Goal: Information Seeking & Learning: Learn about a topic

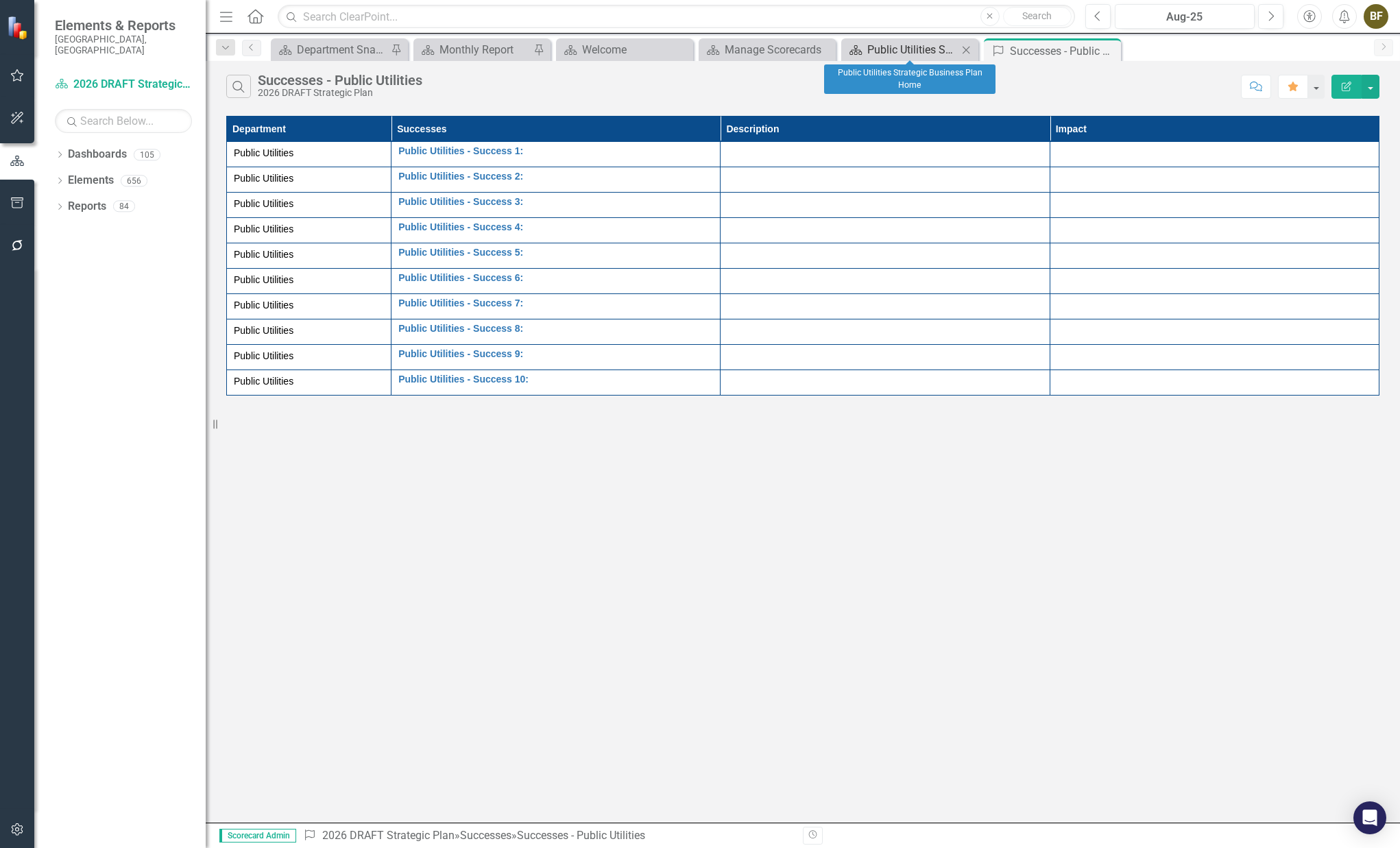
click at [900, 50] on div "Public Utilities Strategic Business Plan Home" at bounding box center [912, 49] width 91 height 17
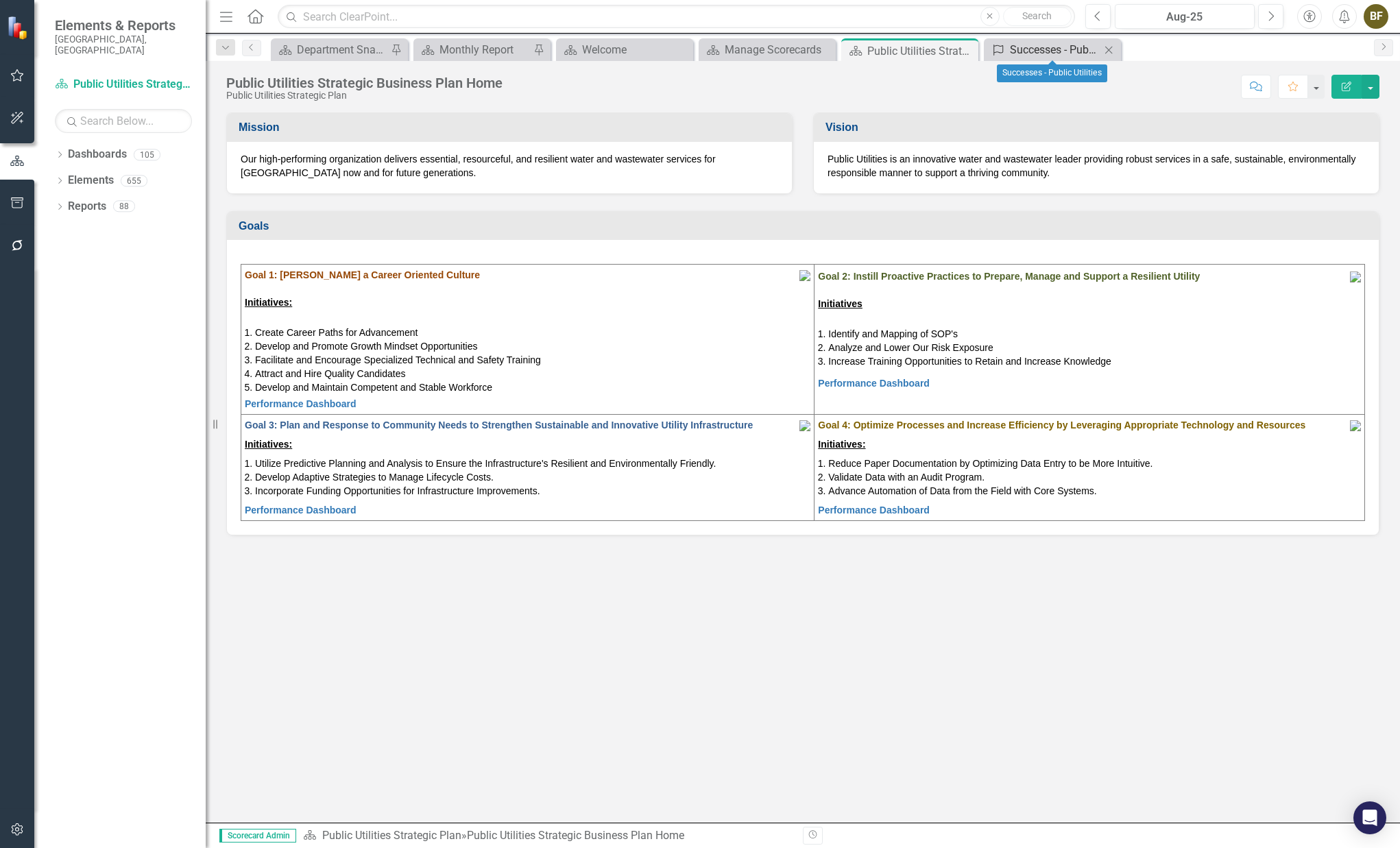
click at [1029, 53] on div "Successes - Public Utilities" at bounding box center [1054, 49] width 91 height 17
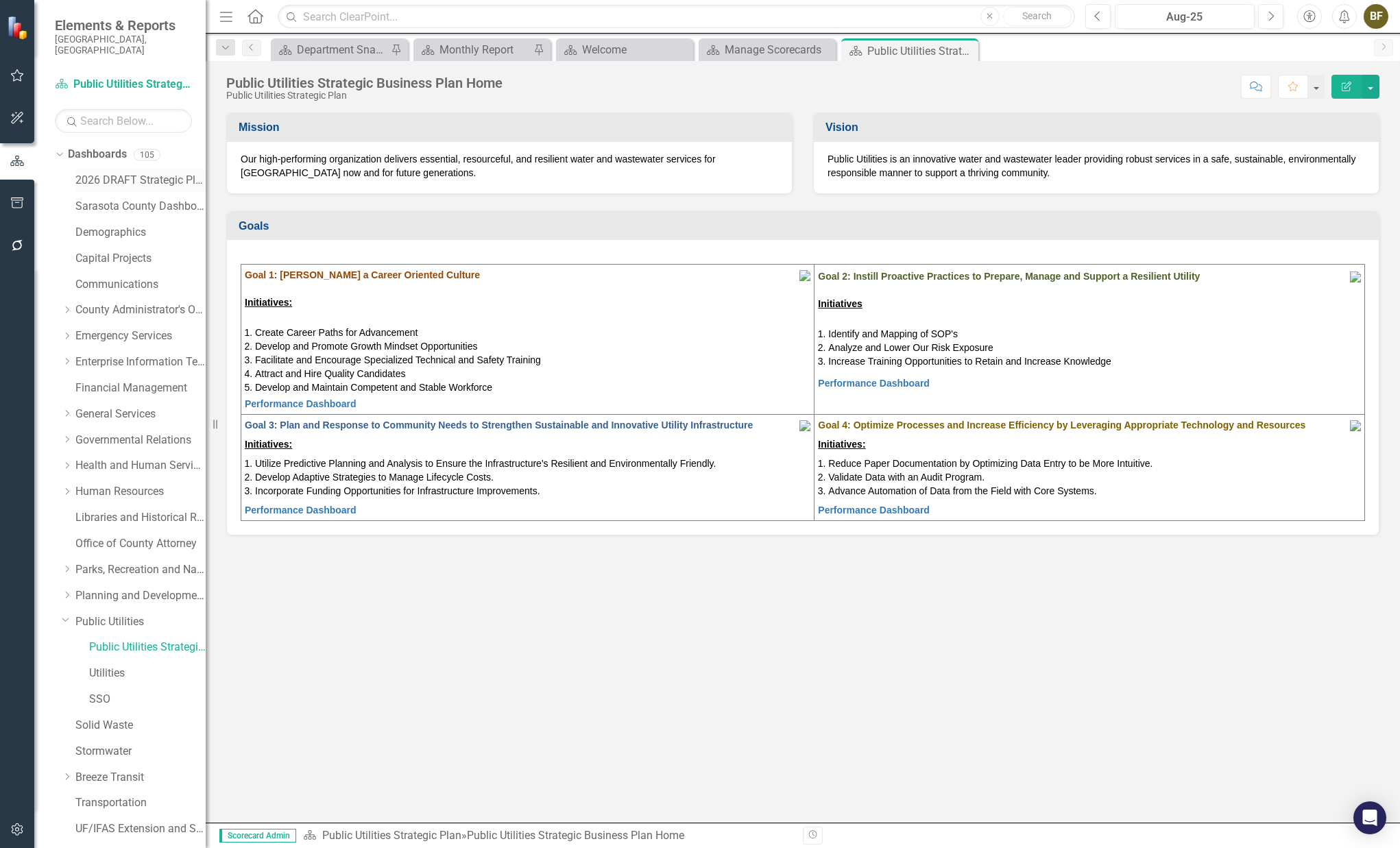
click at [150, 173] on link "2026 DRAFT Strategic Plan" at bounding box center [140, 180] width 130 height 16
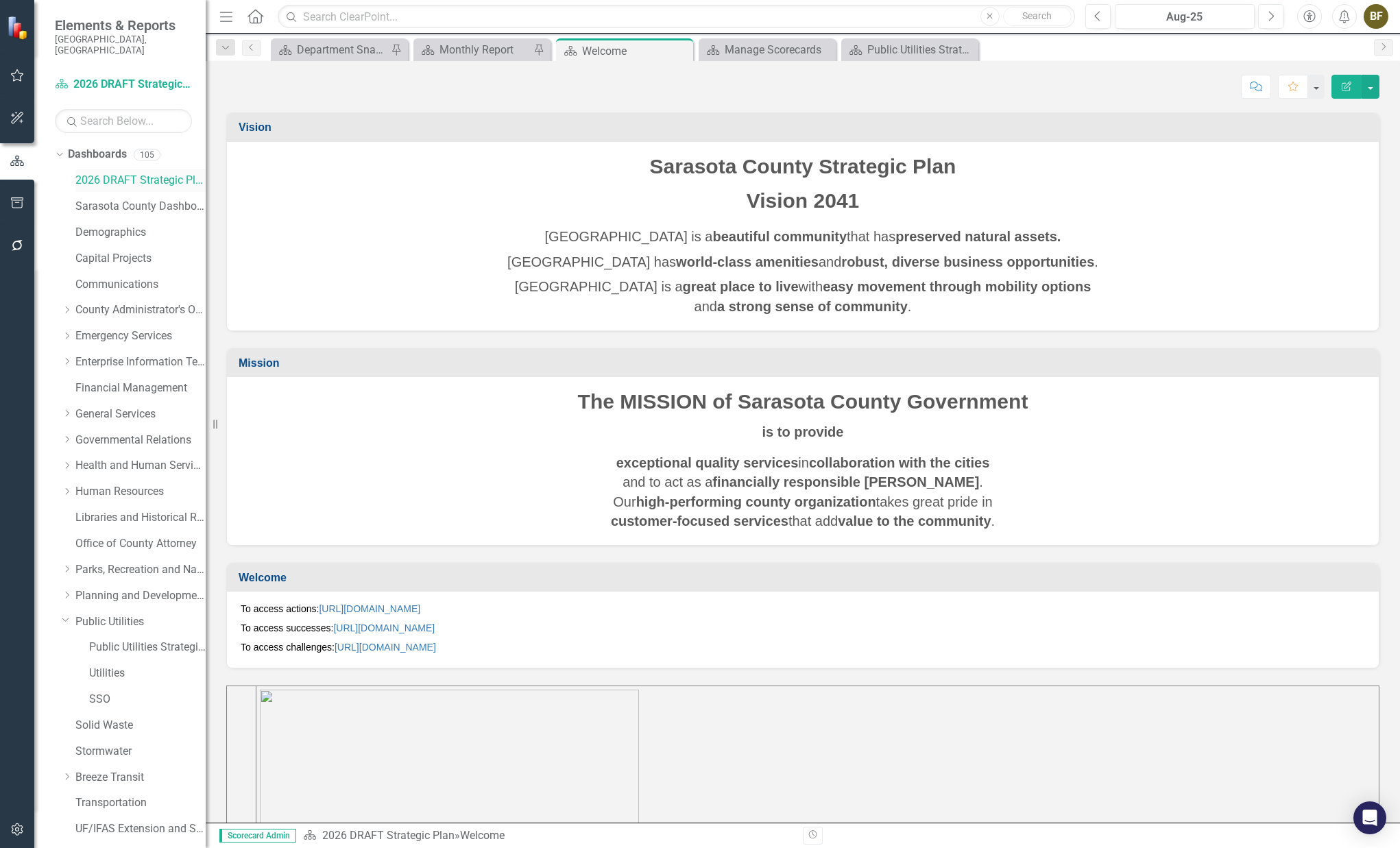
click at [136, 173] on link "2026 DRAFT Strategic Plan" at bounding box center [140, 180] width 130 height 16
click at [137, 199] on link "Sarasota County Dashboard" at bounding box center [140, 206] width 130 height 16
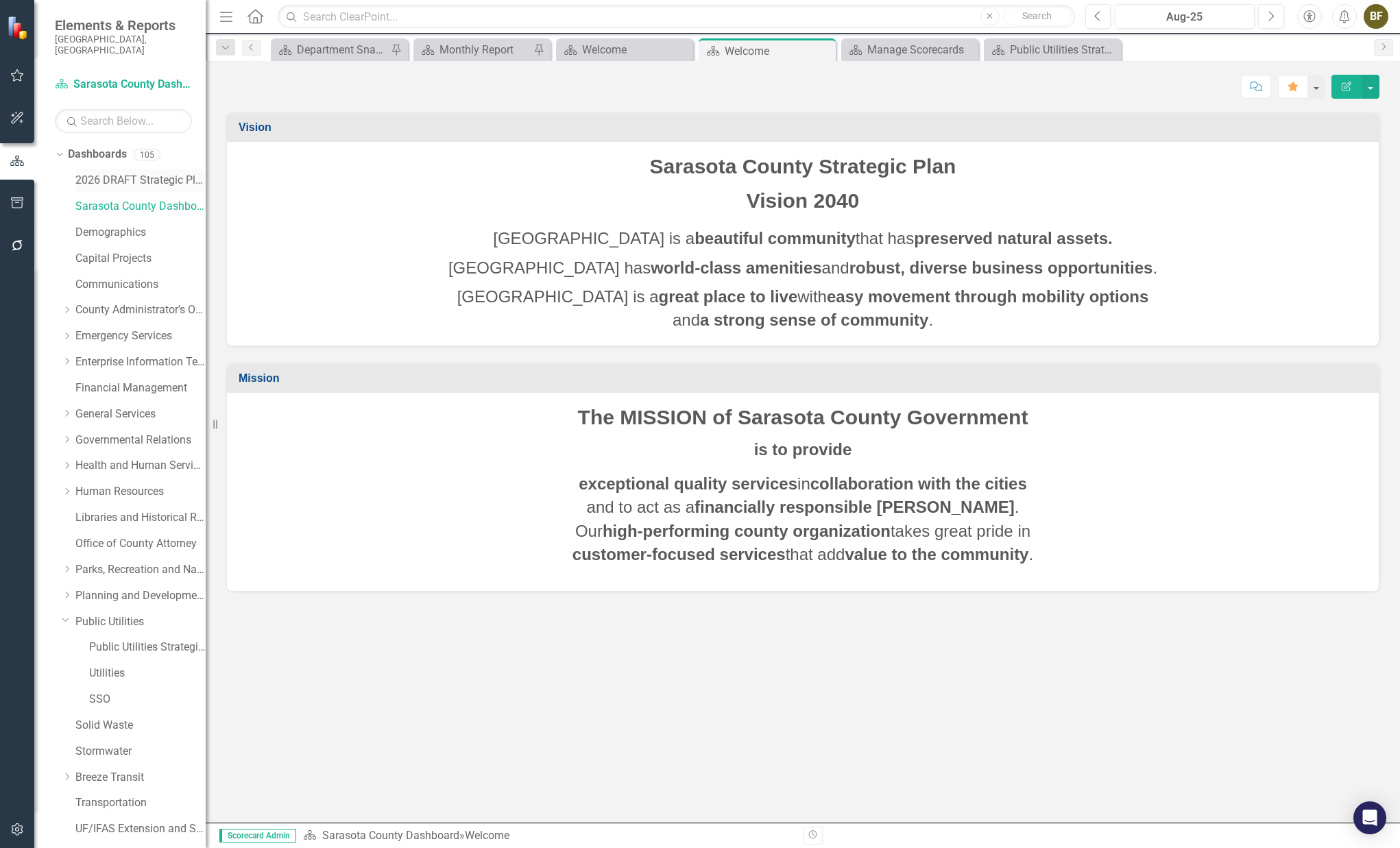
click at [103, 173] on link "2026 DRAFT Strategic Plan" at bounding box center [140, 180] width 130 height 16
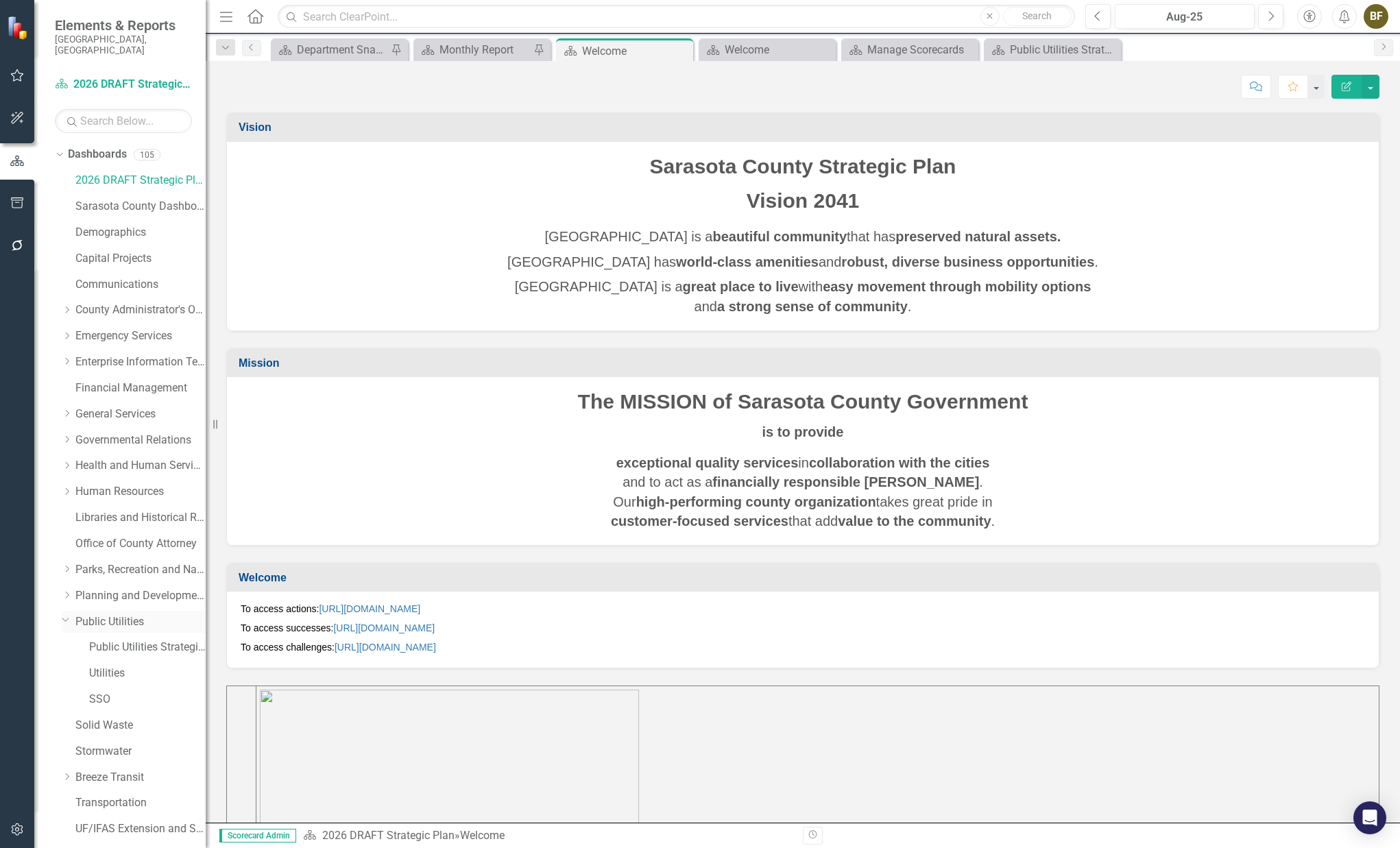
click at [124, 615] on link "Public Utilities" at bounding box center [140, 622] width 130 height 16
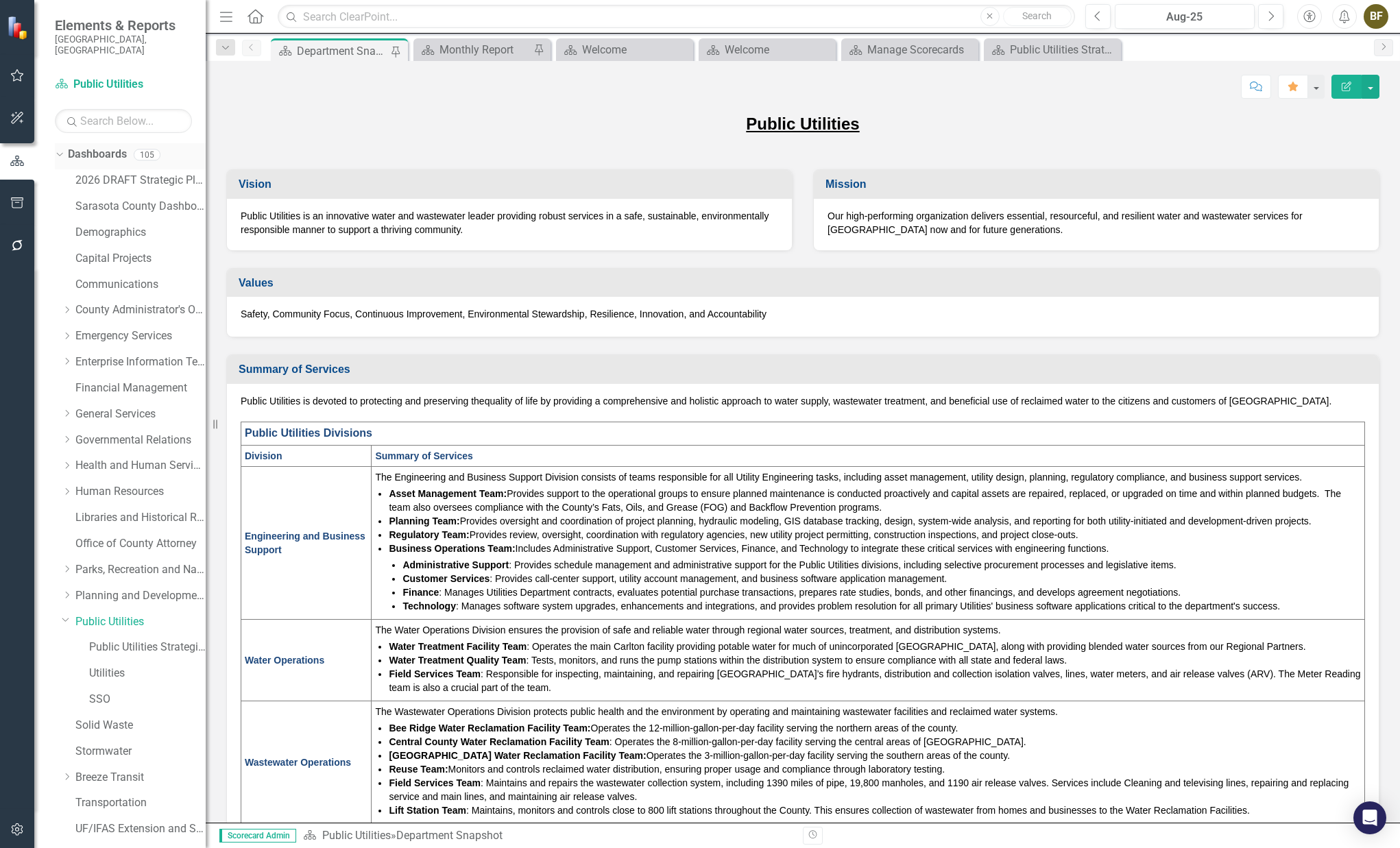
click at [96, 147] on link "Dashboards" at bounding box center [97, 154] width 59 height 16
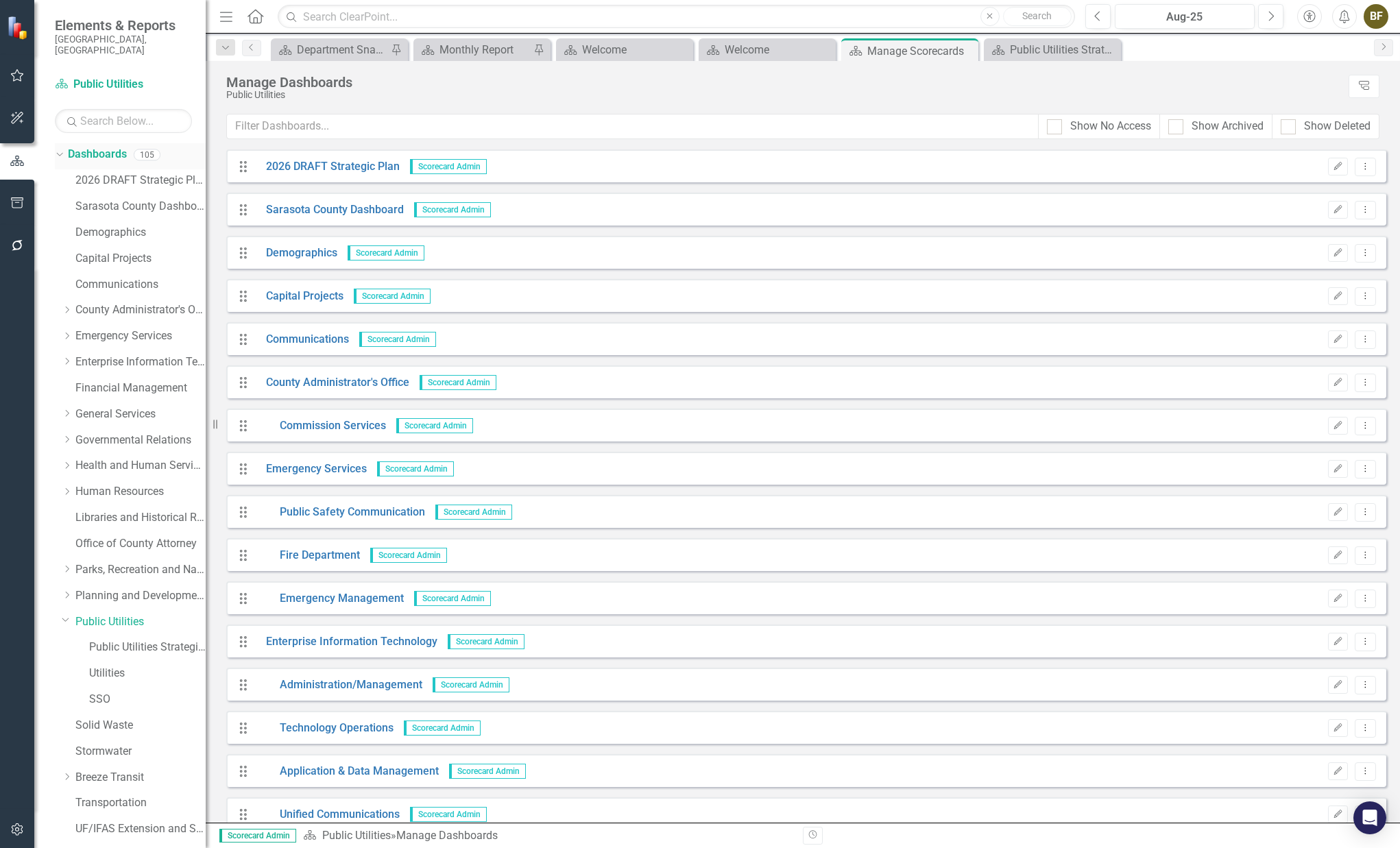
click at [106, 147] on link "Dashboards" at bounding box center [97, 154] width 59 height 16
click at [329, 165] on link "2026 DRAFT Strategic Plan" at bounding box center [328, 166] width 144 height 16
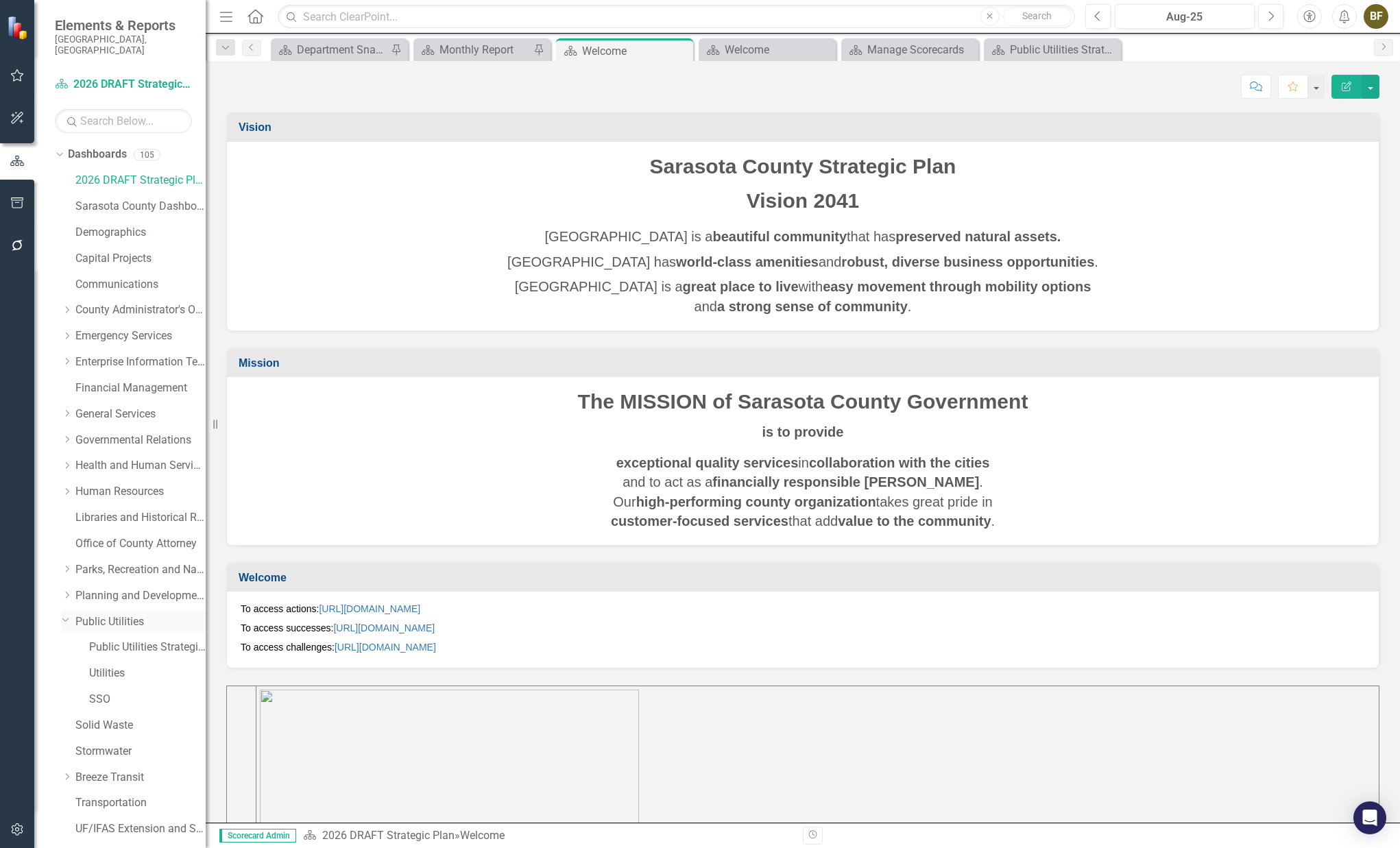
click at [63, 615] on icon "Dropdown" at bounding box center [65, 619] width 8 height 10
click at [410, 630] on link "https://app.clearpointstrategy.com/#/index/manage?object=risk&periodId=300667&s…" at bounding box center [384, 628] width 102 height 11
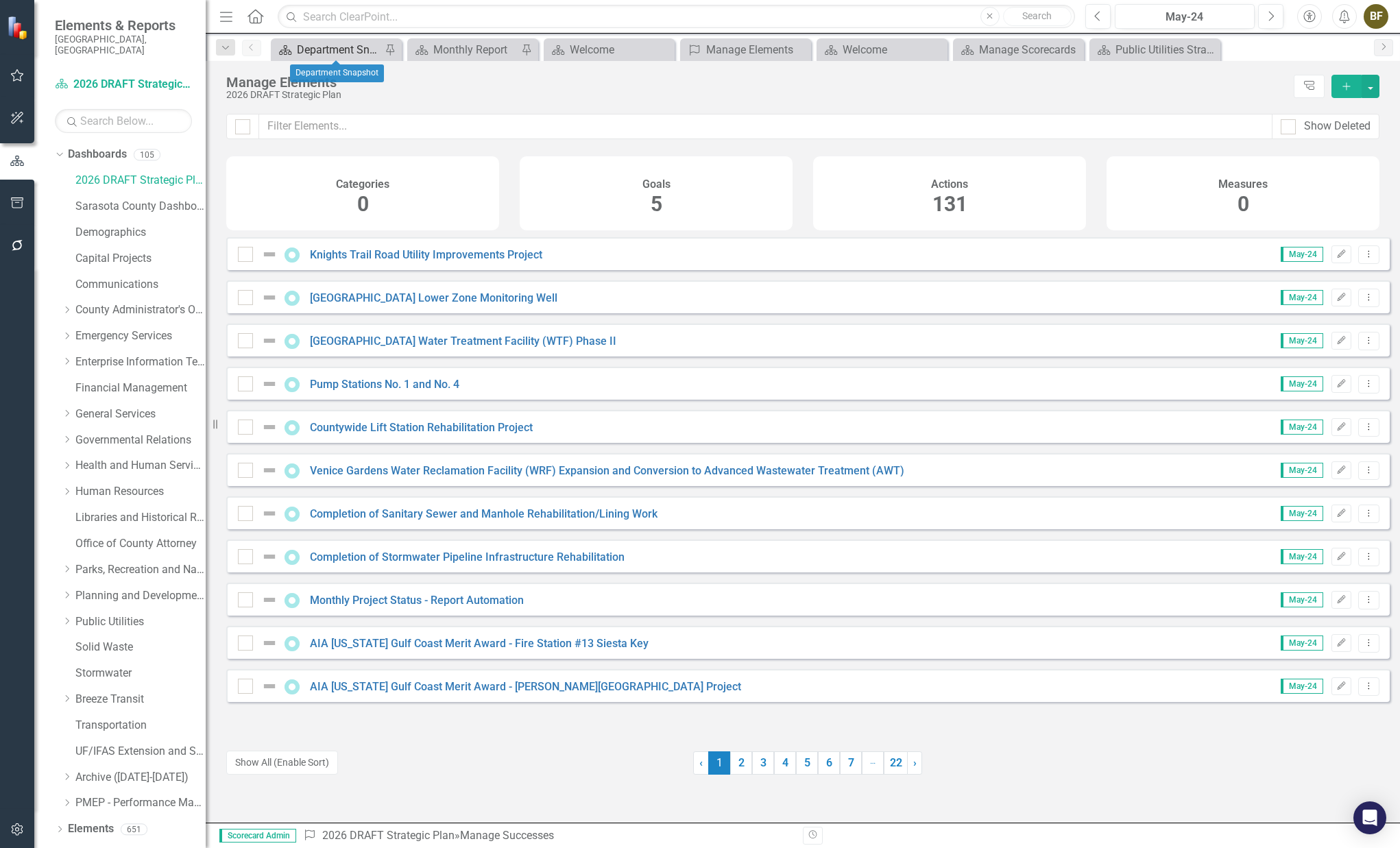
click at [339, 45] on div "Department Snapshot" at bounding box center [339, 49] width 84 height 17
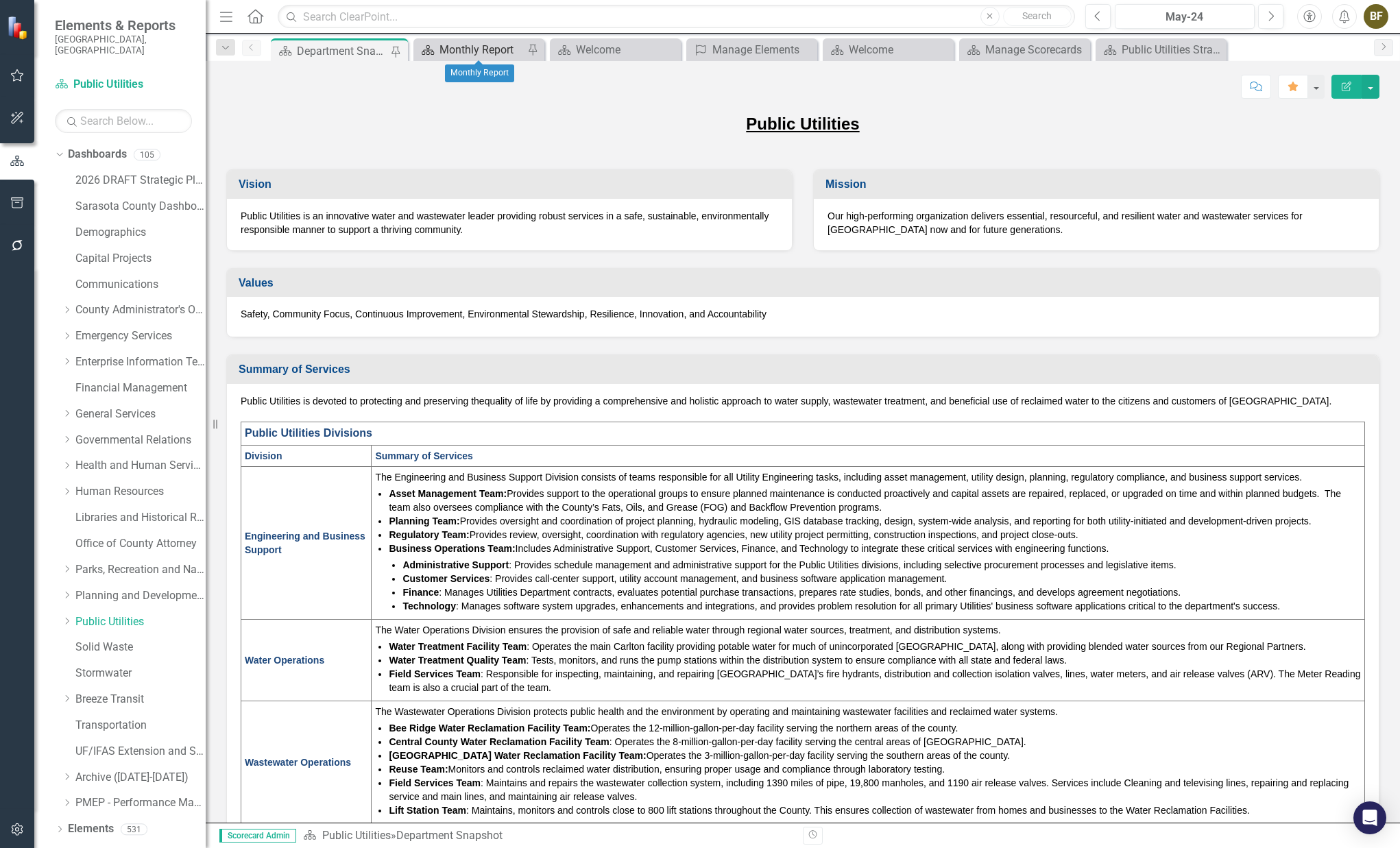
click at [461, 52] on div "Monthly Report" at bounding box center [481, 49] width 84 height 17
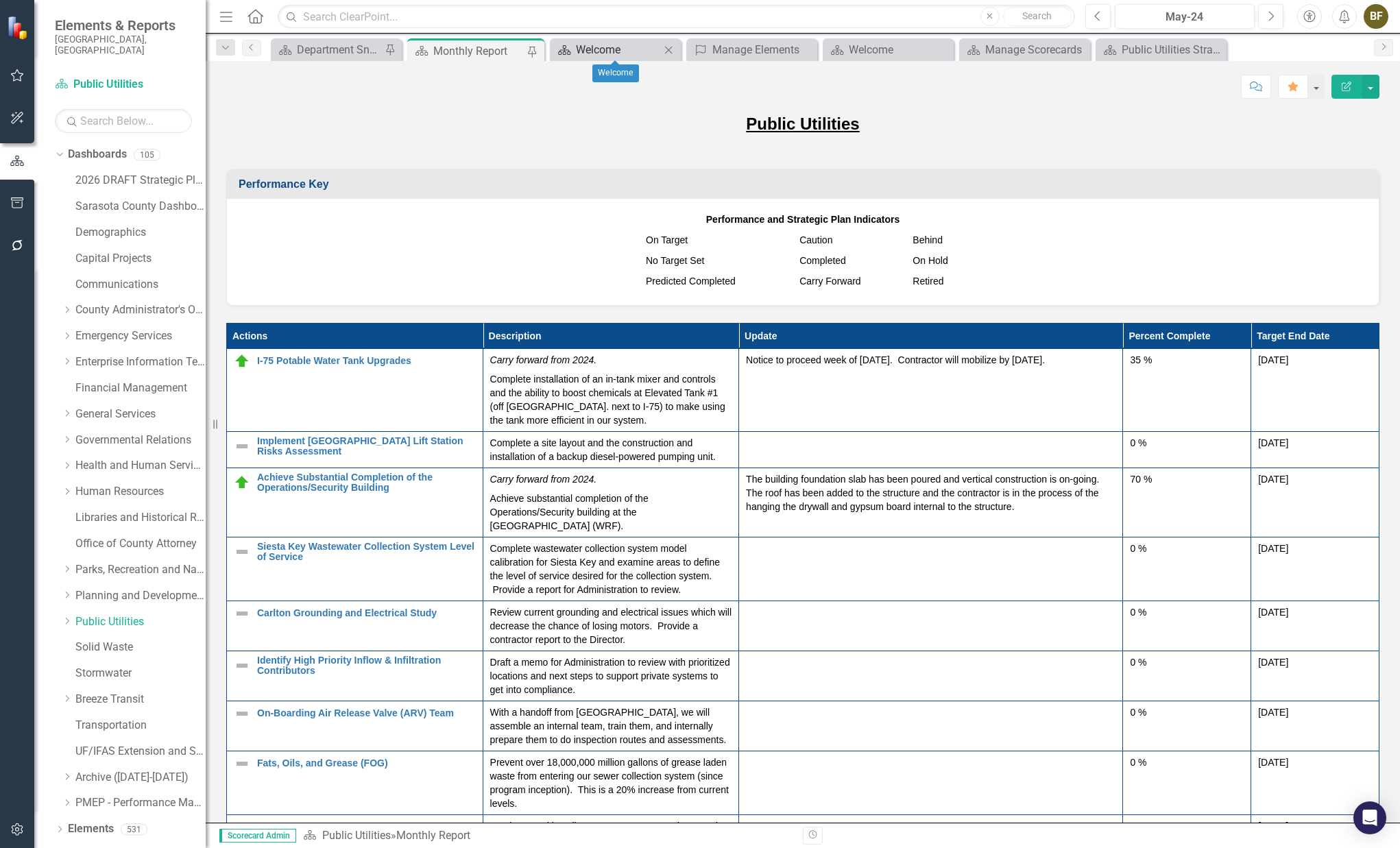
click at [602, 50] on div "Welcome" at bounding box center [617, 49] width 84 height 17
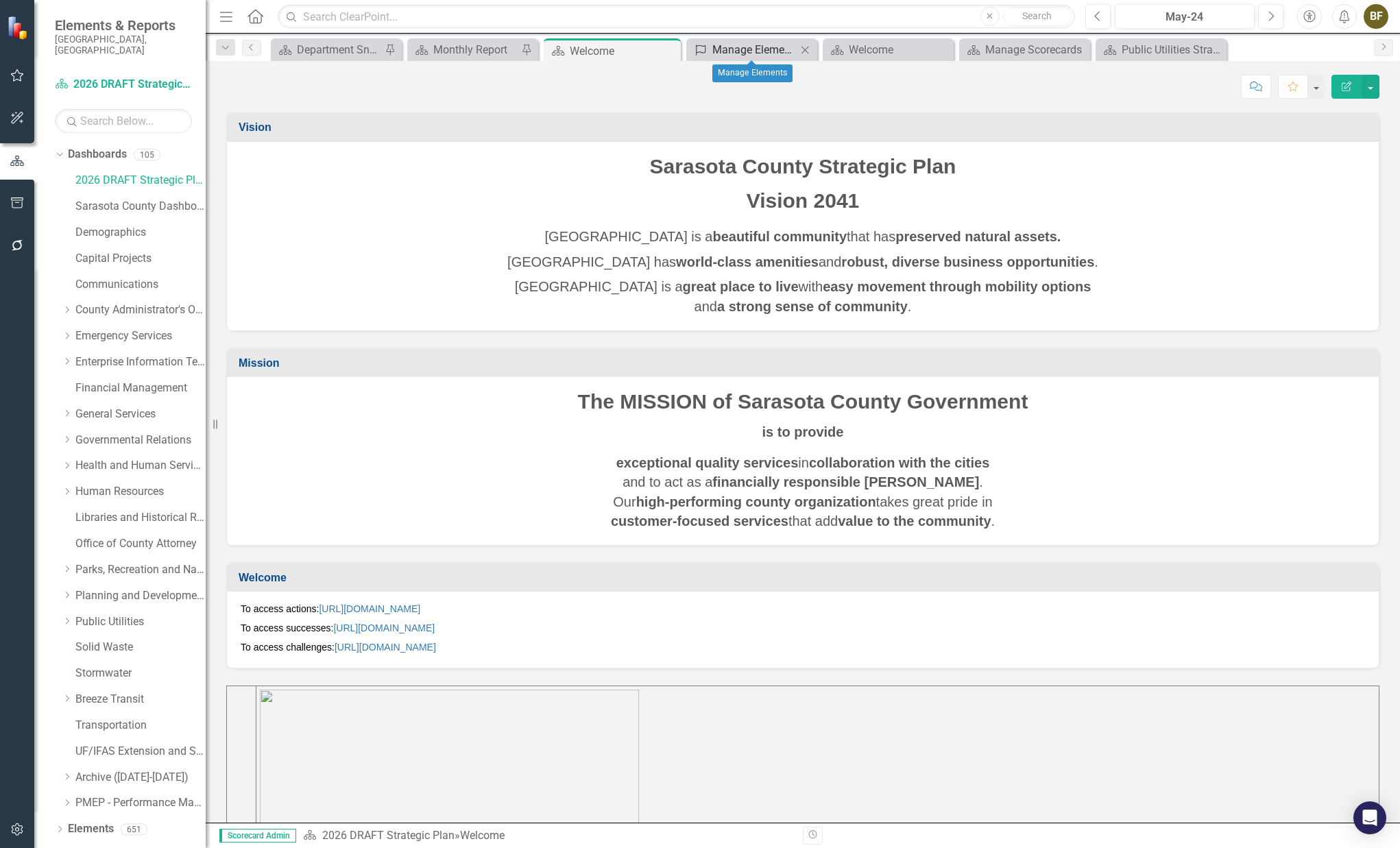
click at [757, 54] on div "Manage Elements" at bounding box center [755, 49] width 84 height 17
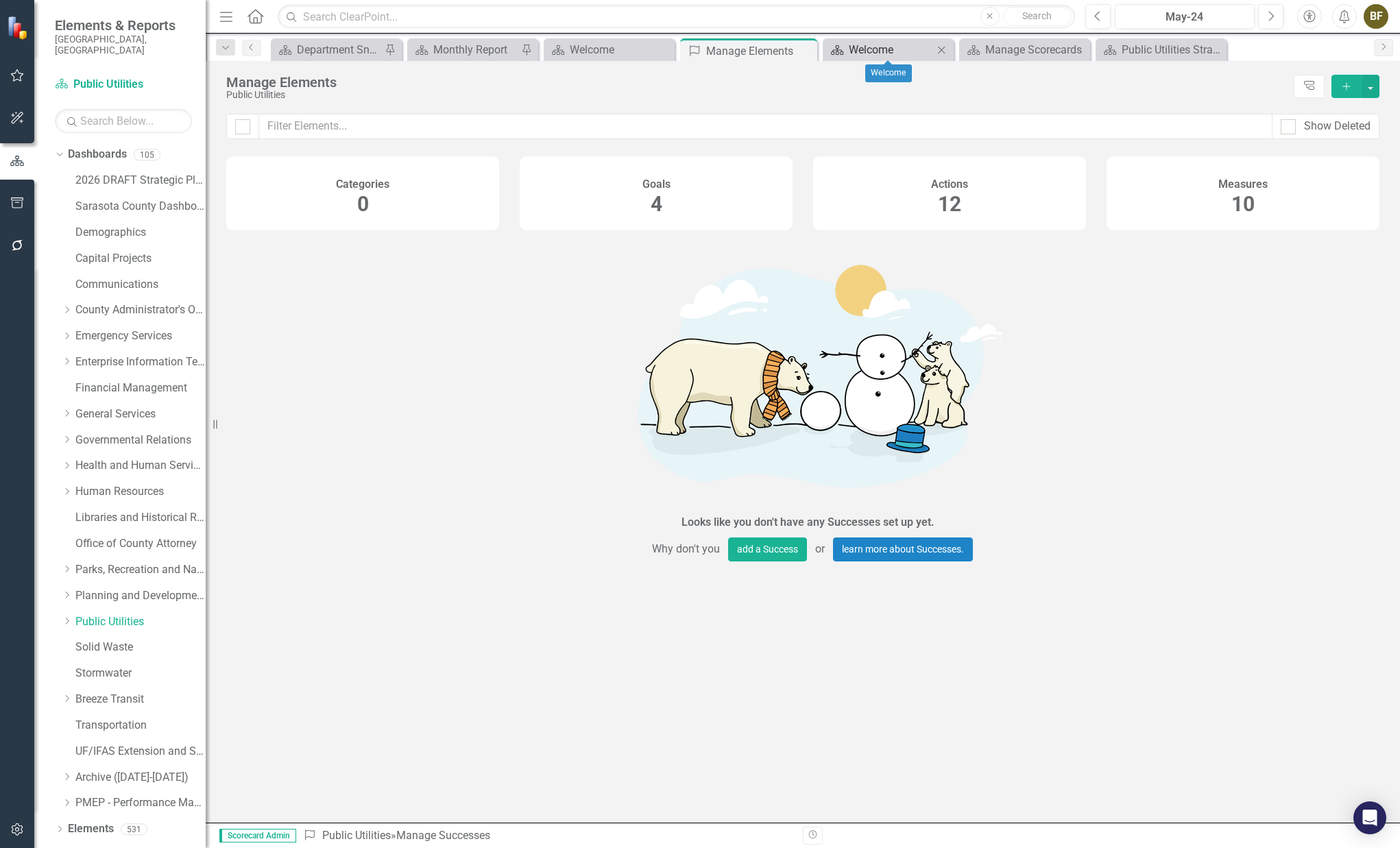
click at [886, 51] on div "Welcome" at bounding box center [891, 49] width 84 height 17
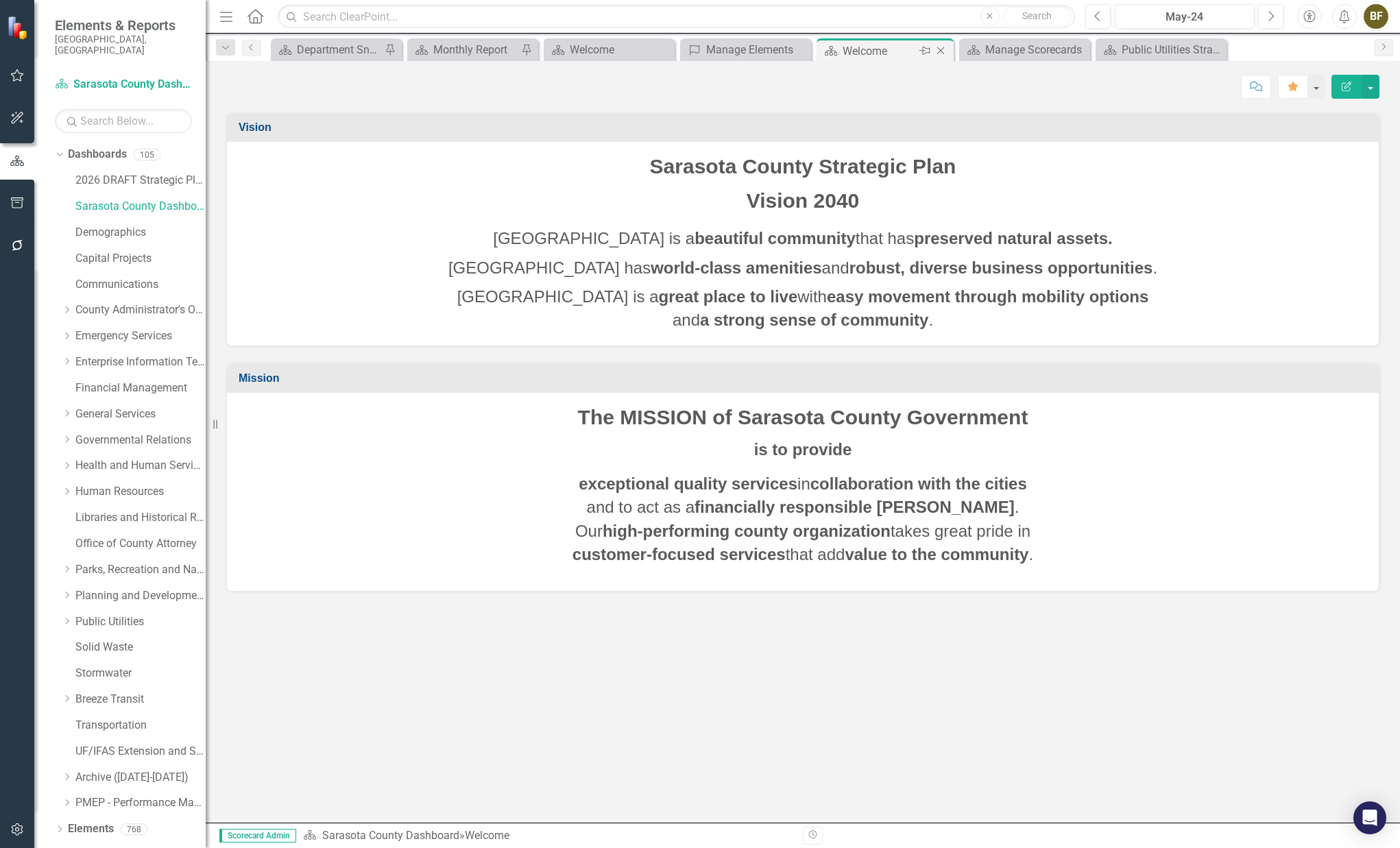
click at [941, 49] on icon at bounding box center [940, 51] width 7 height 7
click at [923, 51] on div "Manage Scorecards" at bounding box center [912, 49] width 91 height 17
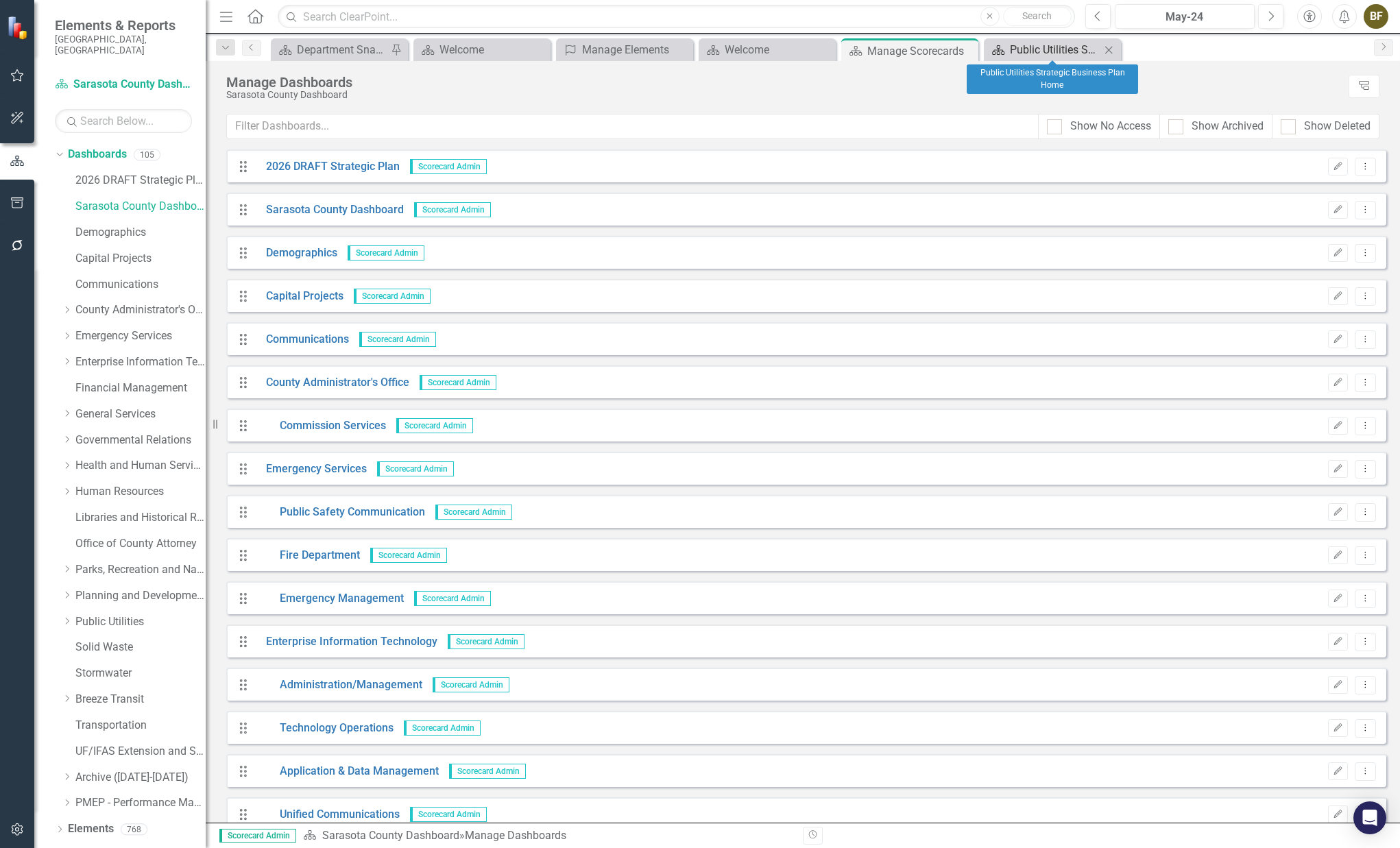
click at [1032, 48] on div "Public Utilities Strategic Business Plan Home" at bounding box center [1054, 49] width 91 height 17
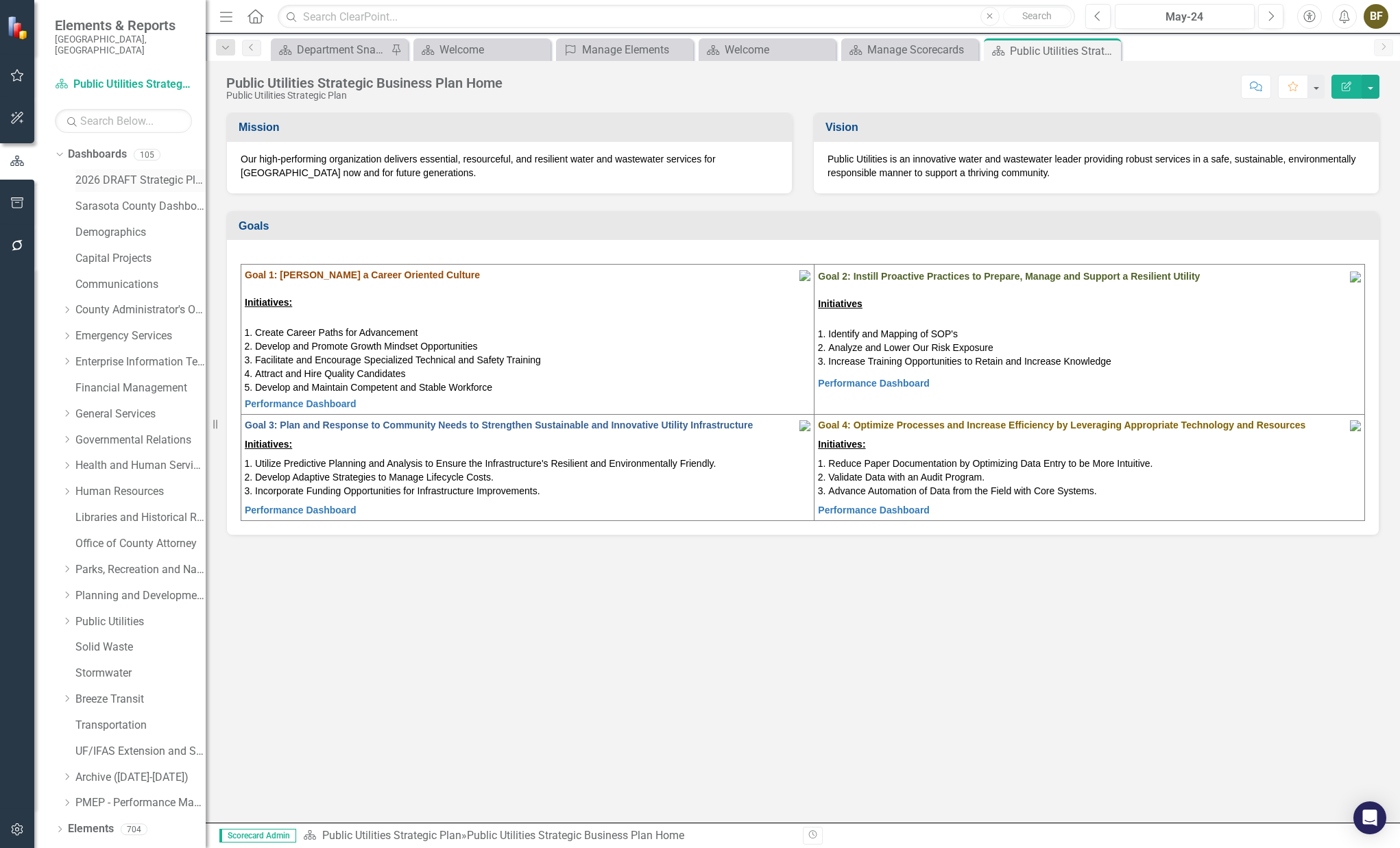
click at [126, 175] on link "2026 DRAFT Strategic Plan" at bounding box center [140, 180] width 130 height 16
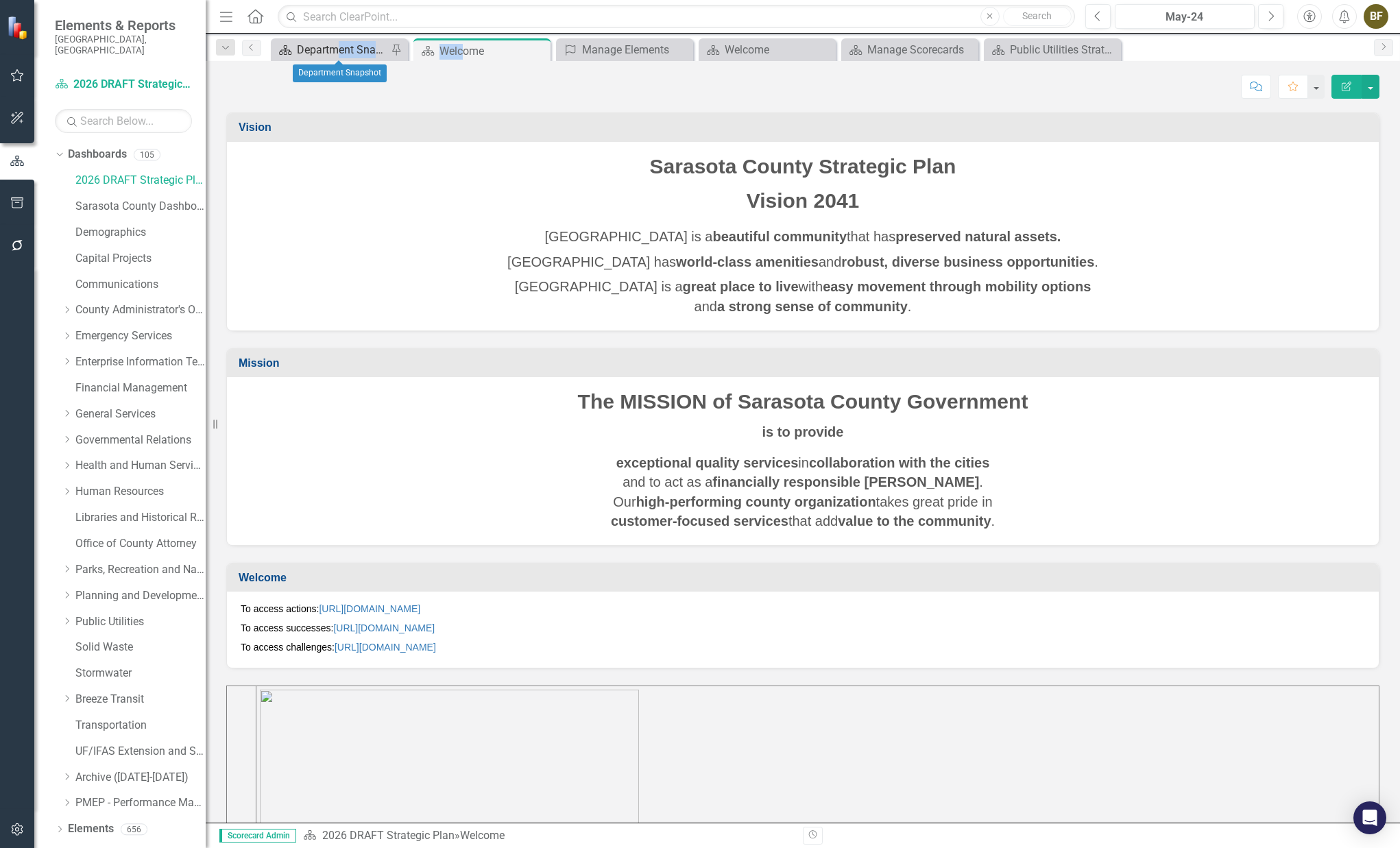
drag, startPoint x: 463, startPoint y: 54, endPoint x: 338, endPoint y: 50, distance: 125.1
click at [338, 50] on div "Dashboard Department Snapshot Pin Dashboard Welcome Pin Close Success Manage El…" at bounding box center [817, 49] width 1098 height 21
click at [333, 51] on div "Department Snapshot" at bounding box center [342, 49] width 91 height 17
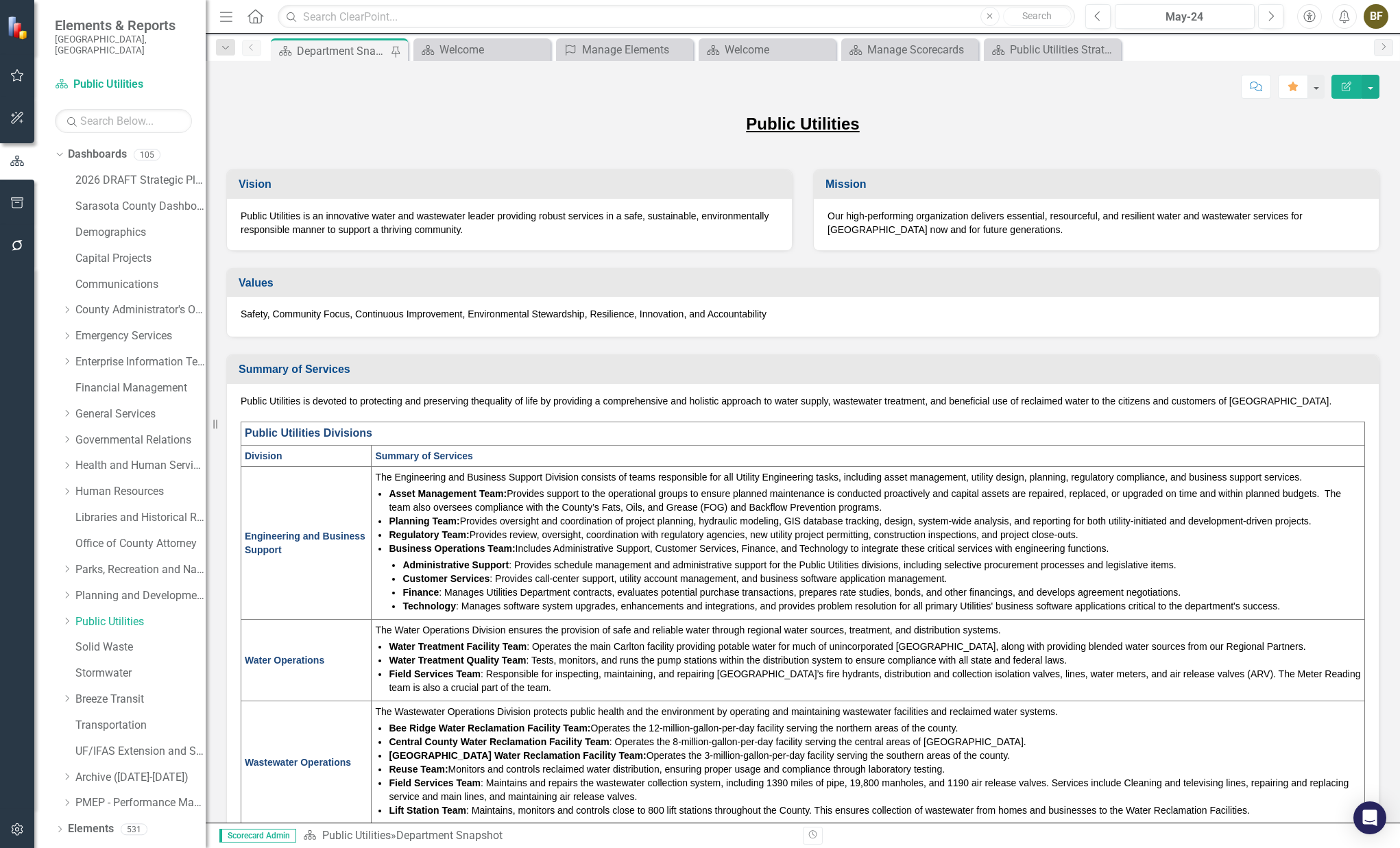
click at [453, 96] on div "Score: N/A May-24 Completed Comment Favorite Edit Report" at bounding box center [802, 86] width 1153 height 23
click at [470, 53] on div "Welcome" at bounding box center [484, 49] width 91 height 17
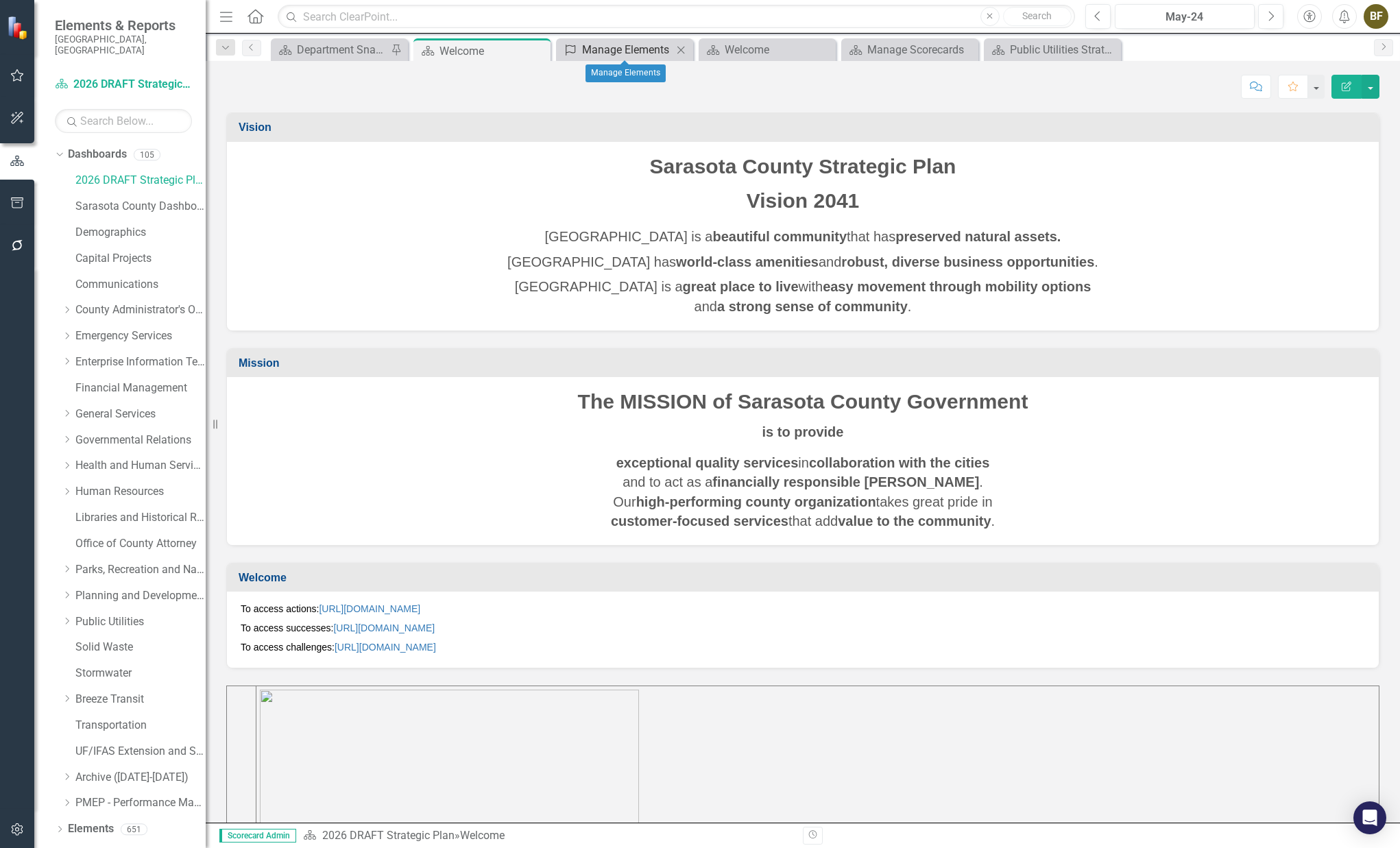
click at [602, 52] on div "Manage Elements" at bounding box center [627, 49] width 91 height 17
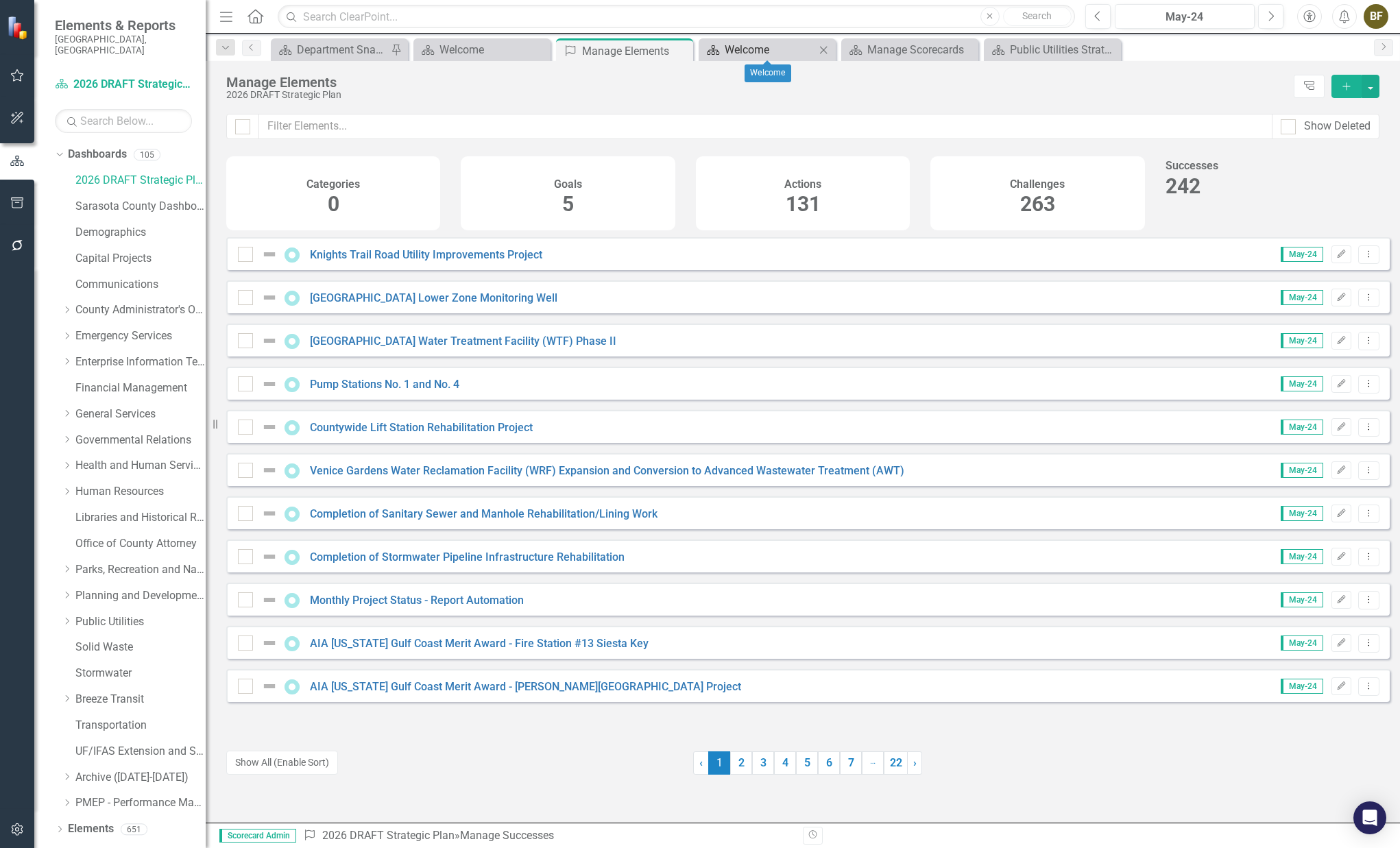
click at [735, 49] on div "Welcome" at bounding box center [770, 49] width 91 height 17
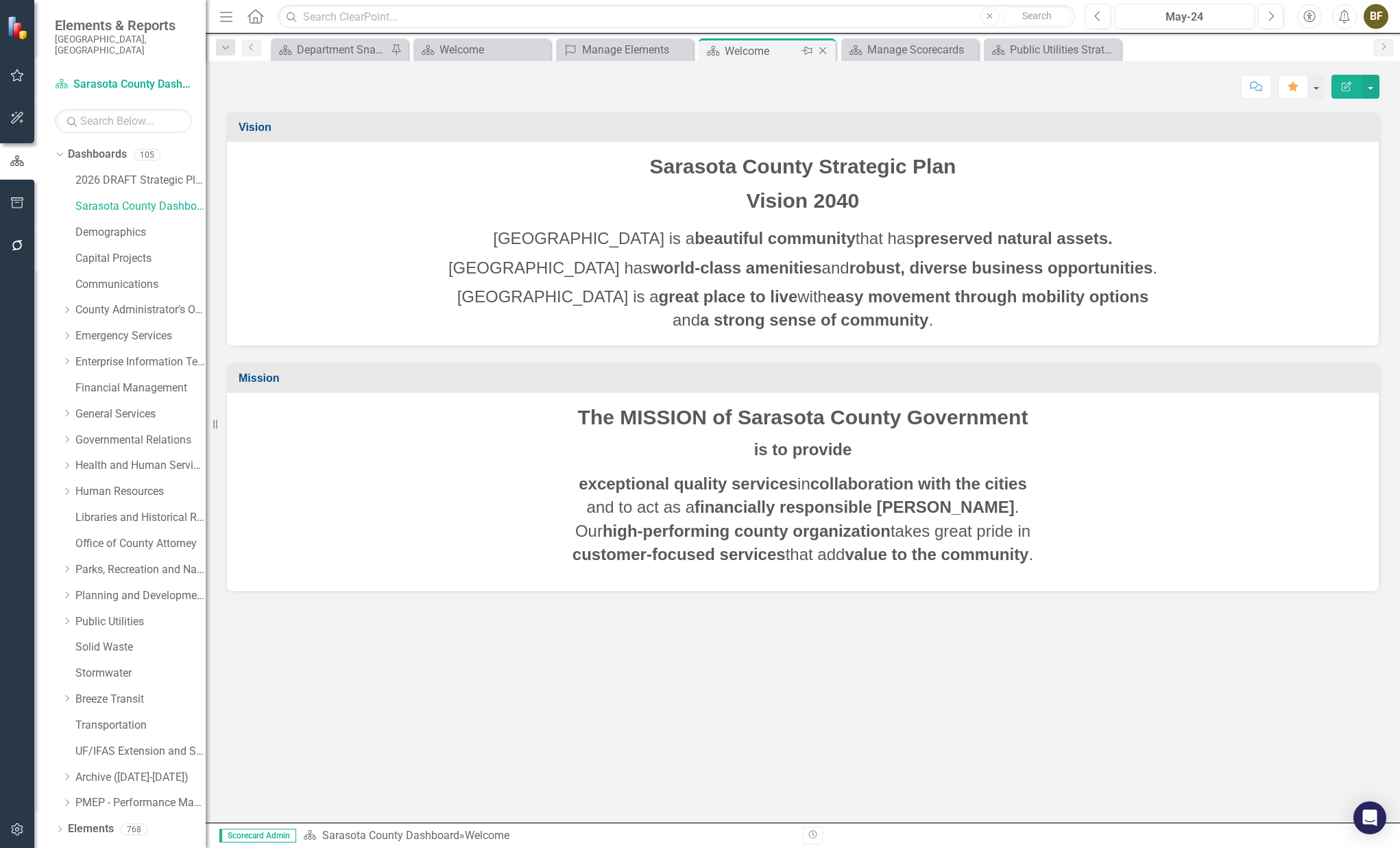
click at [819, 48] on icon "Close" at bounding box center [822, 50] width 14 height 11
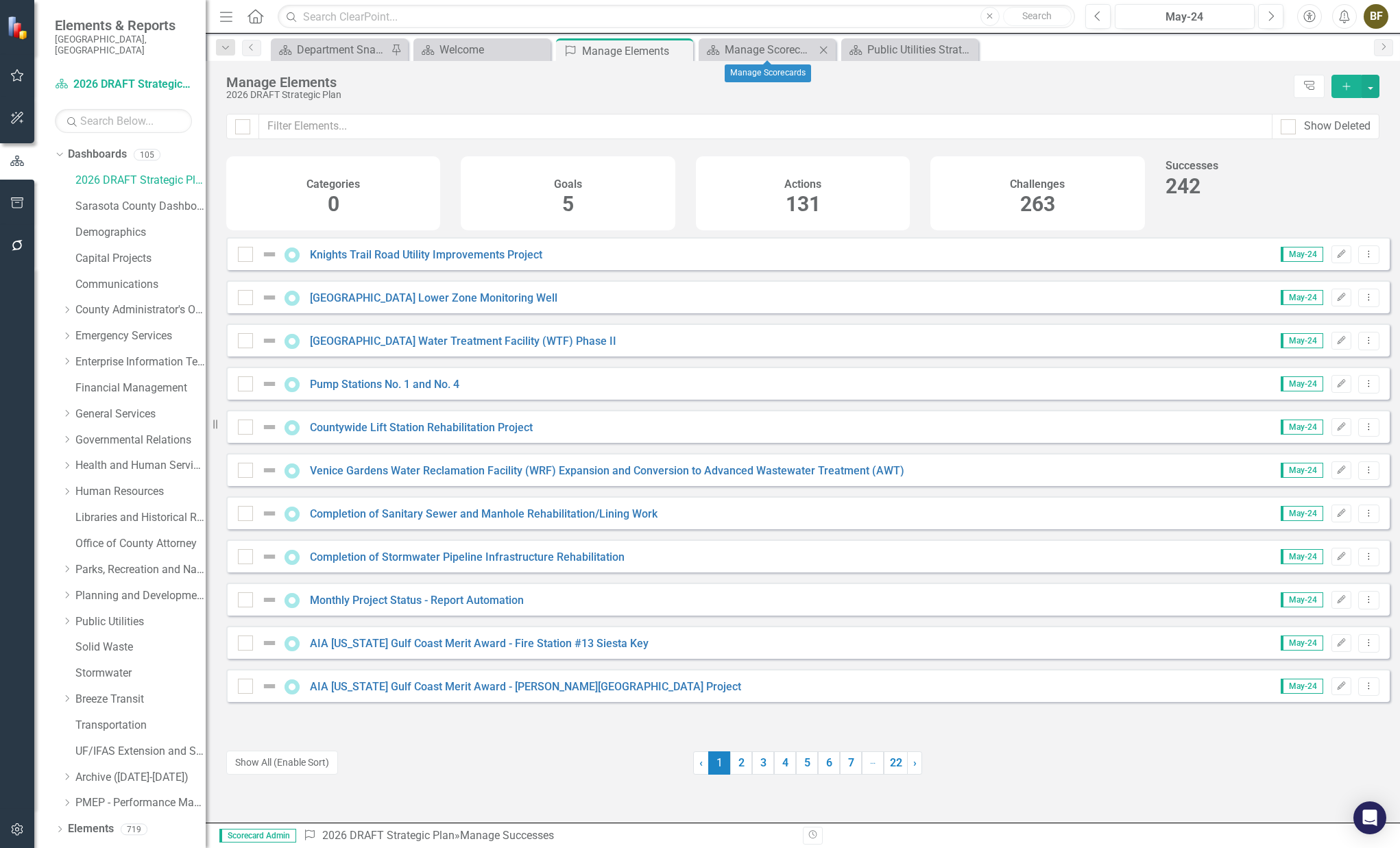
click at [819, 48] on icon "Close" at bounding box center [823, 50] width 14 height 11
click at [770, 49] on div "Public Utilities Strategic Business Plan Home" at bounding box center [770, 49] width 91 height 17
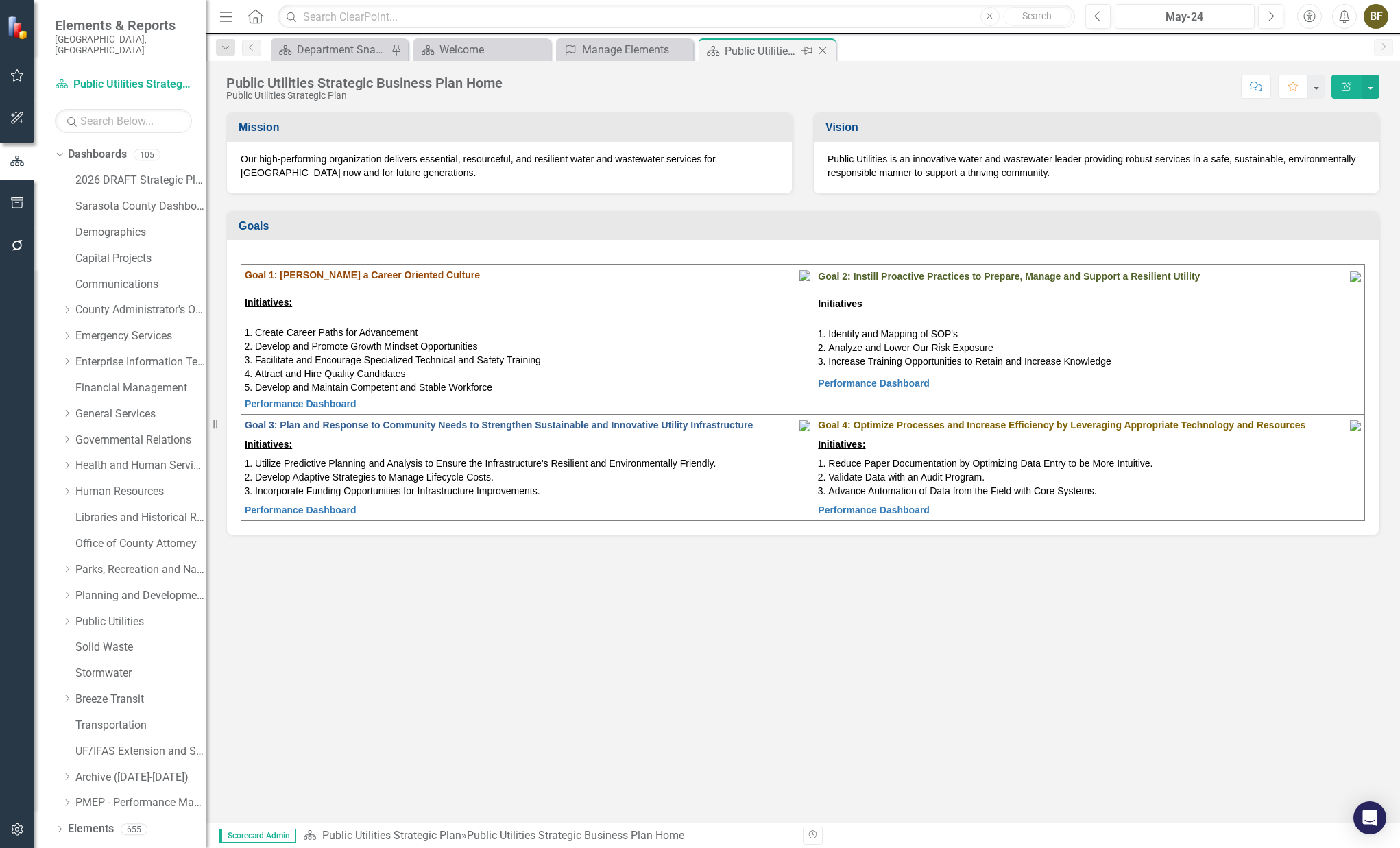
drag, startPoint x: 820, startPoint y: 48, endPoint x: 804, endPoint y: 50, distance: 16.1
click at [820, 48] on icon "Close" at bounding box center [822, 50] width 14 height 11
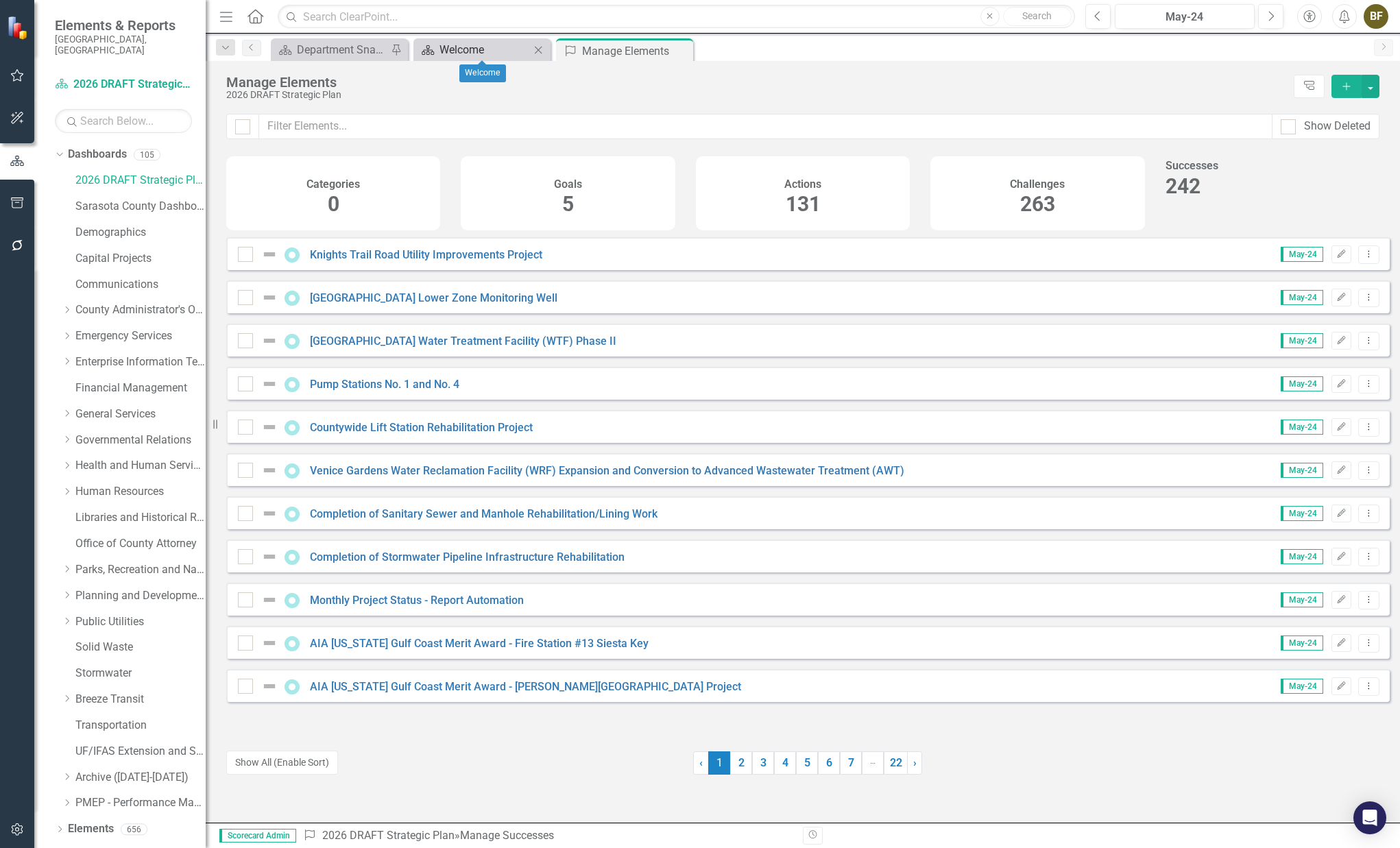
click at [502, 47] on div "Welcome" at bounding box center [484, 49] width 91 height 17
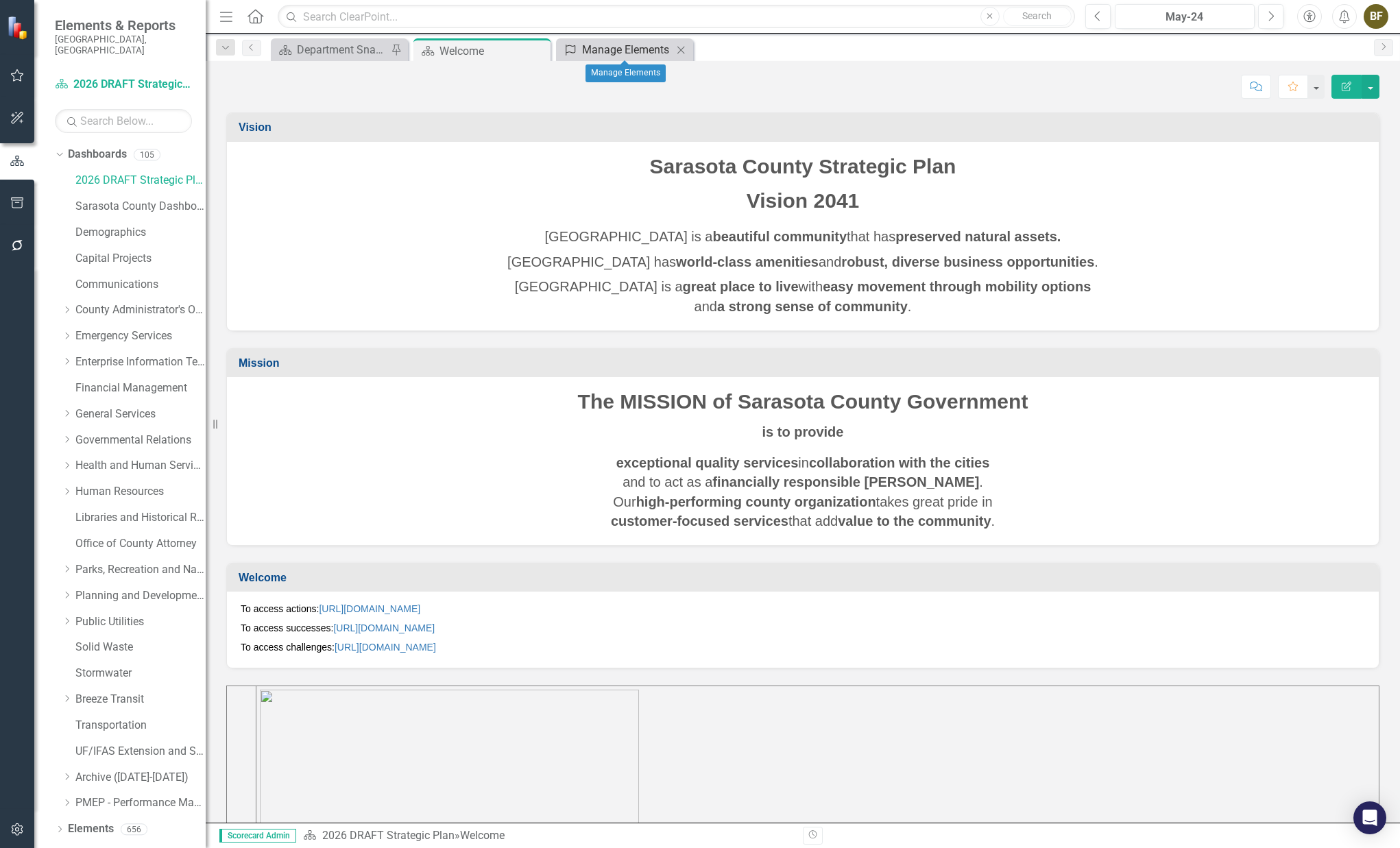
click at [613, 47] on div "Manage Elements" at bounding box center [627, 49] width 91 height 17
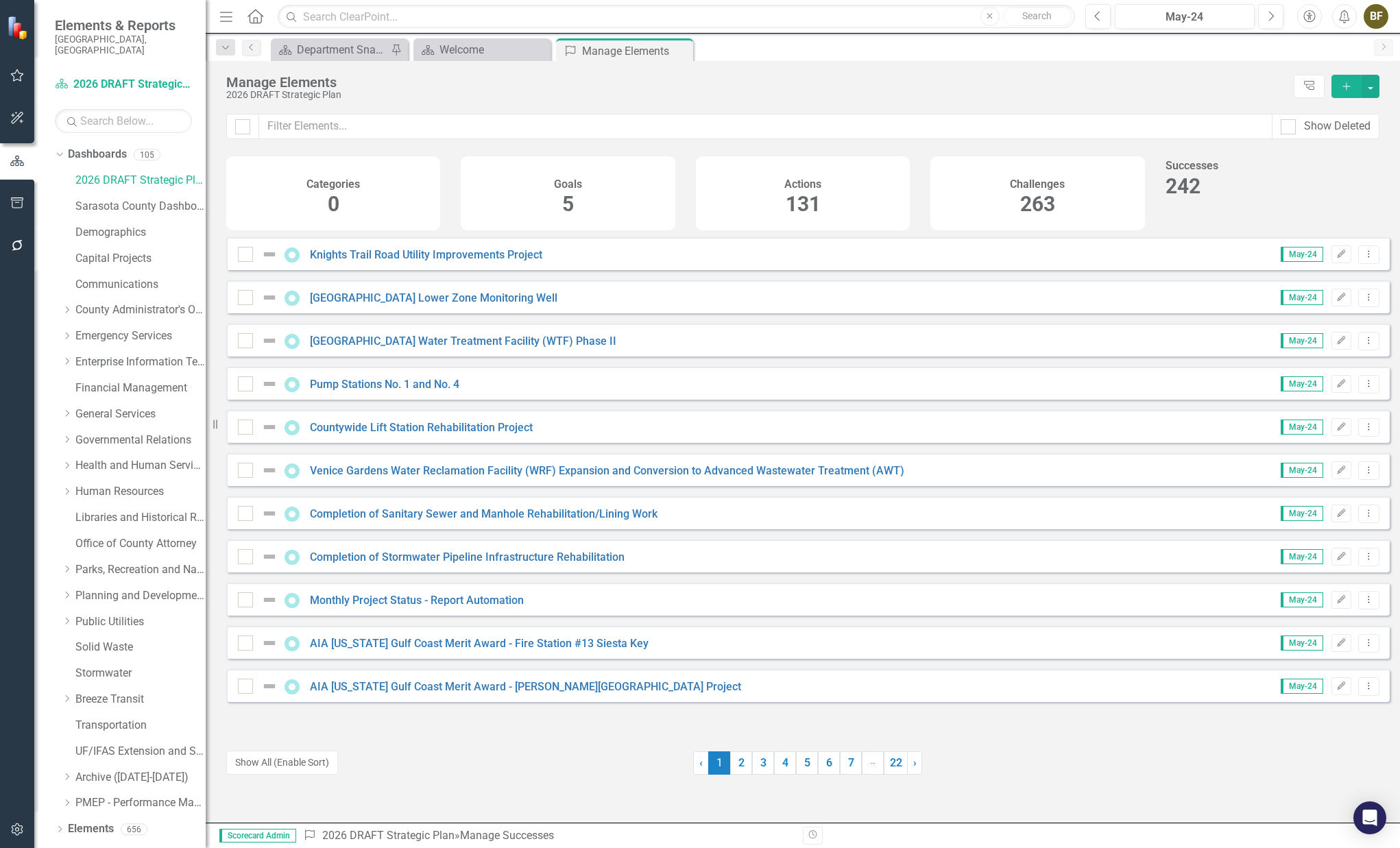
click at [1270, 191] on div "242" at bounding box center [1272, 187] width 214 height 30
click at [1200, 198] on span "242" at bounding box center [1182, 186] width 35 height 24
click at [1254, 201] on div "Successes 242" at bounding box center [1272, 178] width 214 height 45
click at [241, 131] on div at bounding box center [243, 127] width 15 height 15
click at [241, 128] on input "checkbox" at bounding box center [240, 124] width 9 height 9
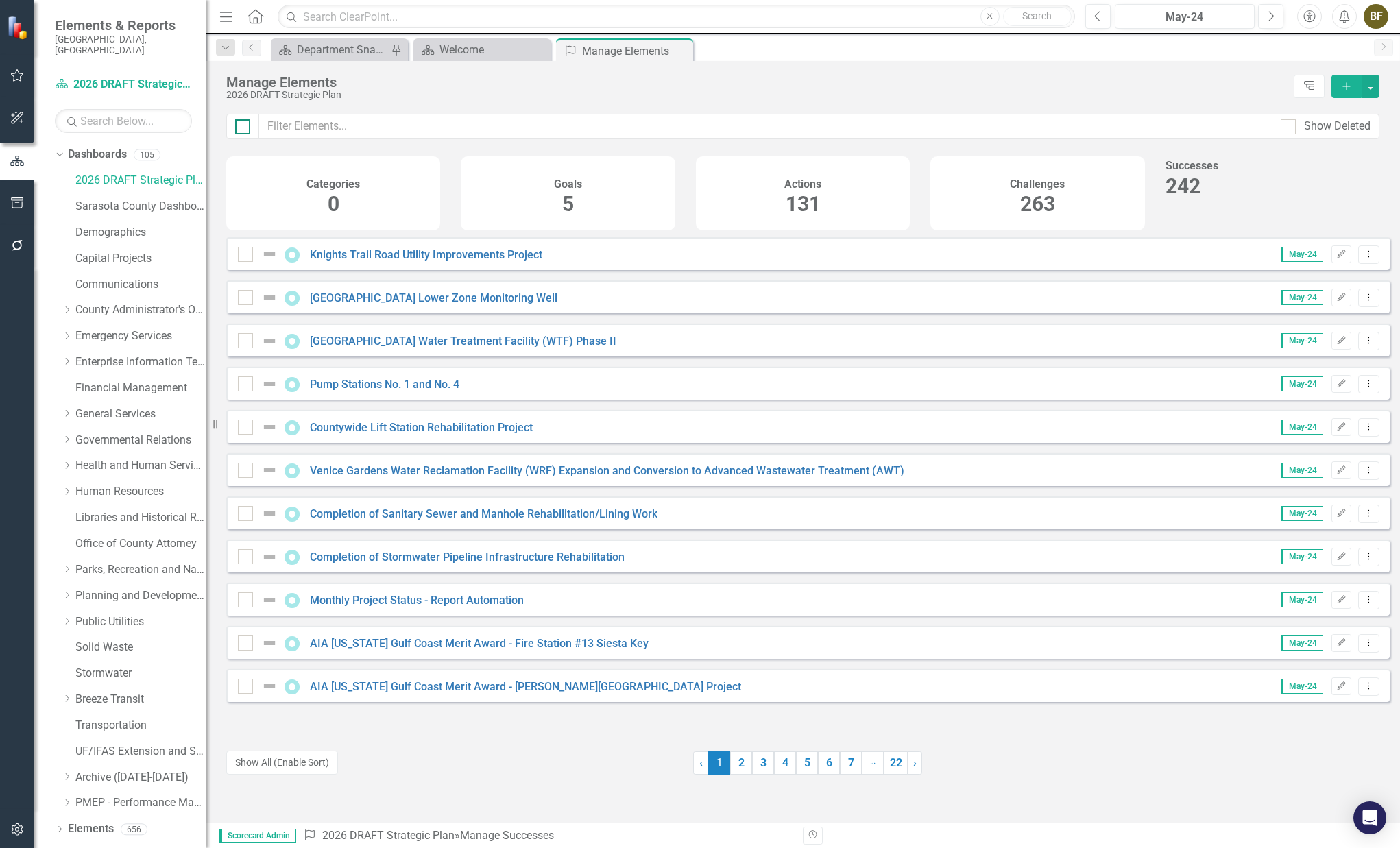
checkbox input "true"
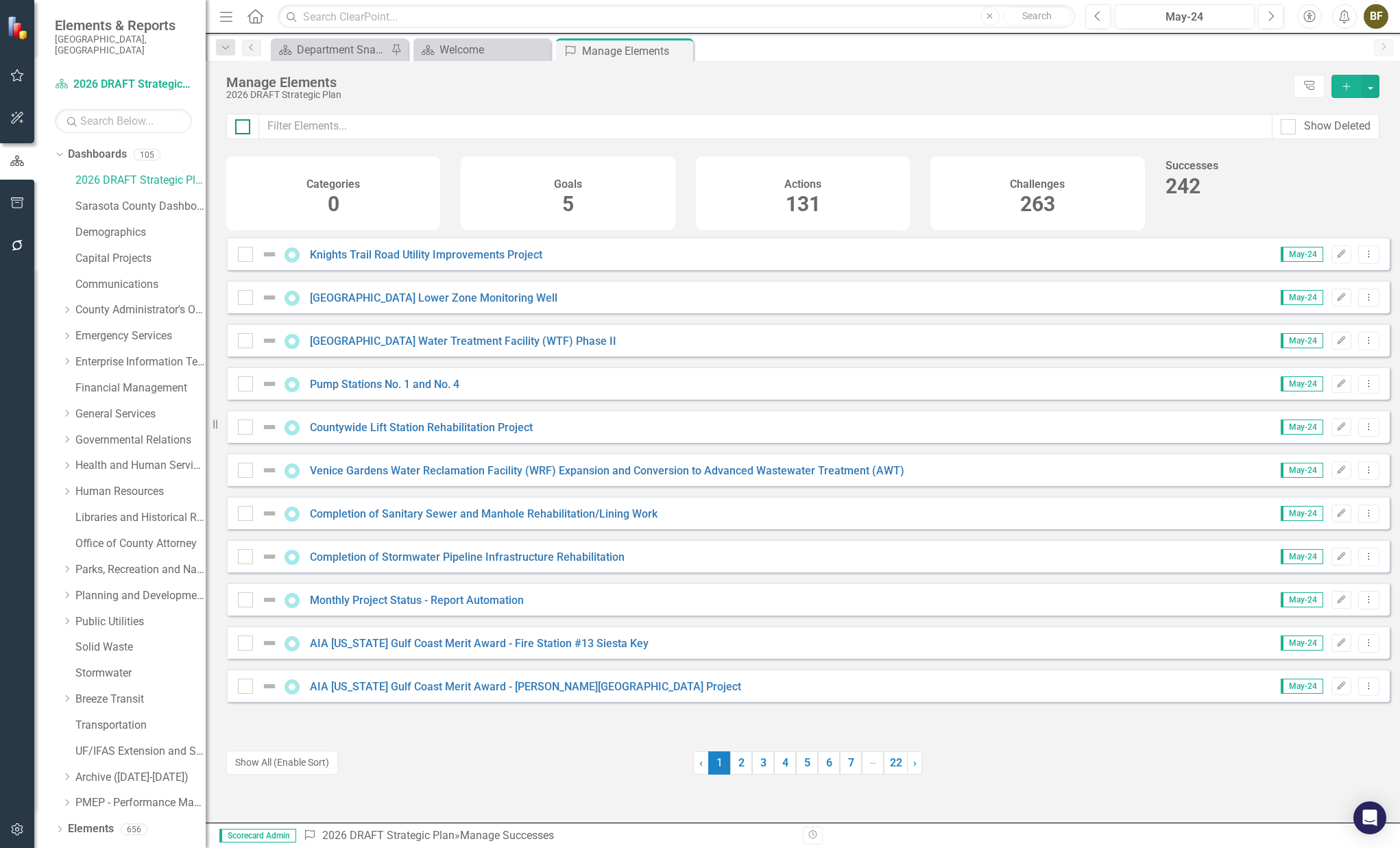
checkbox input "true"
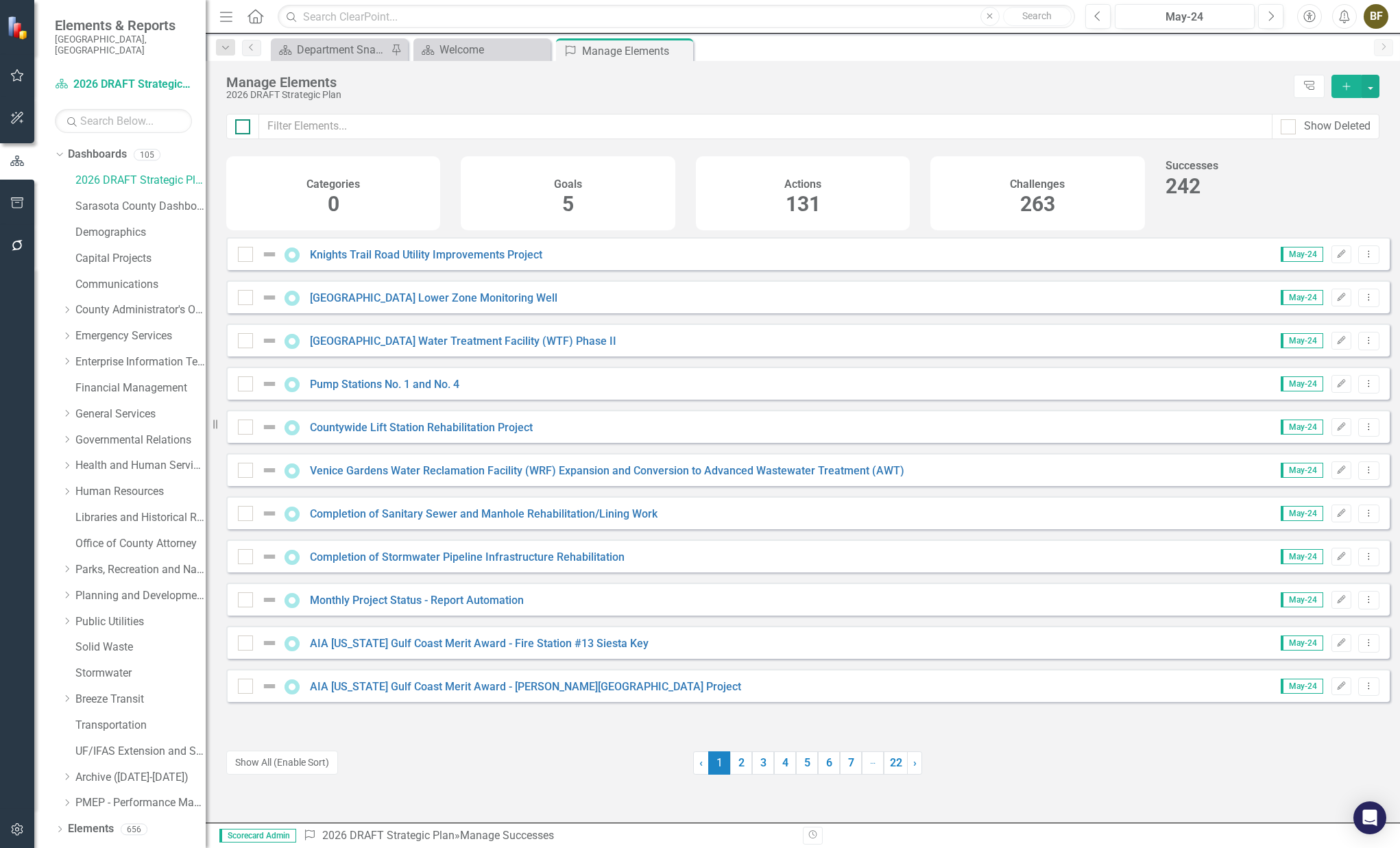
checkbox input "true"
click at [241, 131] on div at bounding box center [243, 127] width 15 height 15
click at [241, 128] on input "checkbox" at bounding box center [240, 124] width 9 height 9
checkbox input "false"
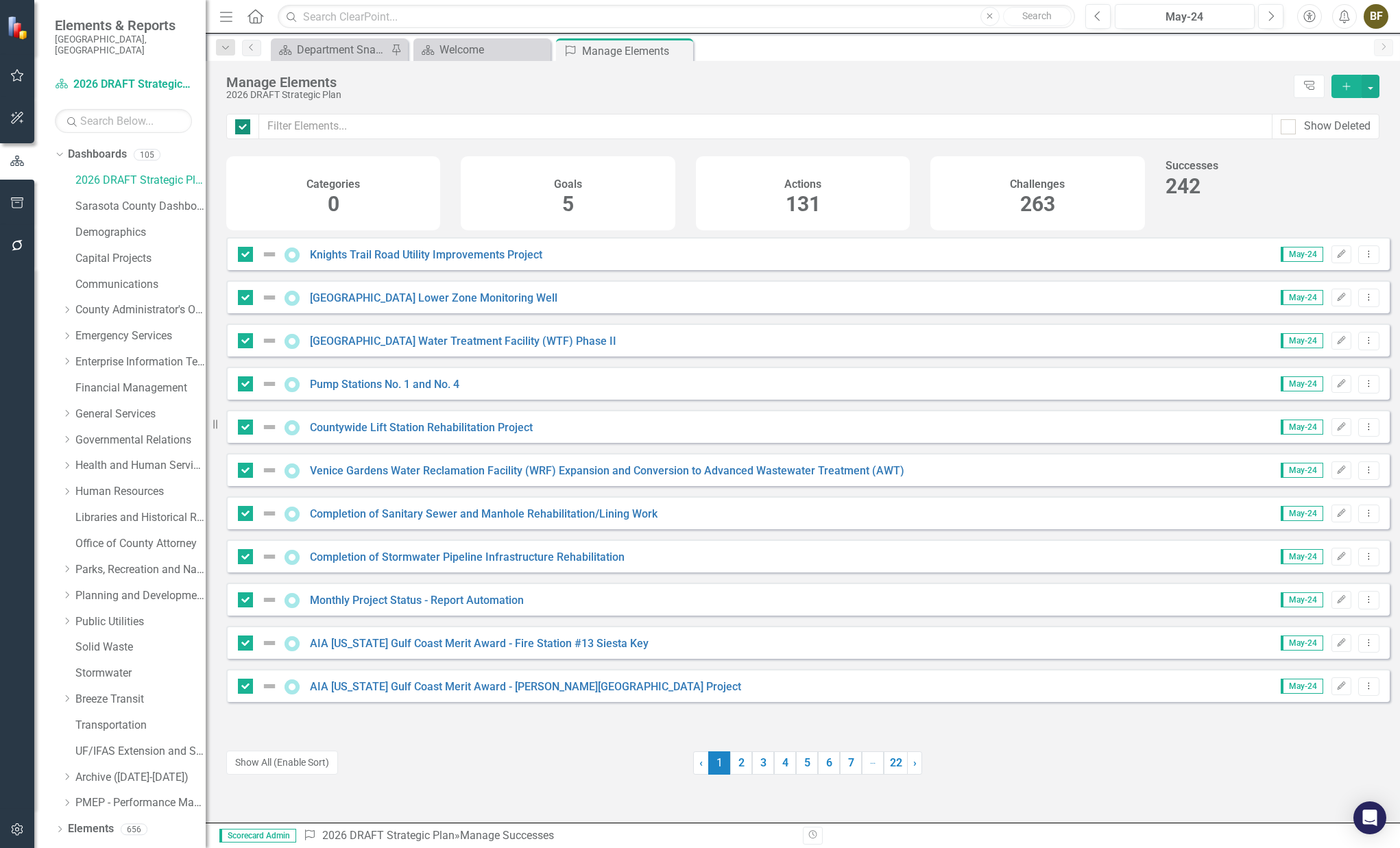
checkbox input "false"
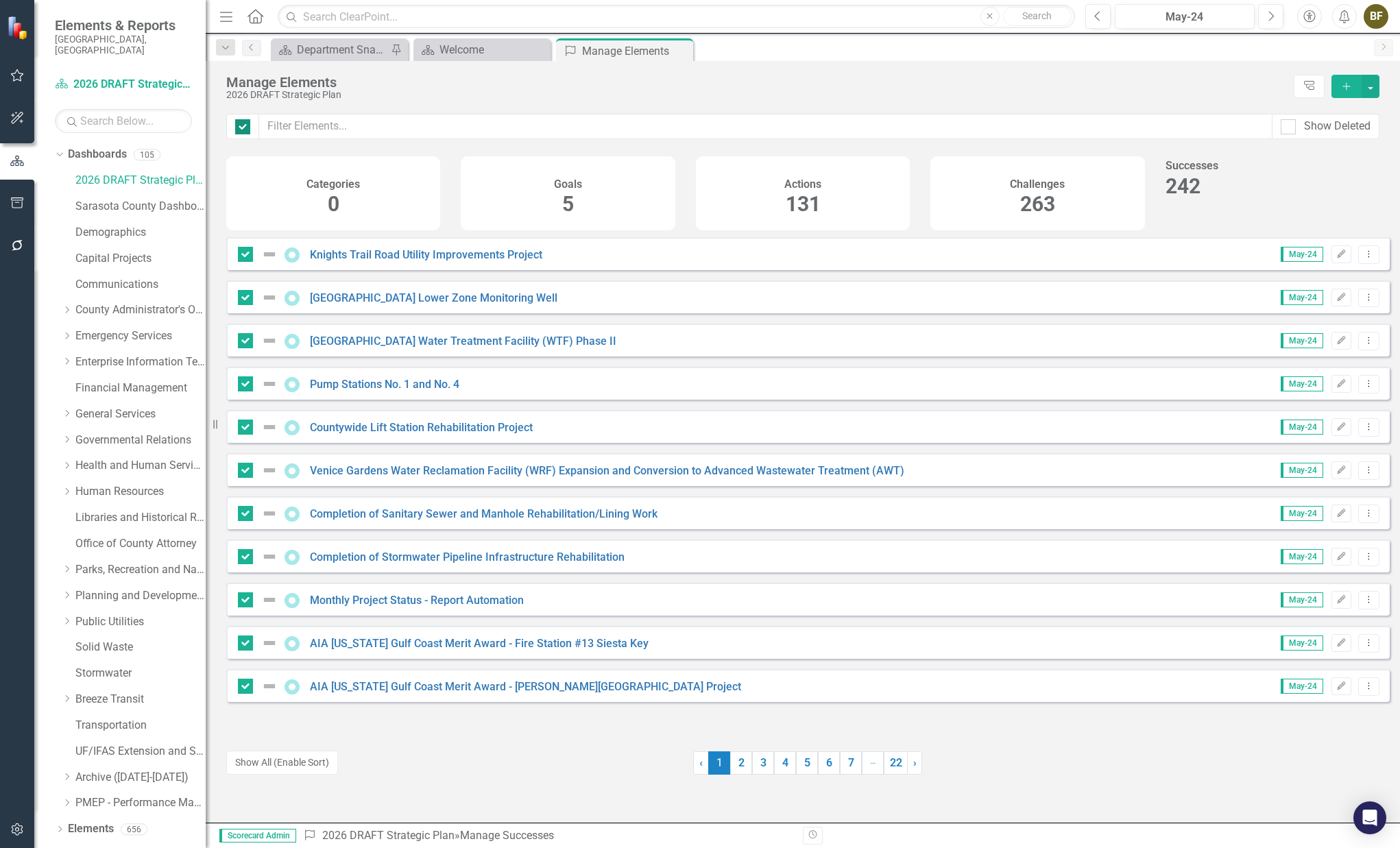
checkbox input "false"
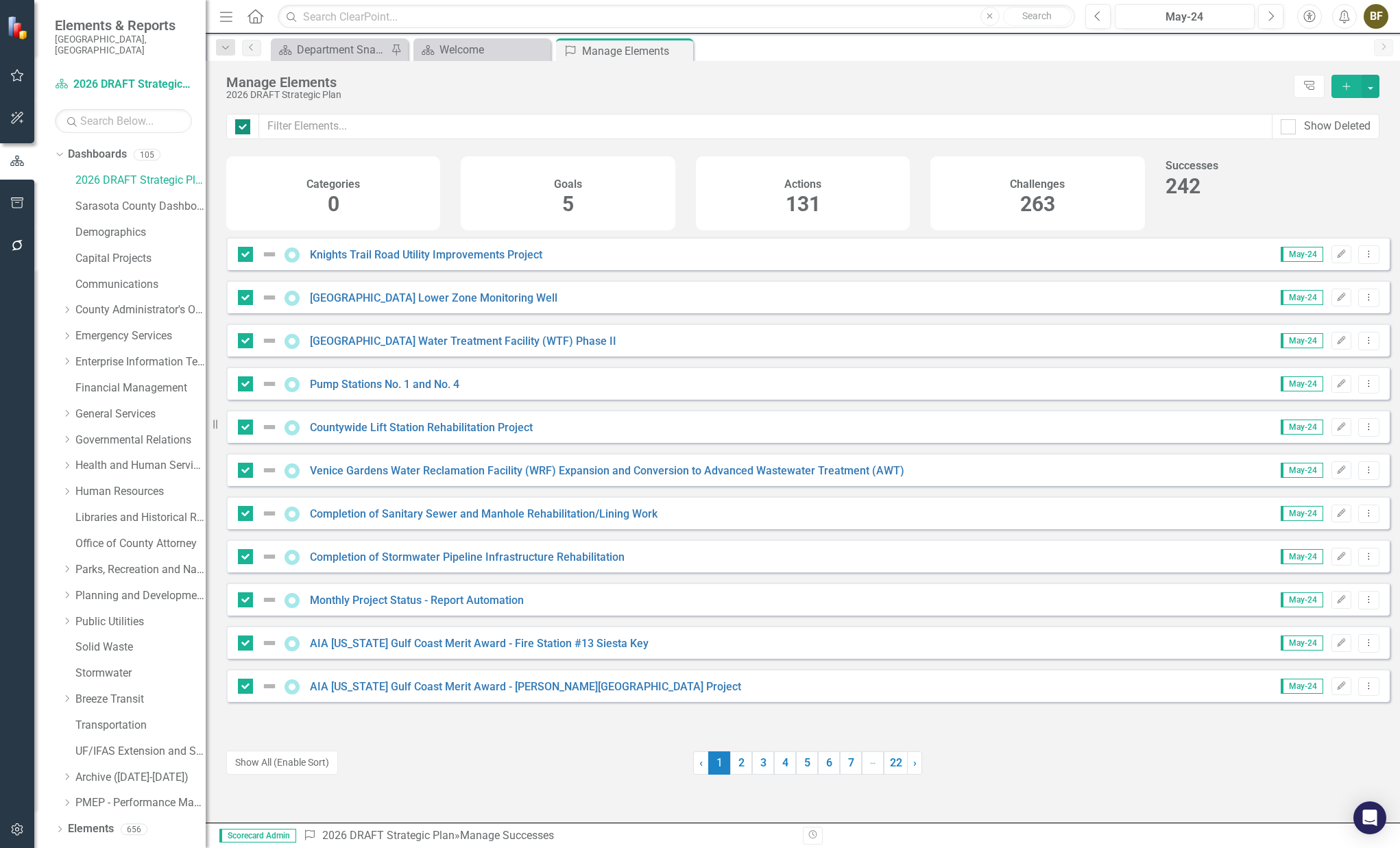
checkbox input "false"
click at [568, 205] on span "5" at bounding box center [568, 204] width 11 height 24
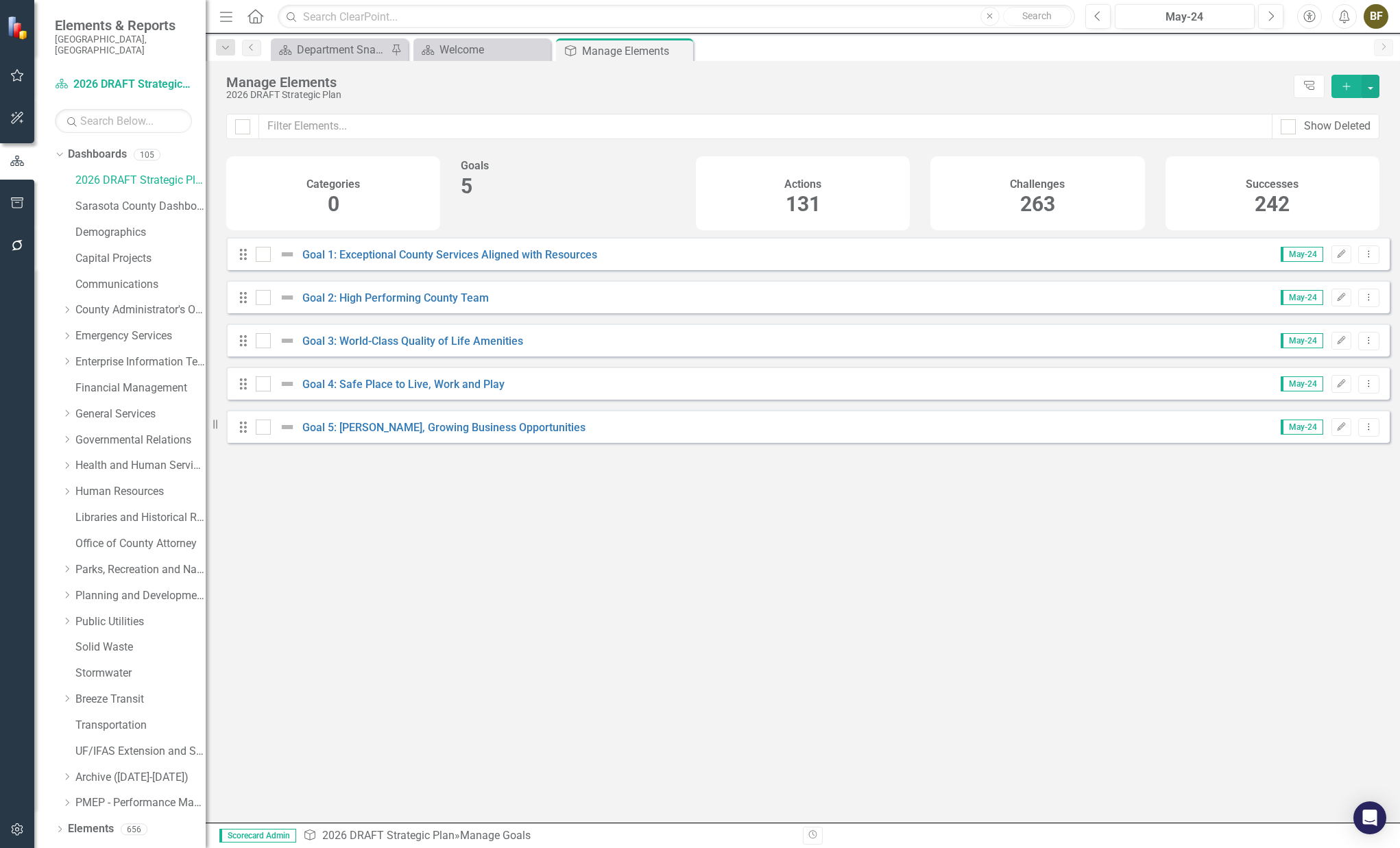
click at [810, 199] on span "131" at bounding box center [802, 204] width 35 height 24
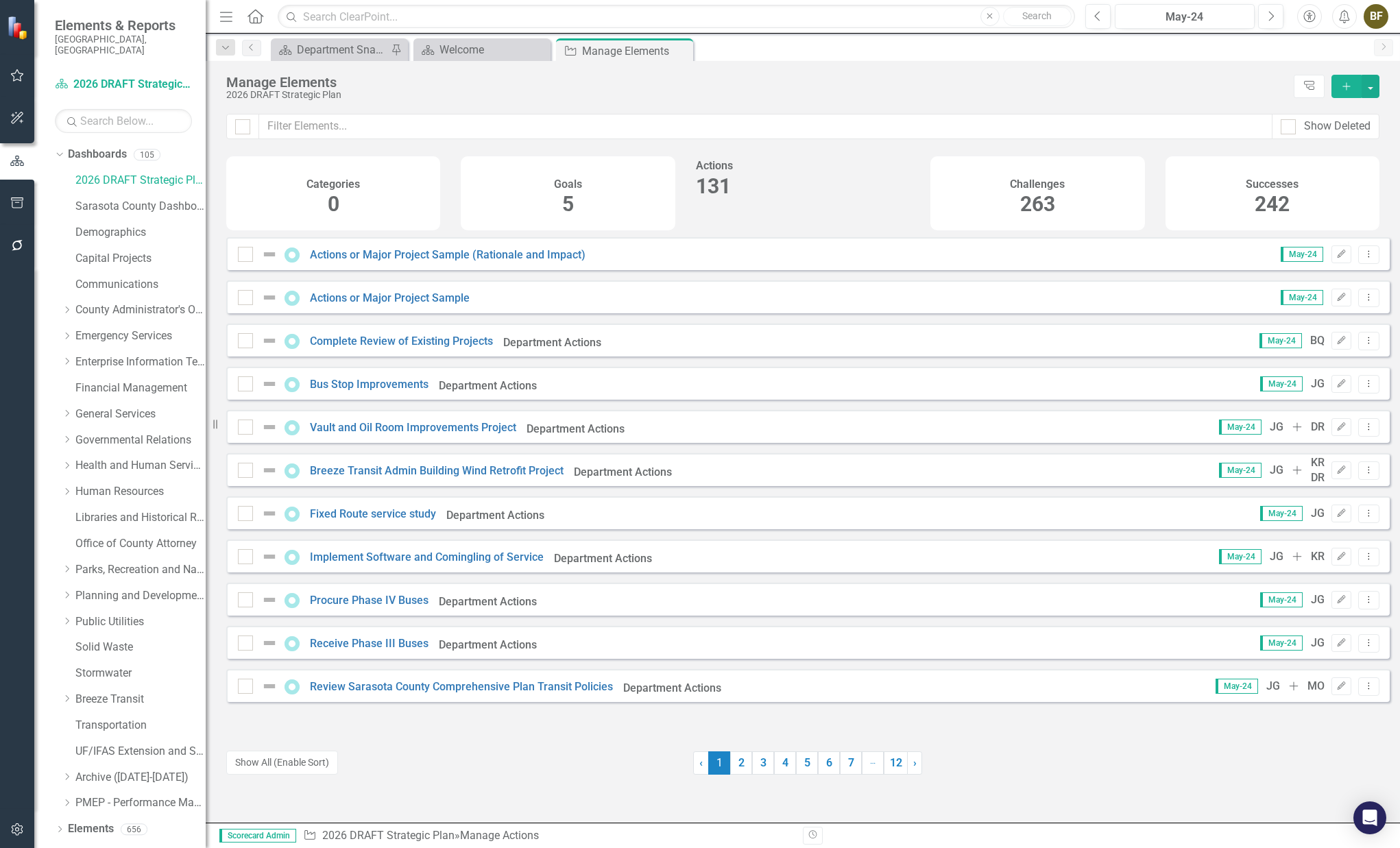
click at [1035, 202] on span "263" at bounding box center [1037, 204] width 35 height 24
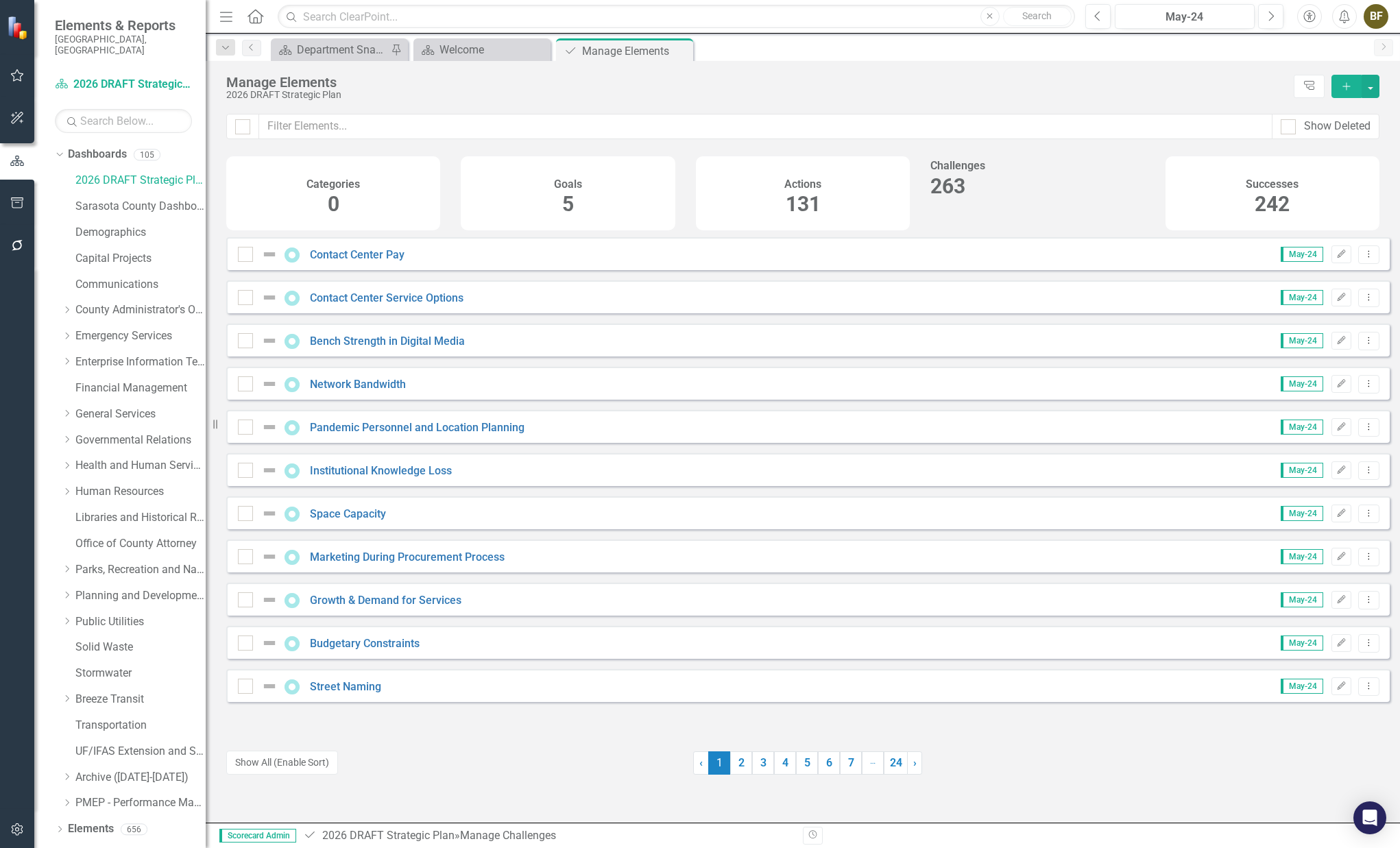
click at [1251, 202] on div "Successes 242" at bounding box center [1272, 192] width 214 height 74
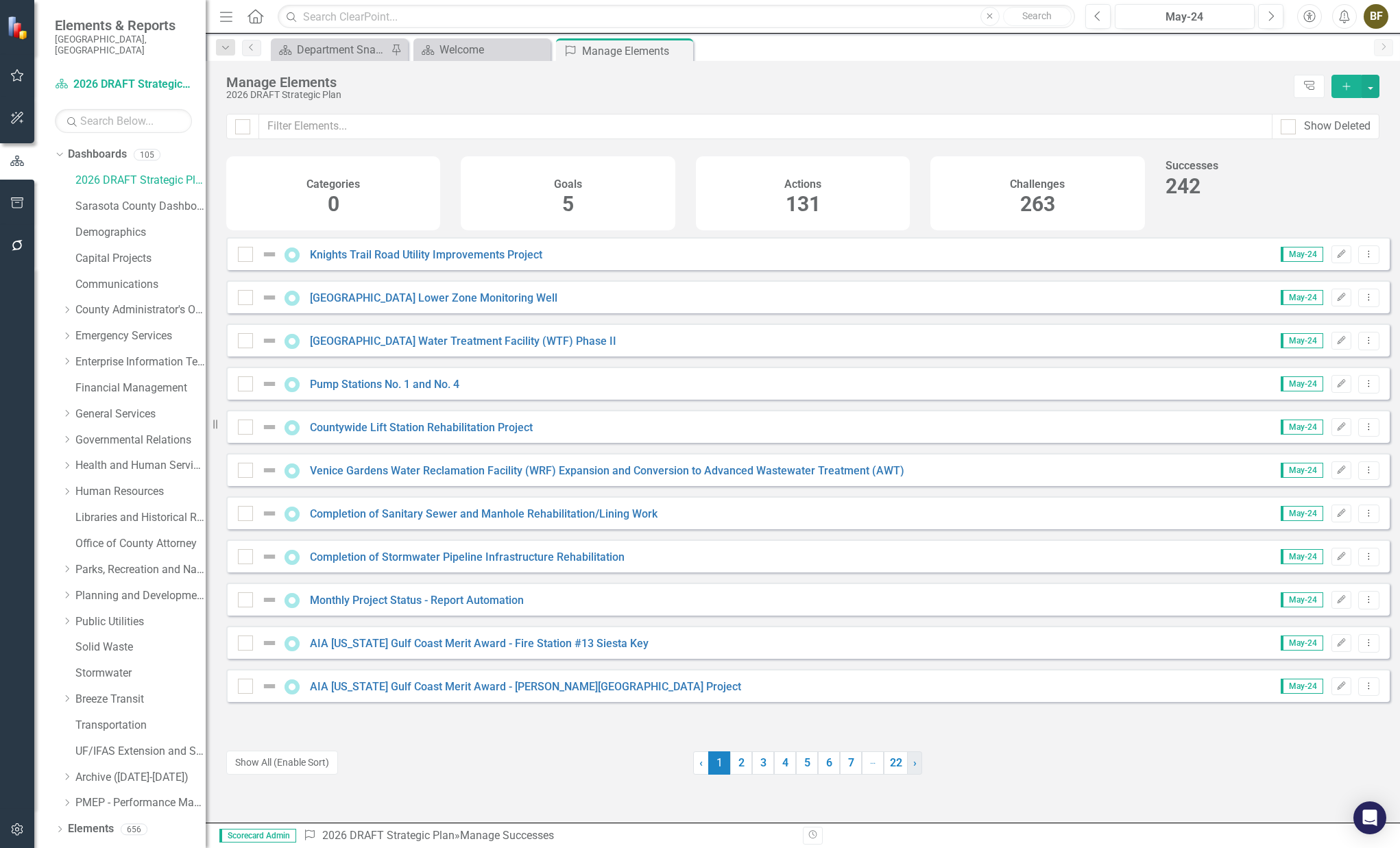
click at [913, 766] on span "›" at bounding box center [915, 762] width 4 height 13
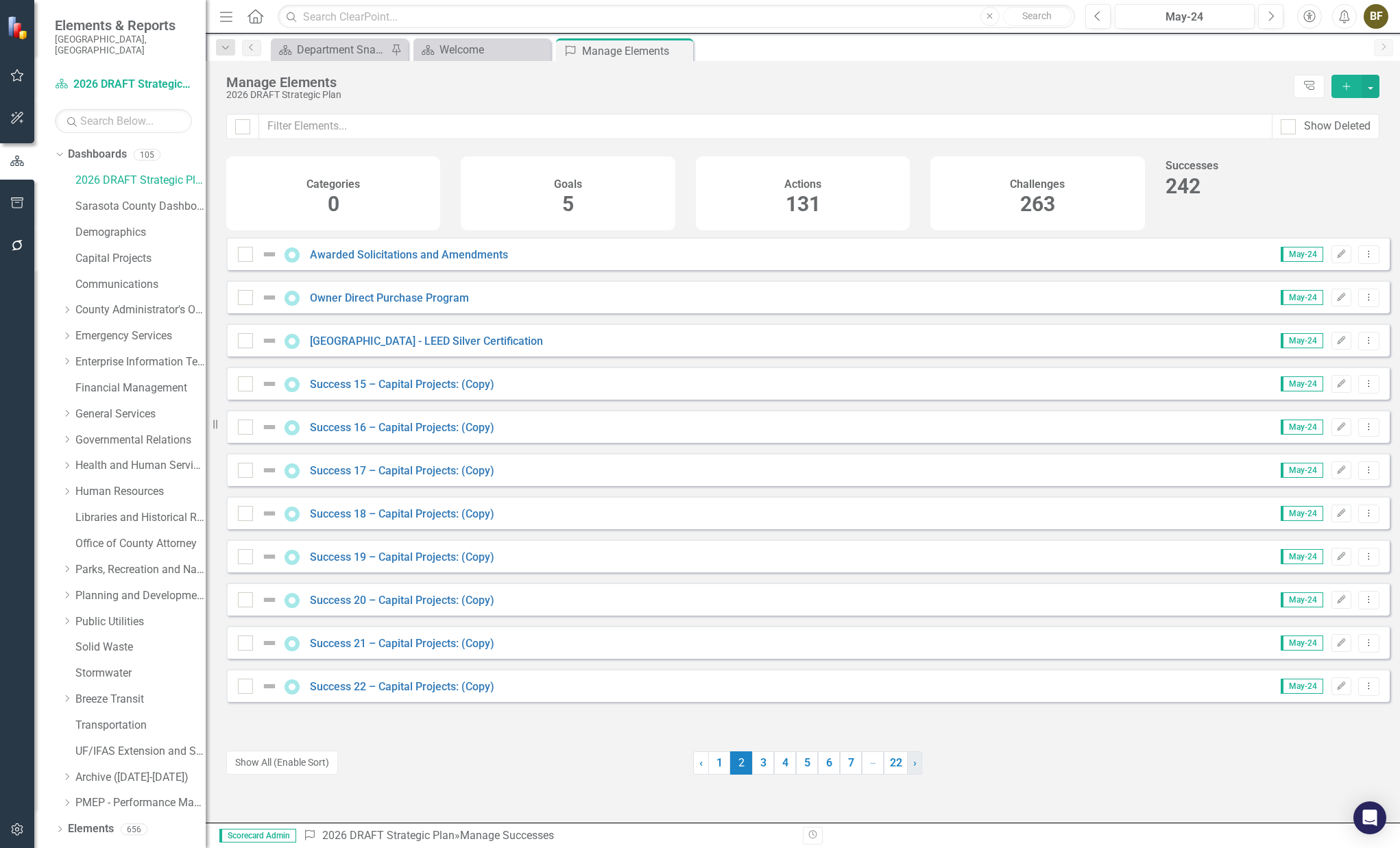
click at [913, 766] on span "›" at bounding box center [915, 762] width 4 height 13
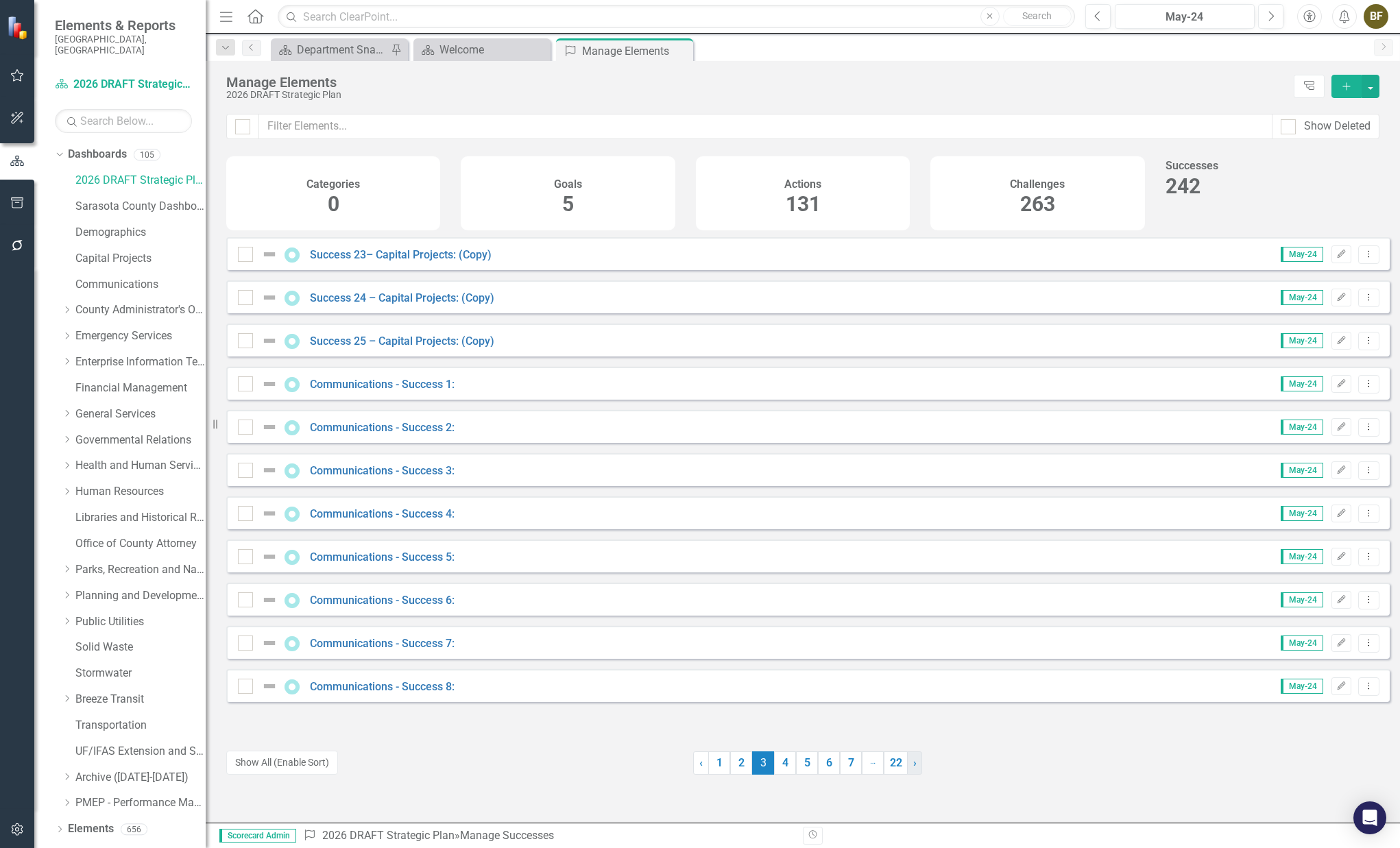
click at [913, 766] on span "›" at bounding box center [915, 762] width 4 height 13
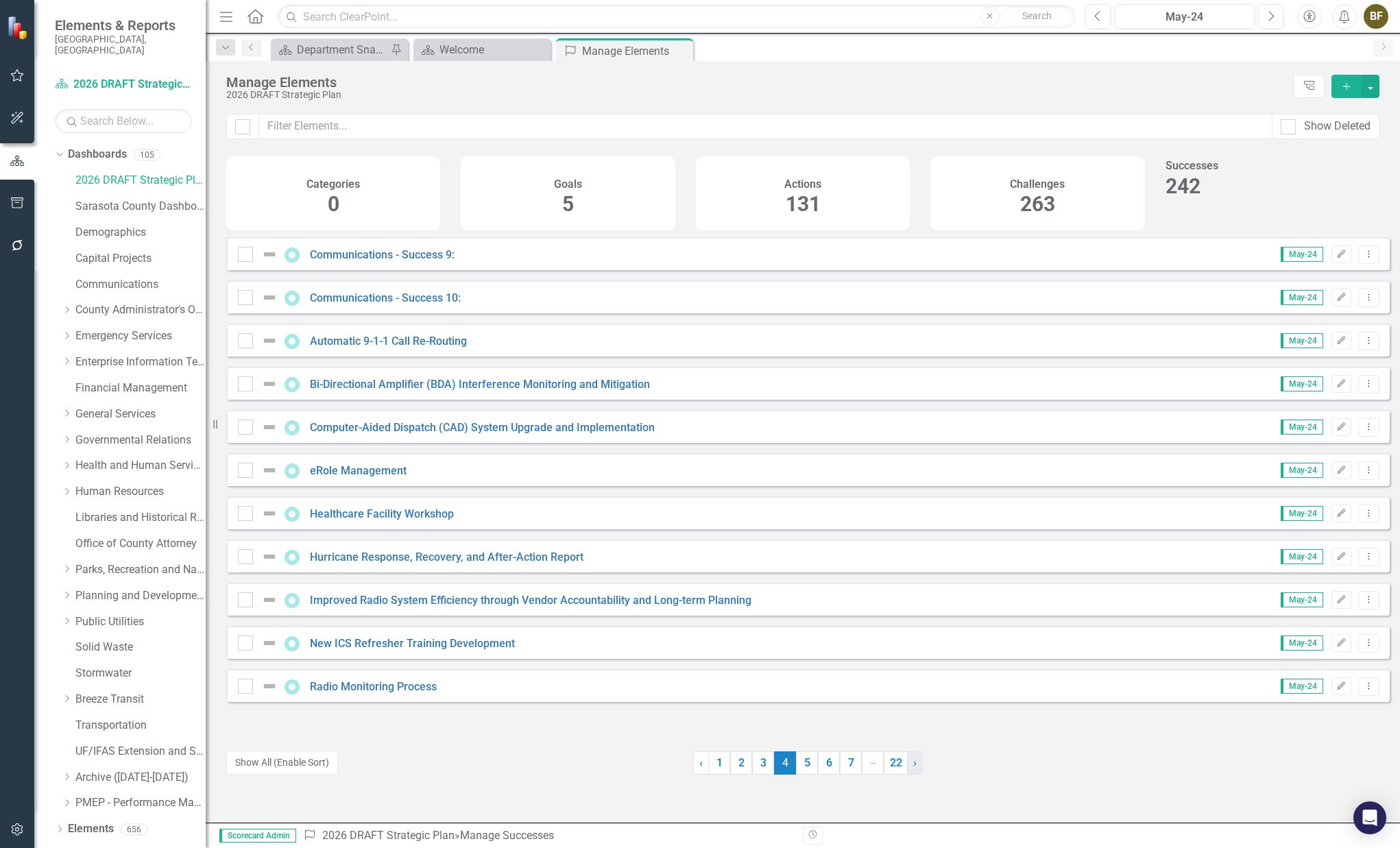
click at [913, 766] on span "›" at bounding box center [915, 762] width 4 height 13
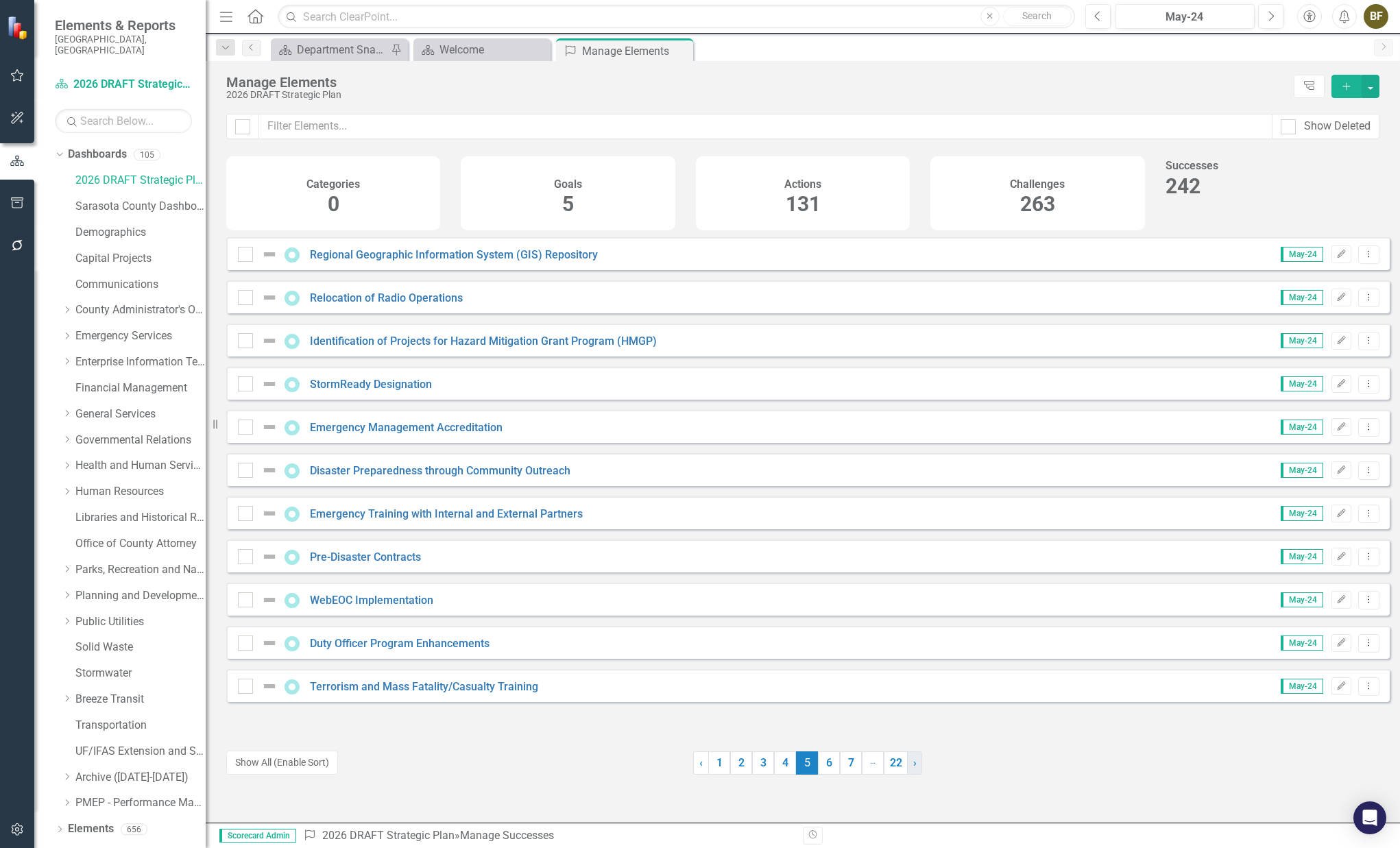
click at [913, 766] on span "›" at bounding box center [915, 762] width 4 height 13
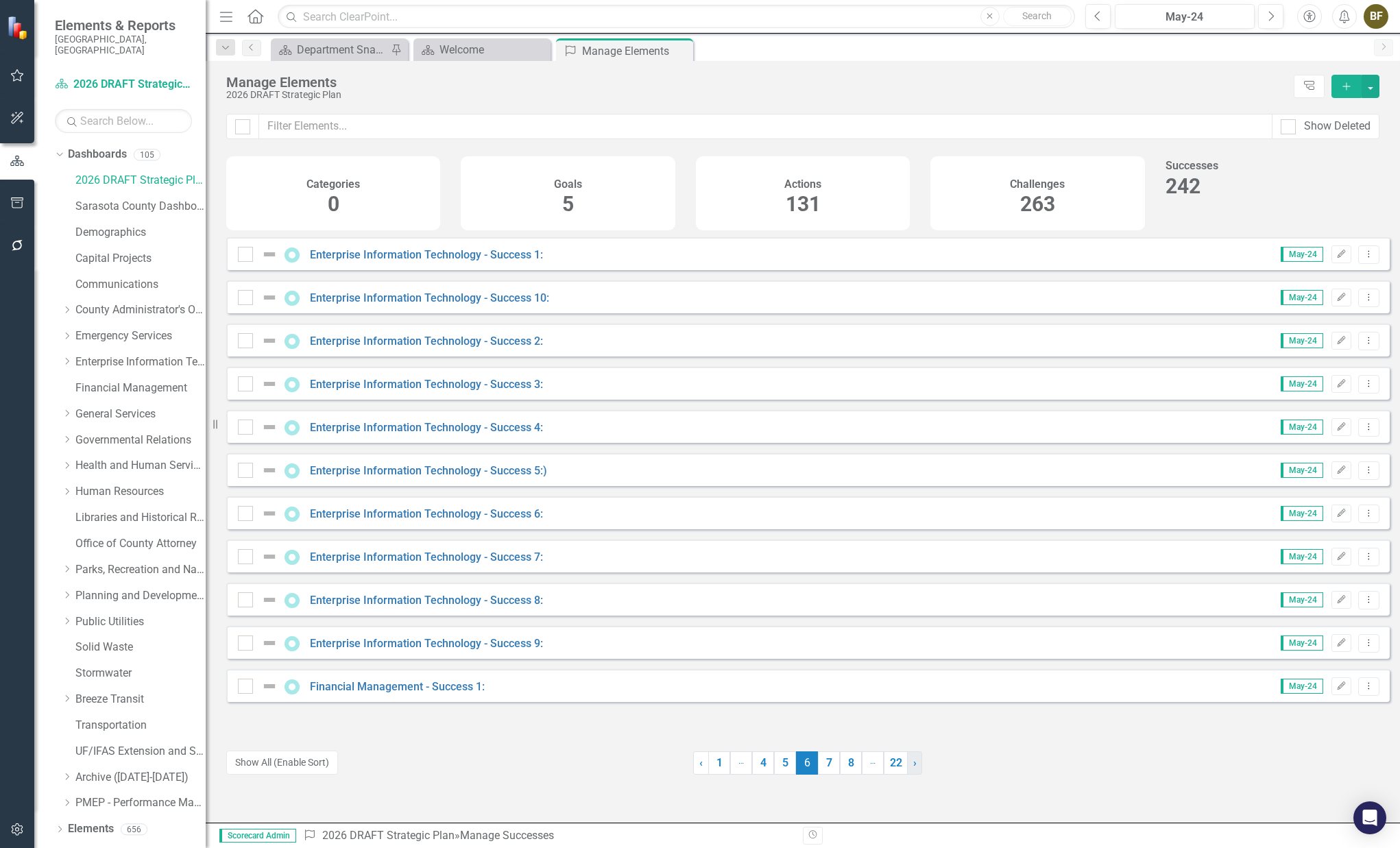
click at [913, 766] on span "›" at bounding box center [915, 762] width 4 height 13
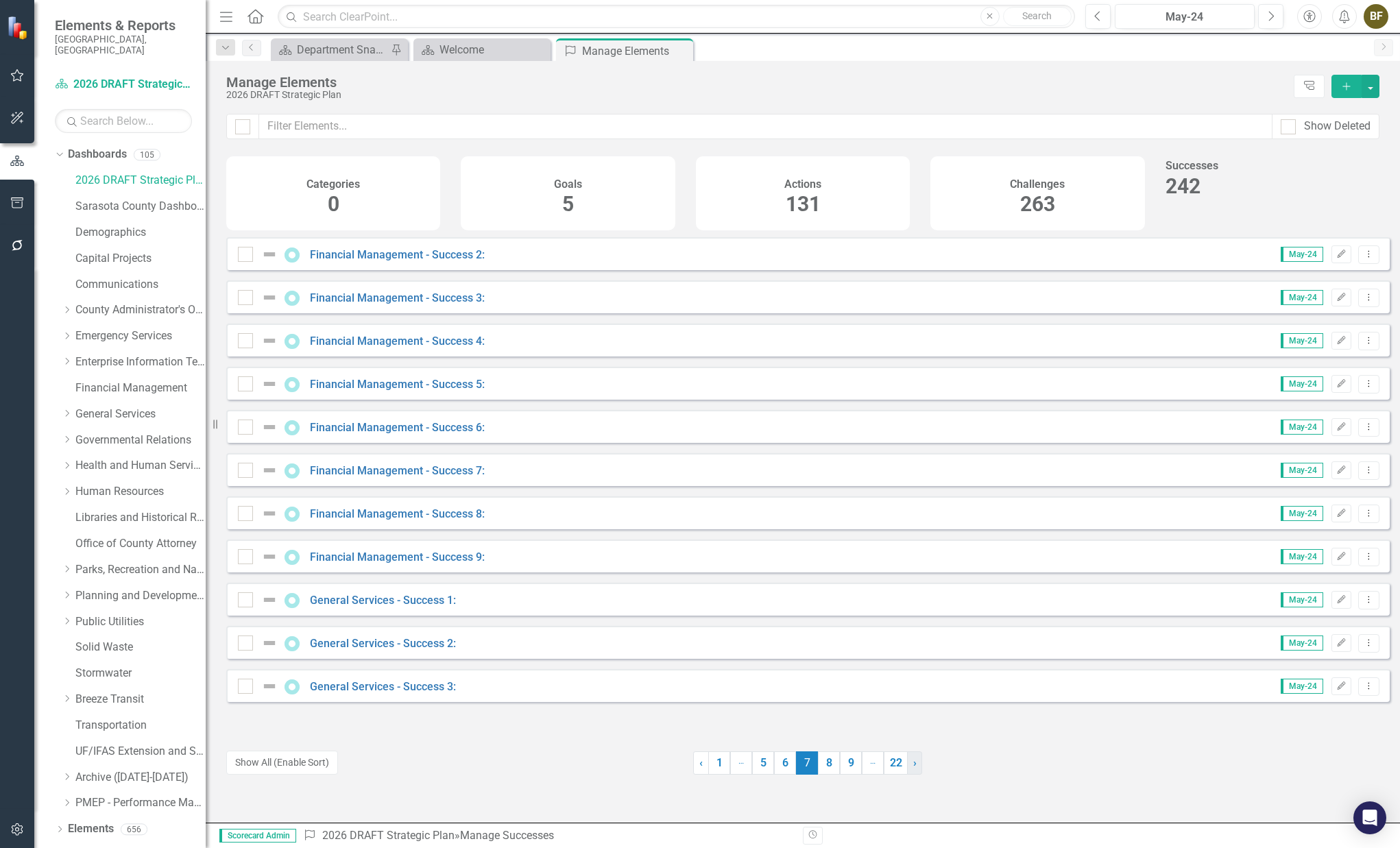
click at [913, 766] on span "›" at bounding box center [915, 762] width 4 height 13
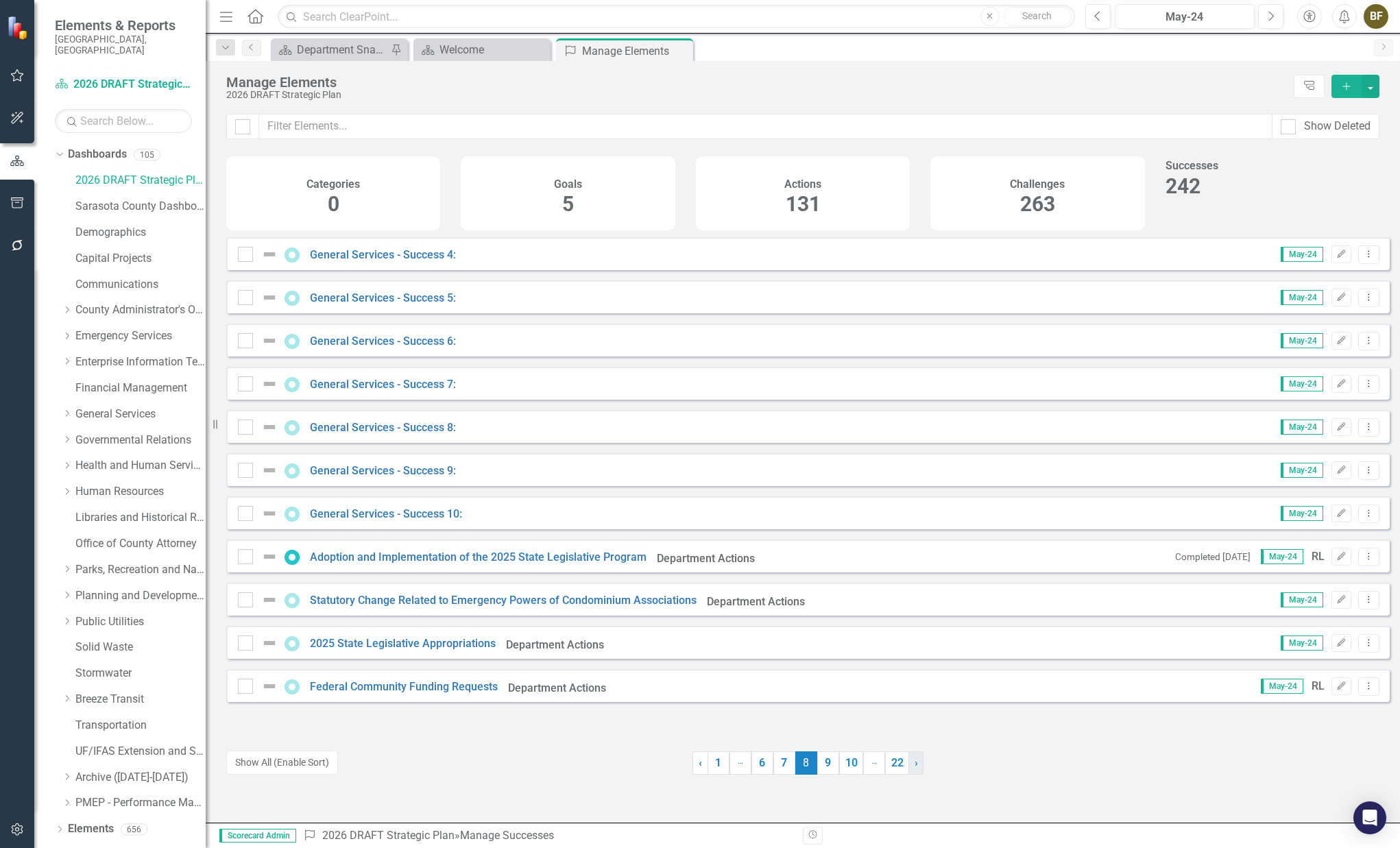
click at [914, 766] on span "›" at bounding box center [916, 762] width 4 height 13
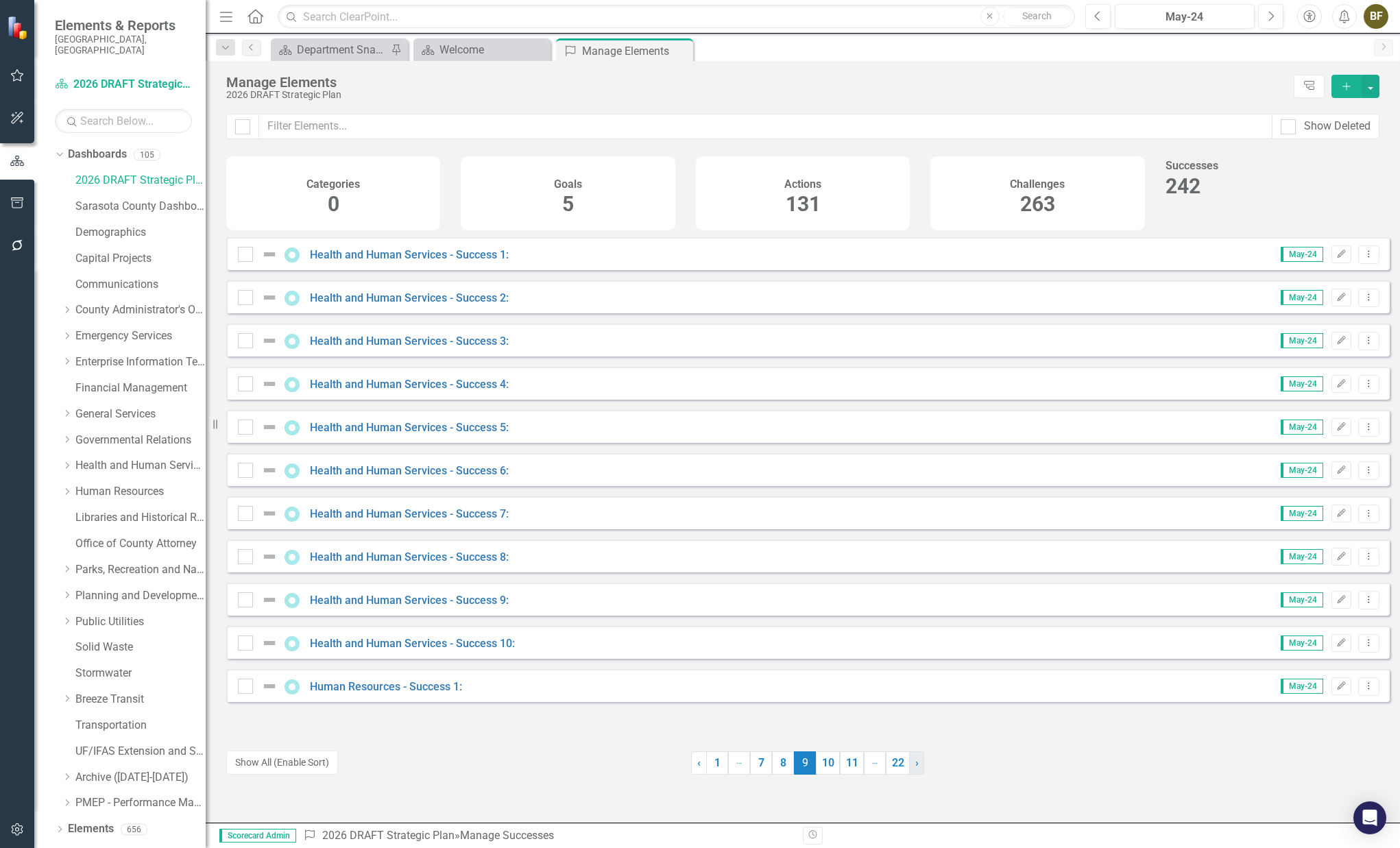
click at [915, 766] on span "›" at bounding box center [917, 762] width 4 height 13
click at [911, 766] on link "› Next" at bounding box center [918, 762] width 15 height 23
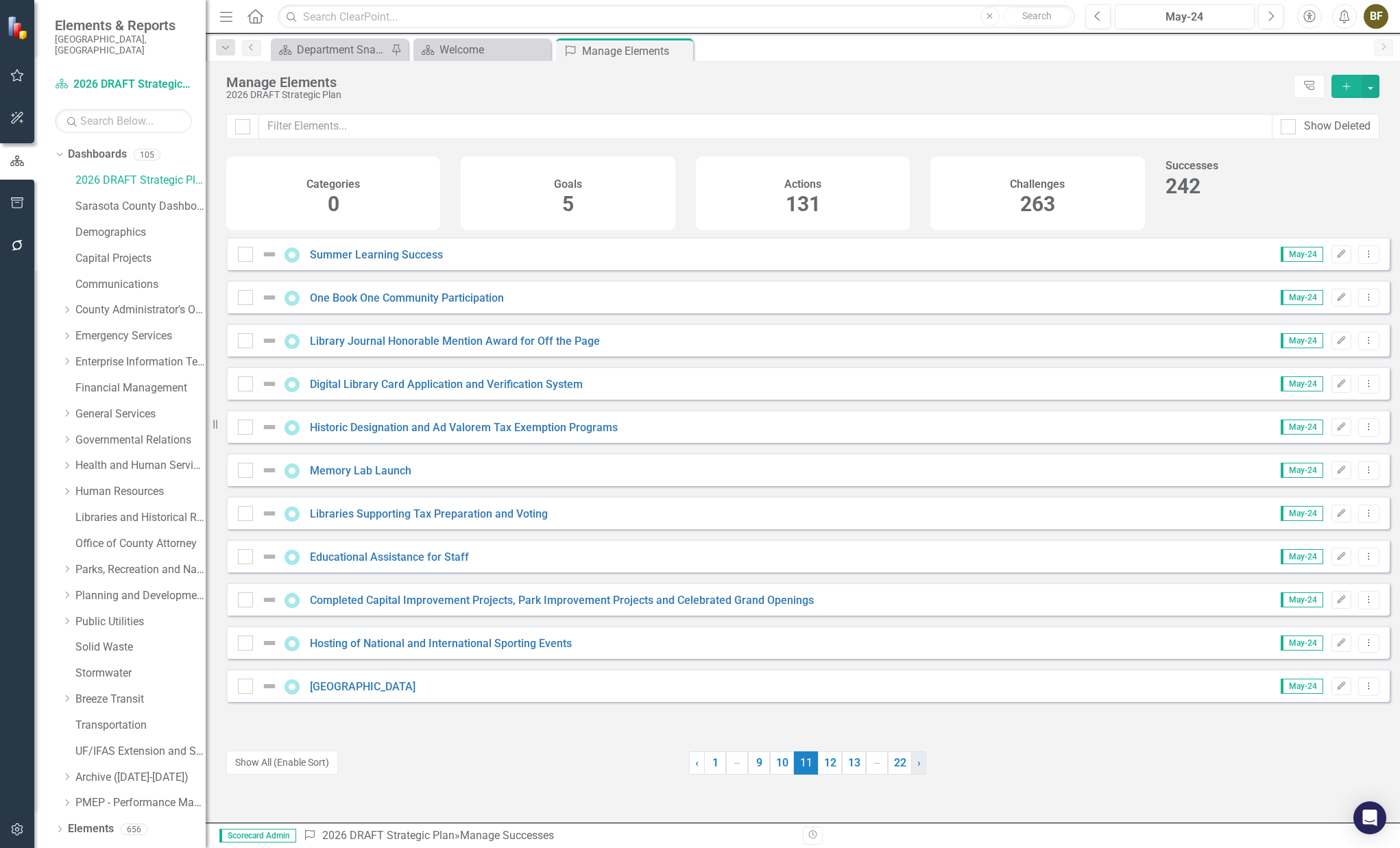
click at [911, 766] on link "› Next" at bounding box center [918, 762] width 15 height 23
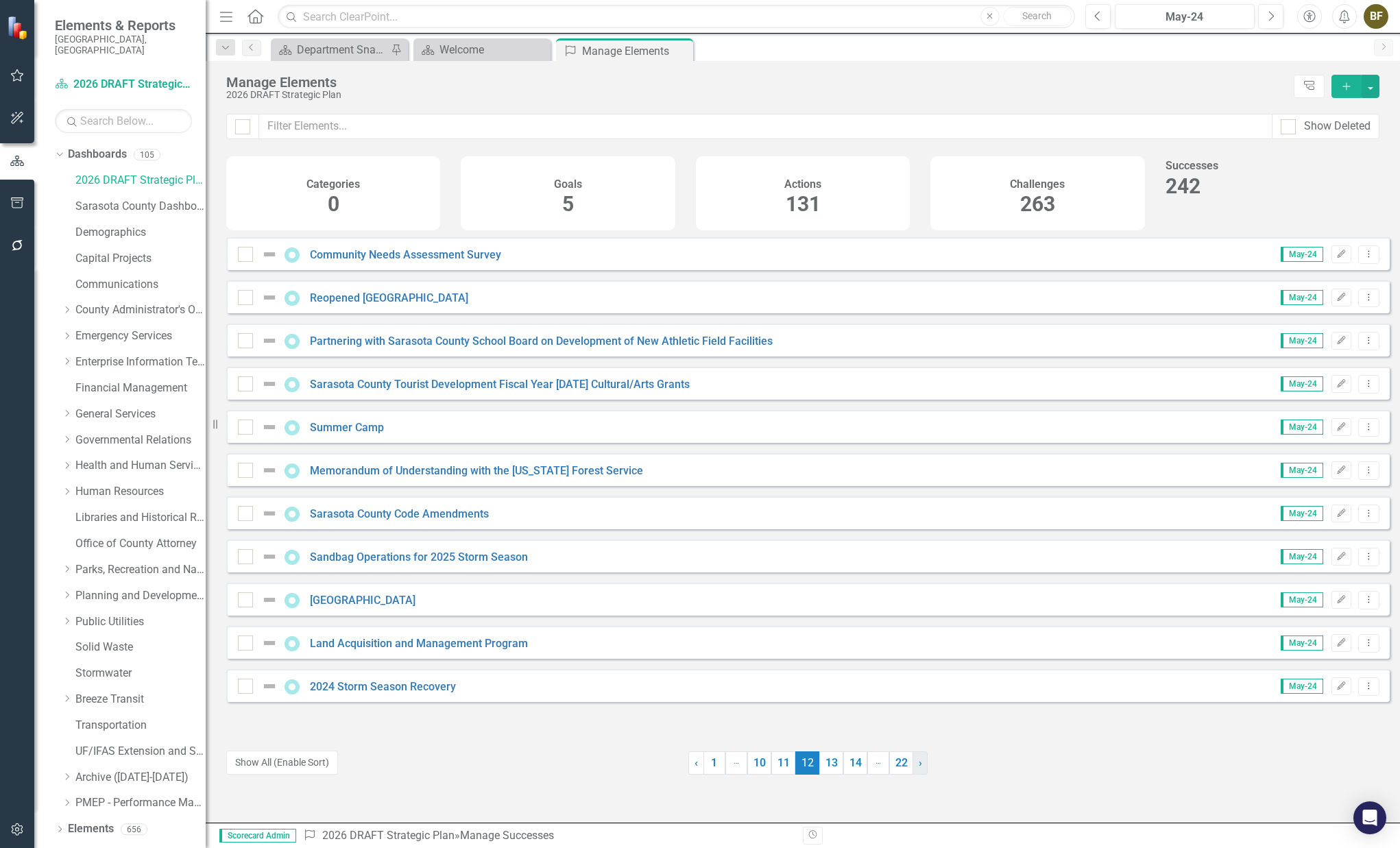
click at [912, 766] on link "› Next" at bounding box center [920, 762] width 15 height 23
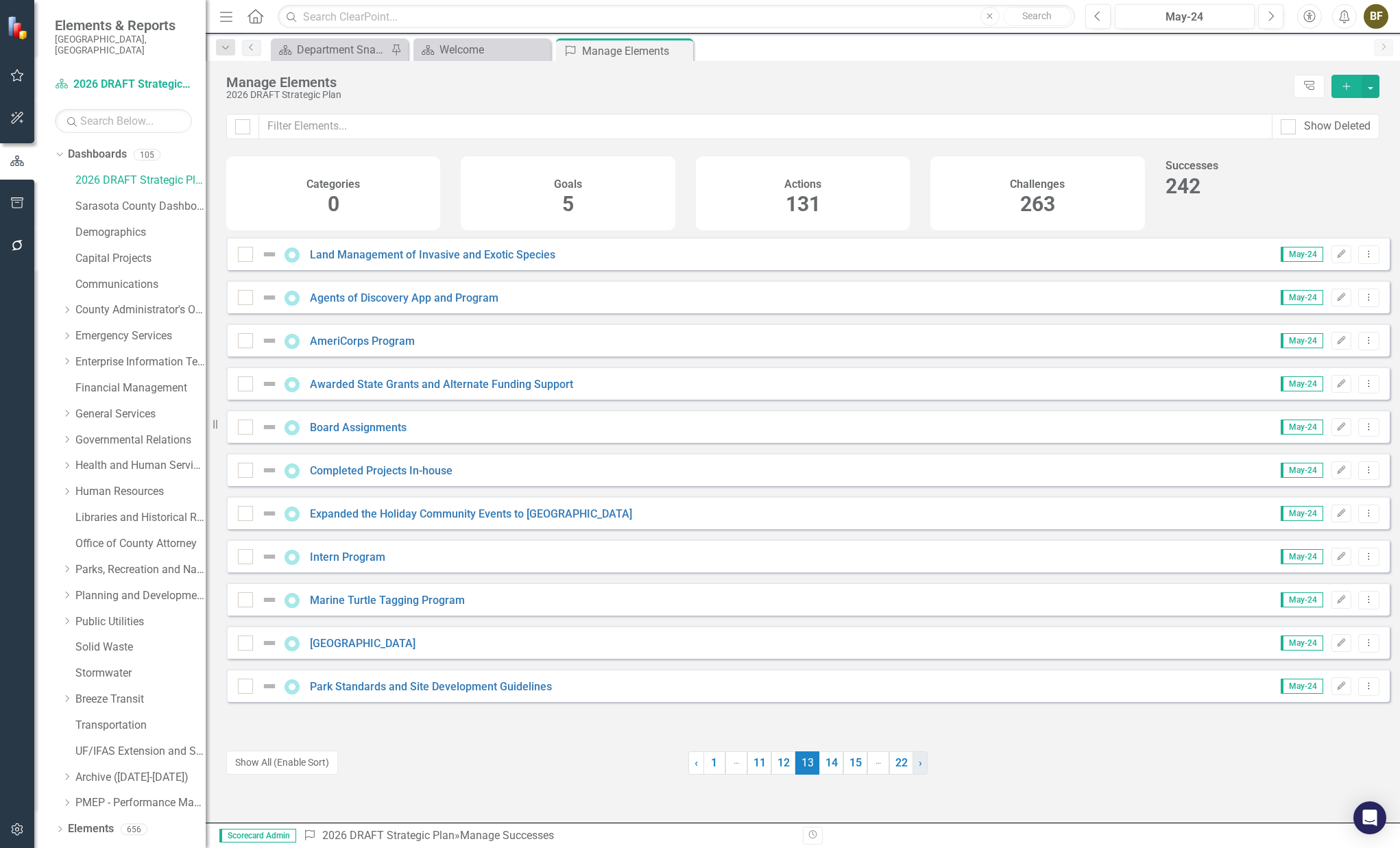
click at [912, 766] on link "› Next" at bounding box center [920, 762] width 15 height 23
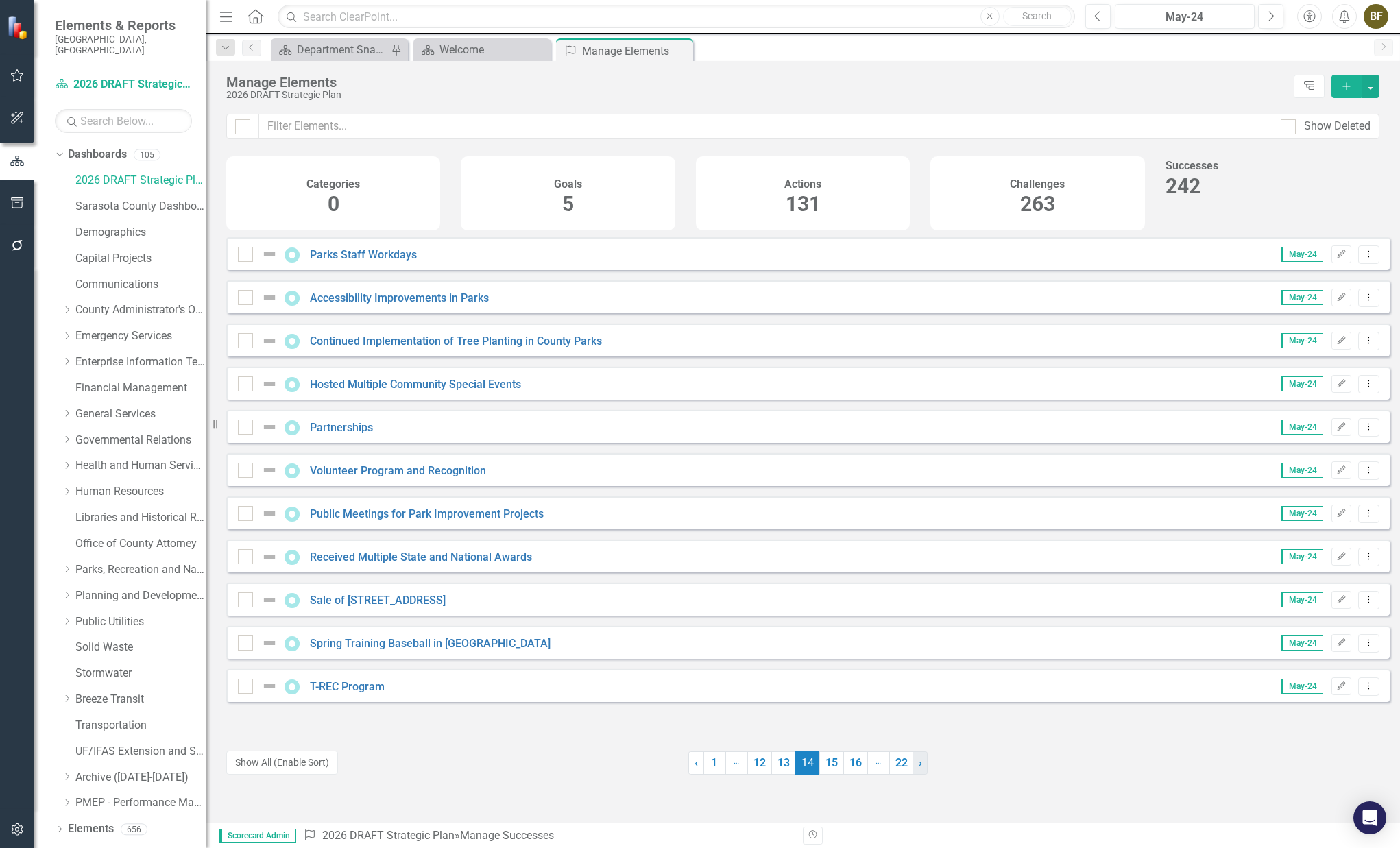
click at [912, 766] on link "› Next" at bounding box center [920, 762] width 15 height 23
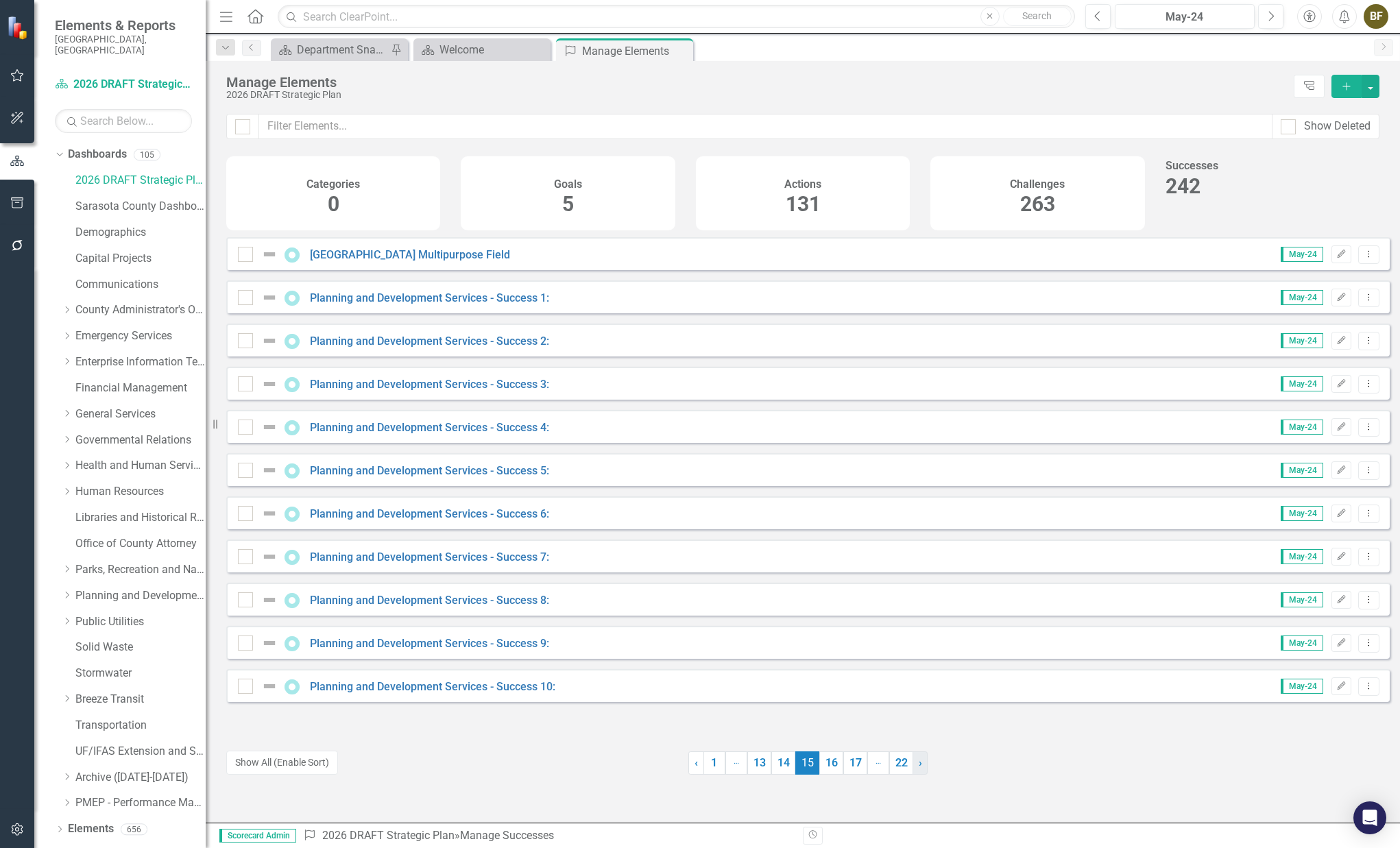
click at [912, 766] on link "› Next" at bounding box center [920, 762] width 15 height 23
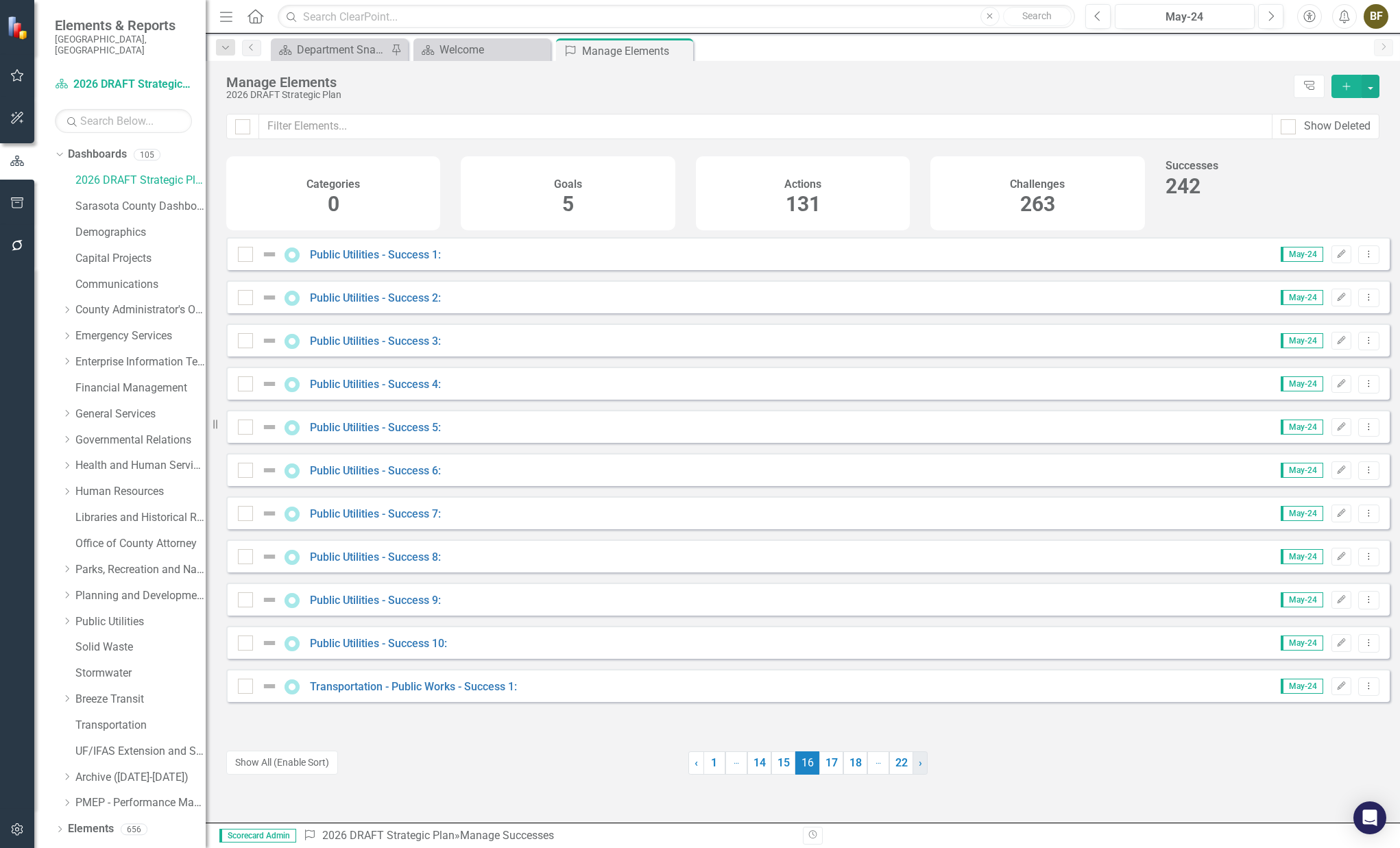
click at [912, 766] on link "› Next" at bounding box center [920, 762] width 15 height 23
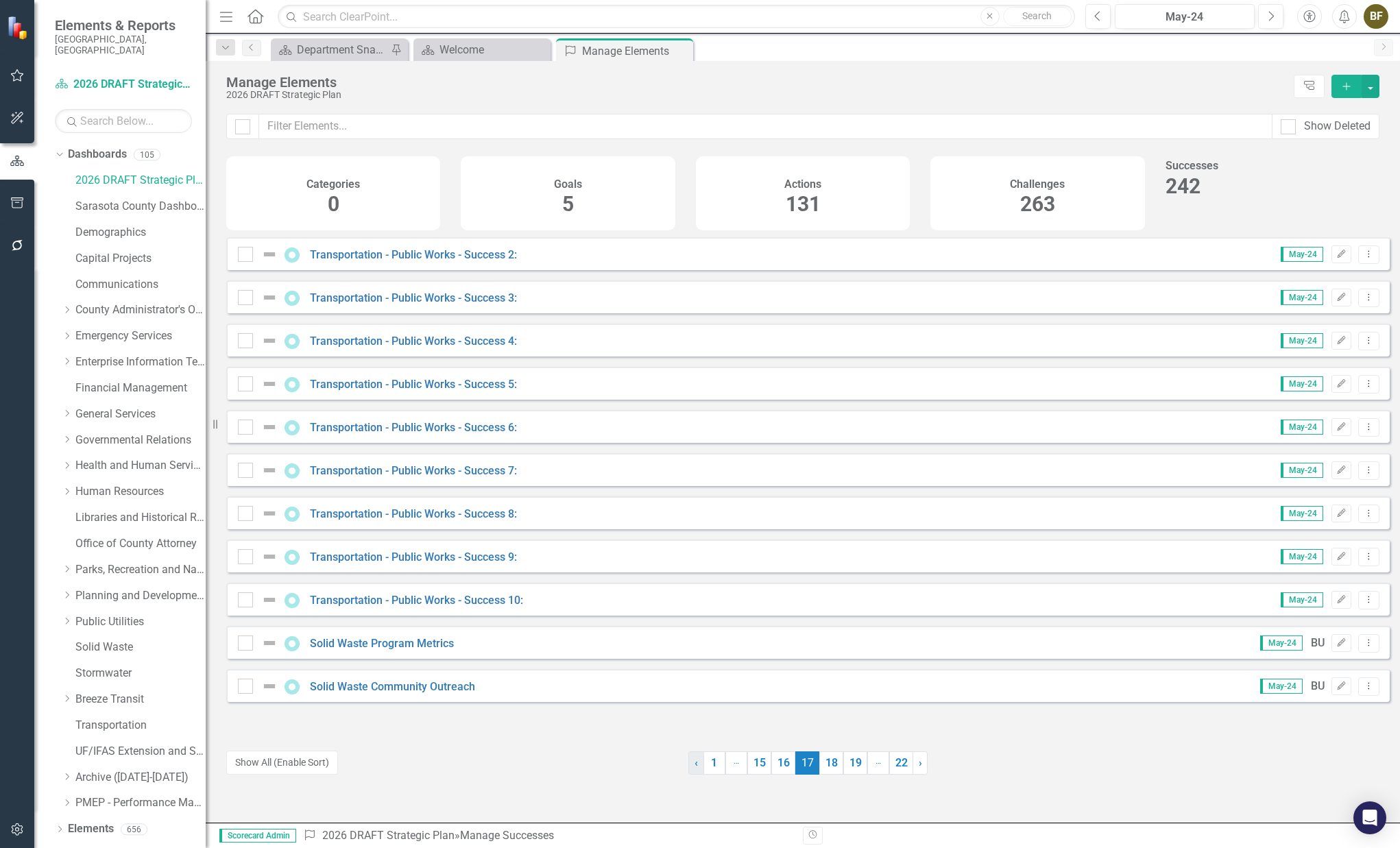
click at [688, 769] on link "‹ Previous" at bounding box center [696, 762] width 16 height 23
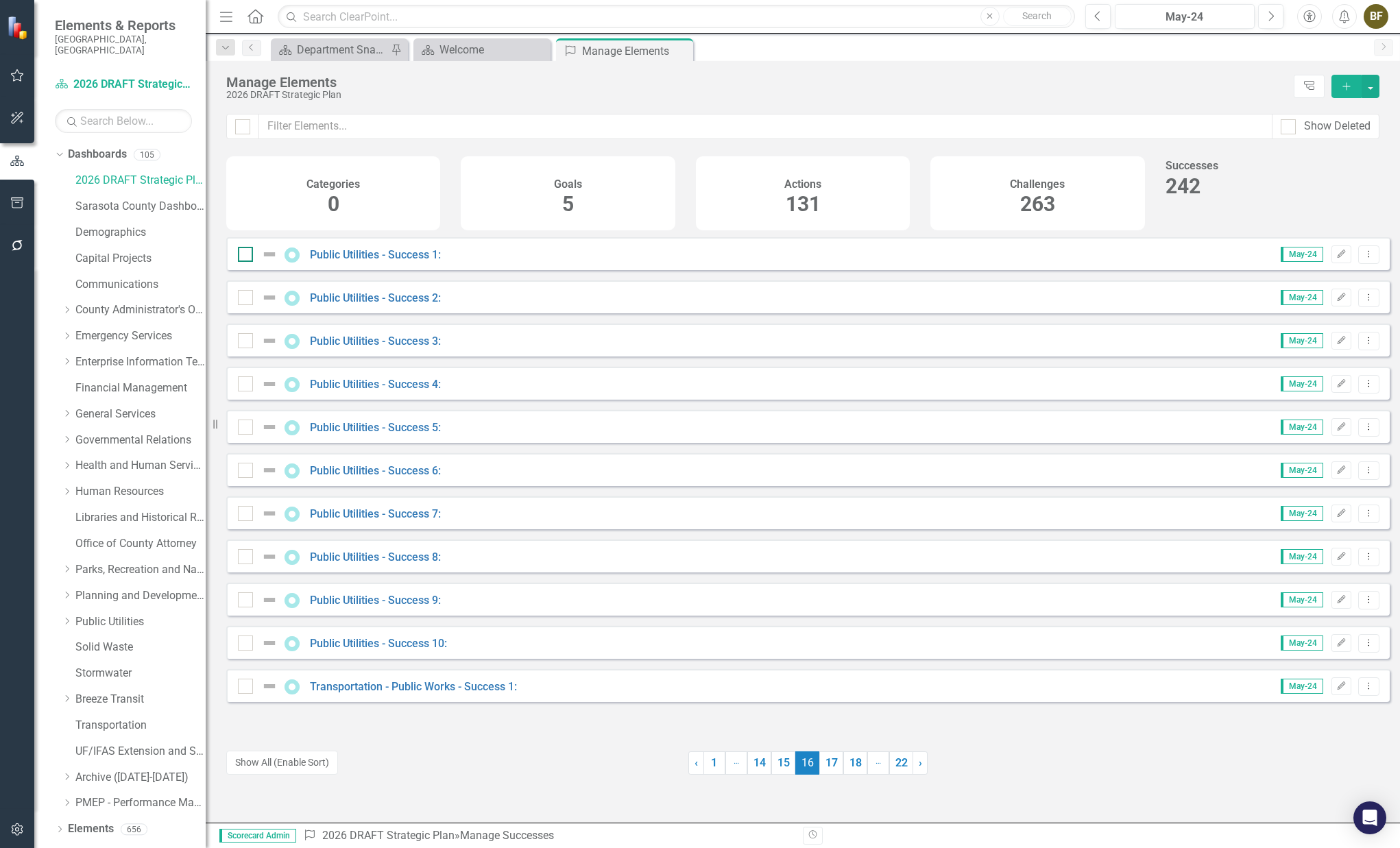
click at [246, 261] on div at bounding box center [246, 254] width 15 height 15
click at [246, 256] on input "checkbox" at bounding box center [243, 251] width 9 height 9
checkbox input "true"
click at [241, 305] on div at bounding box center [246, 297] width 15 height 15
click at [241, 299] on input "checkbox" at bounding box center [243, 294] width 9 height 9
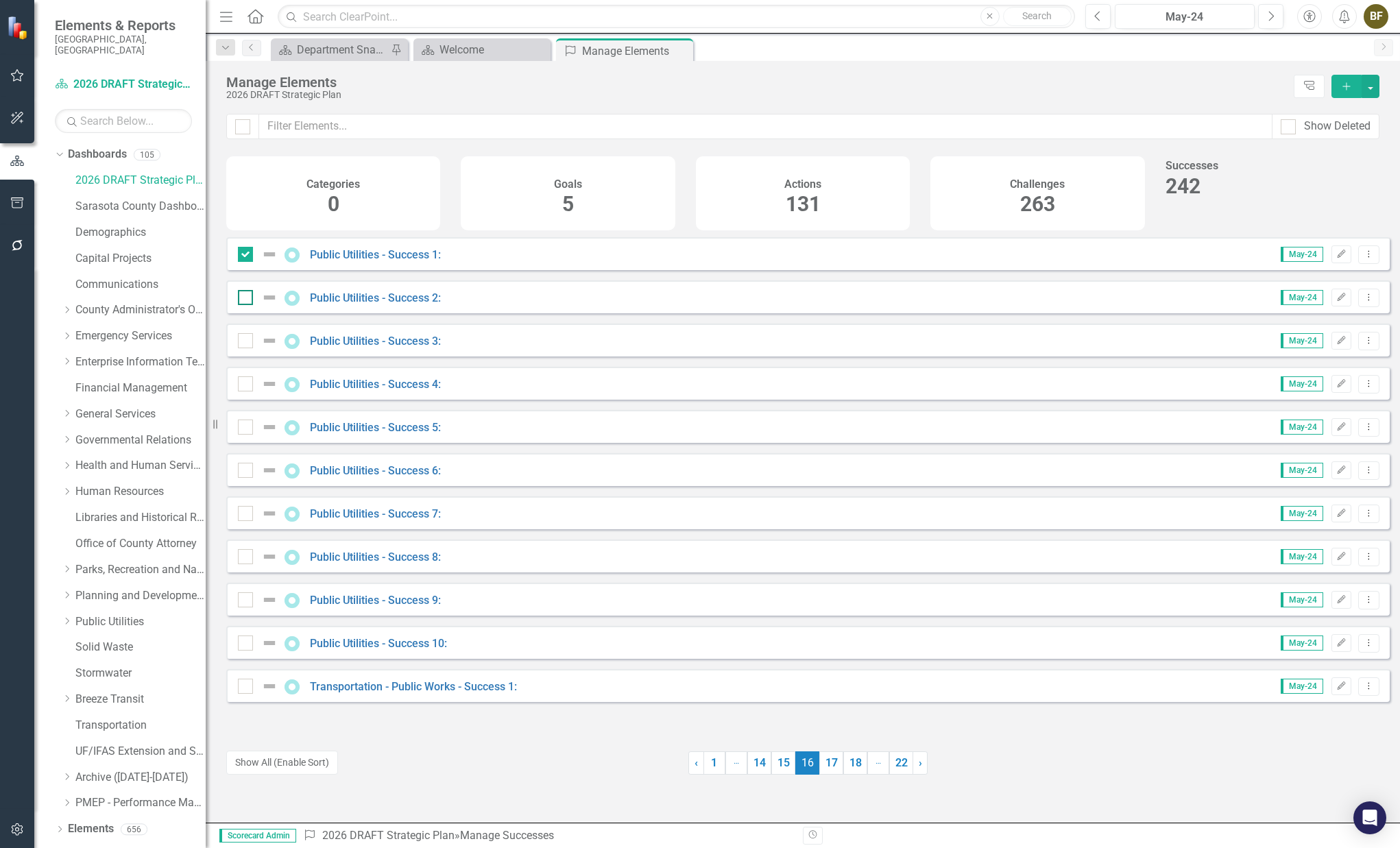
checkbox input "true"
click at [247, 348] on div at bounding box center [246, 341] width 15 height 15
click at [247, 342] on input "checkbox" at bounding box center [243, 338] width 9 height 9
click at [242, 342] on input "checkbox" at bounding box center [243, 338] width 9 height 9
checkbox input "false"
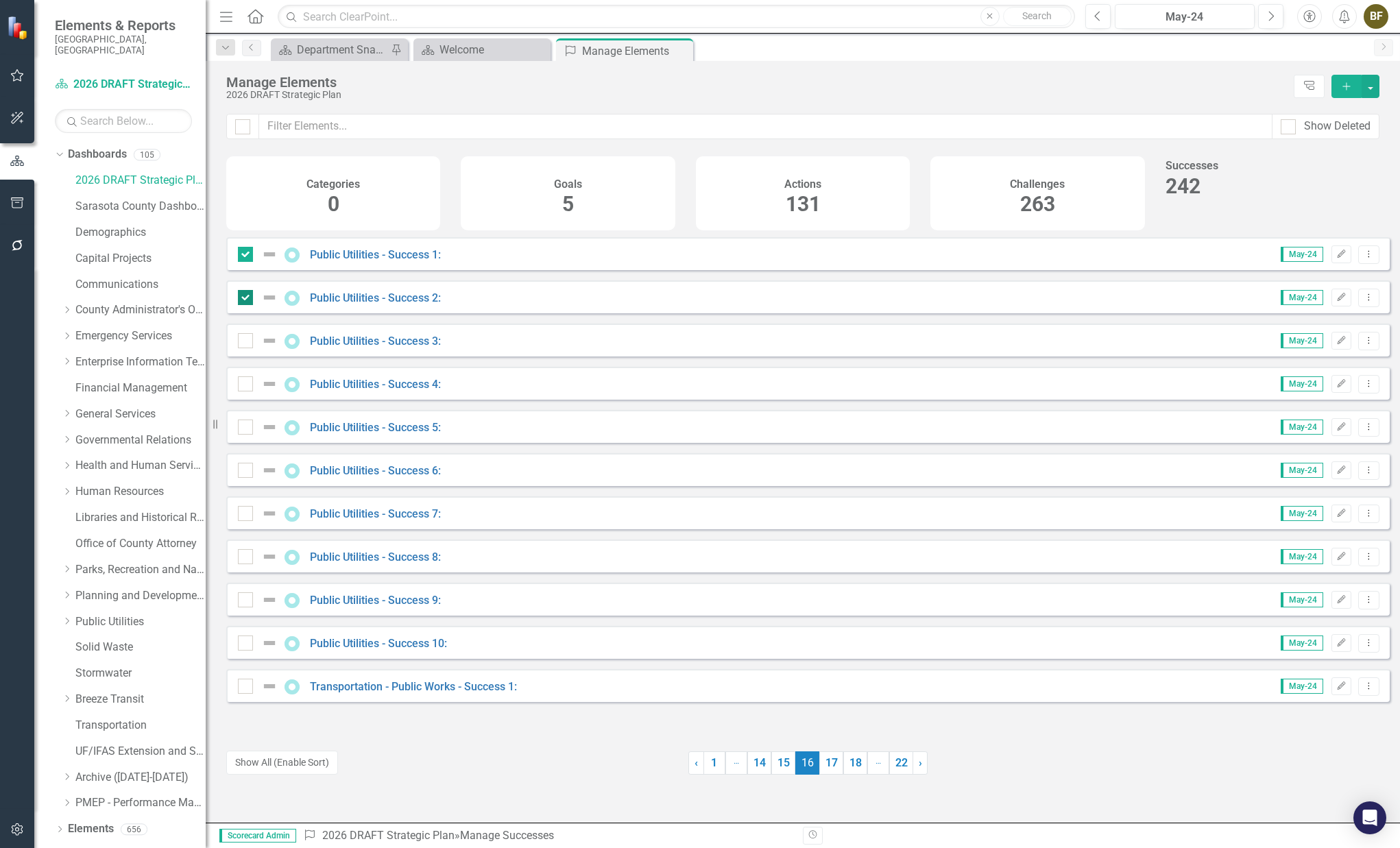
click at [245, 299] on input "checkbox" at bounding box center [243, 294] width 9 height 9
checkbox input "false"
click at [248, 261] on div at bounding box center [246, 254] width 15 height 15
click at [247, 256] on input "checkbox" at bounding box center [243, 251] width 9 height 9
checkbox input "false"
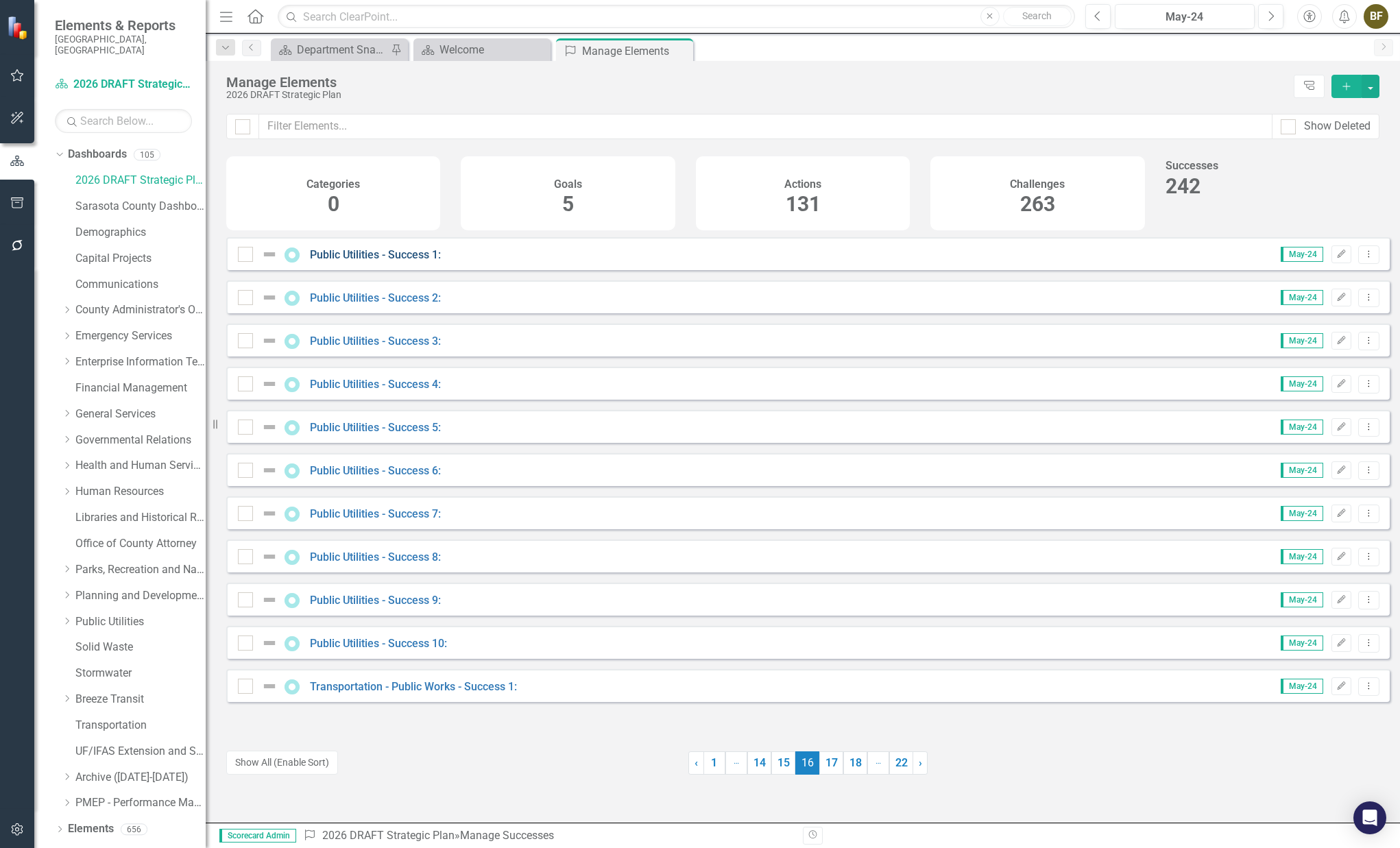
click at [339, 261] on link "Public Utilities - Success 1:" at bounding box center [375, 255] width 131 height 13
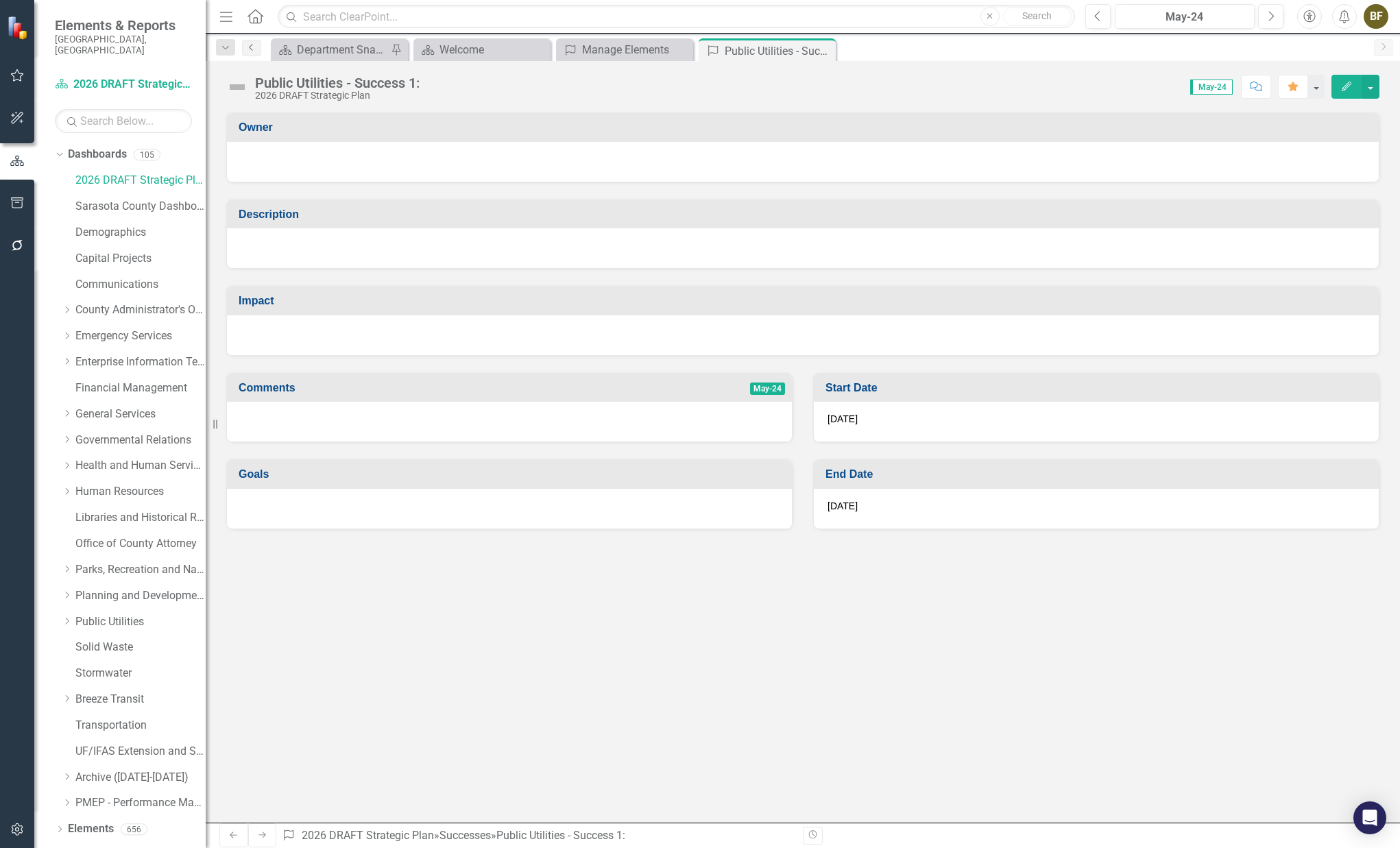
click at [248, 51] on link "Previous" at bounding box center [251, 49] width 20 height 17
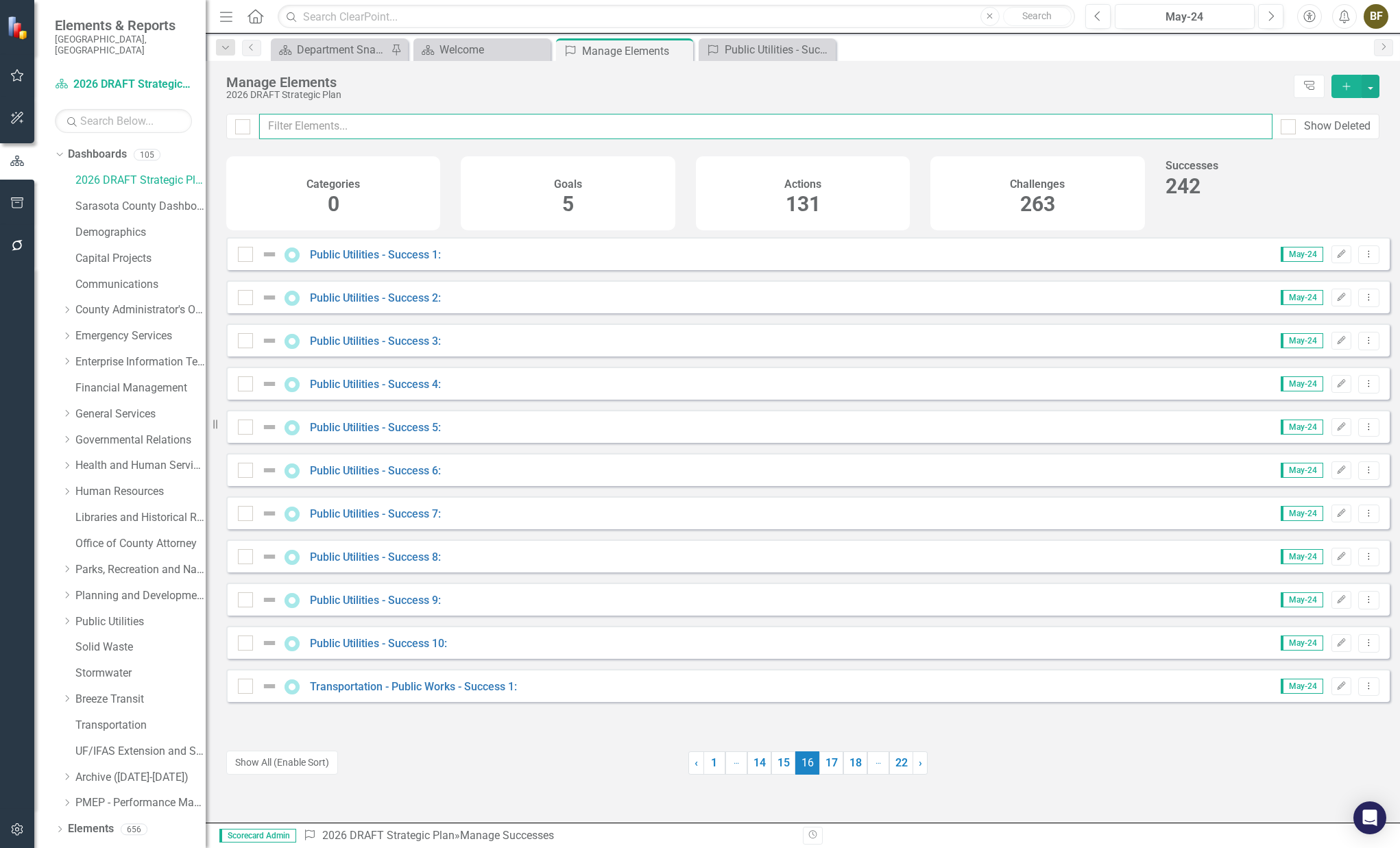
click at [355, 129] on input "text" at bounding box center [765, 126] width 1013 height 25
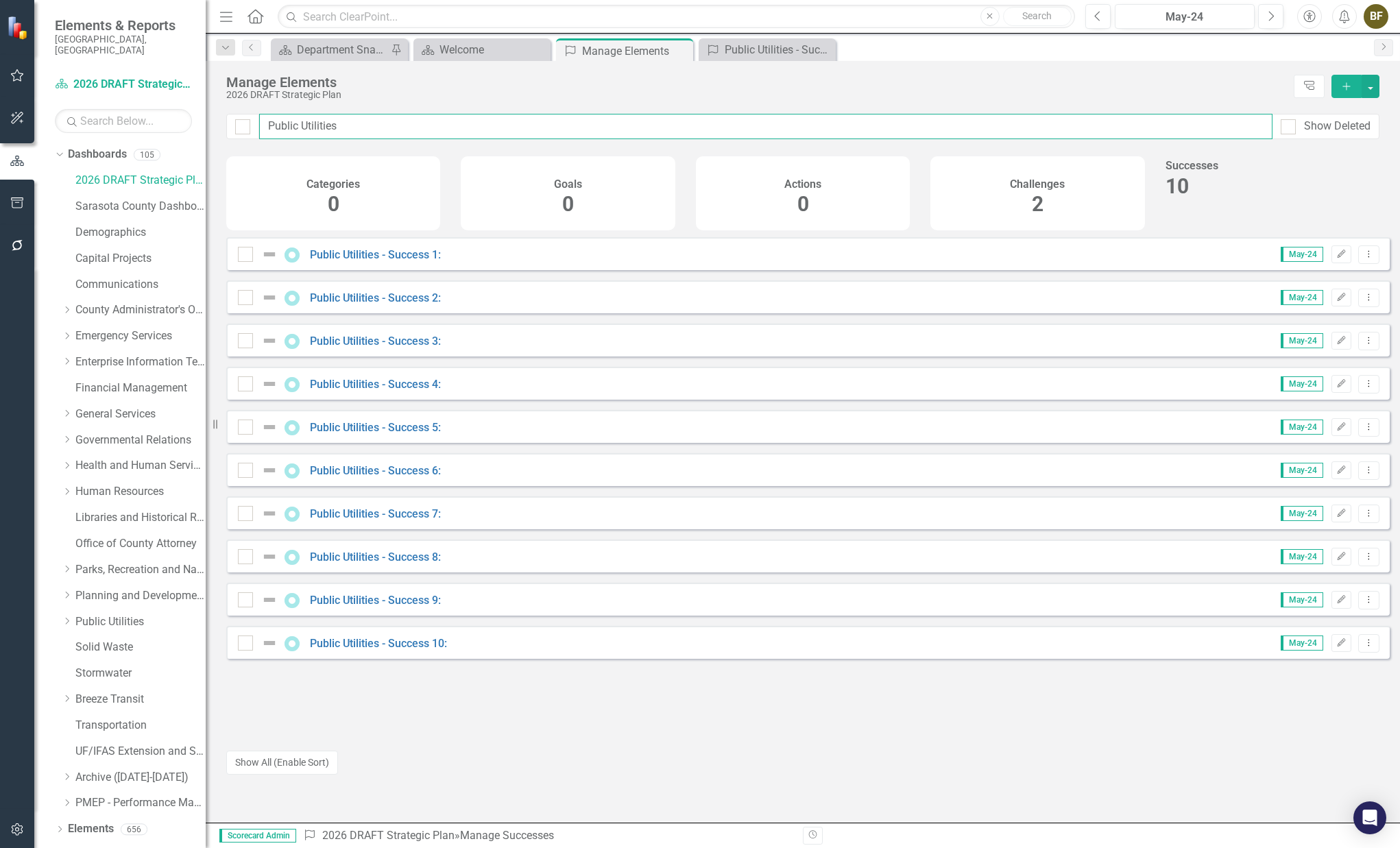
type input "Public Utilities"
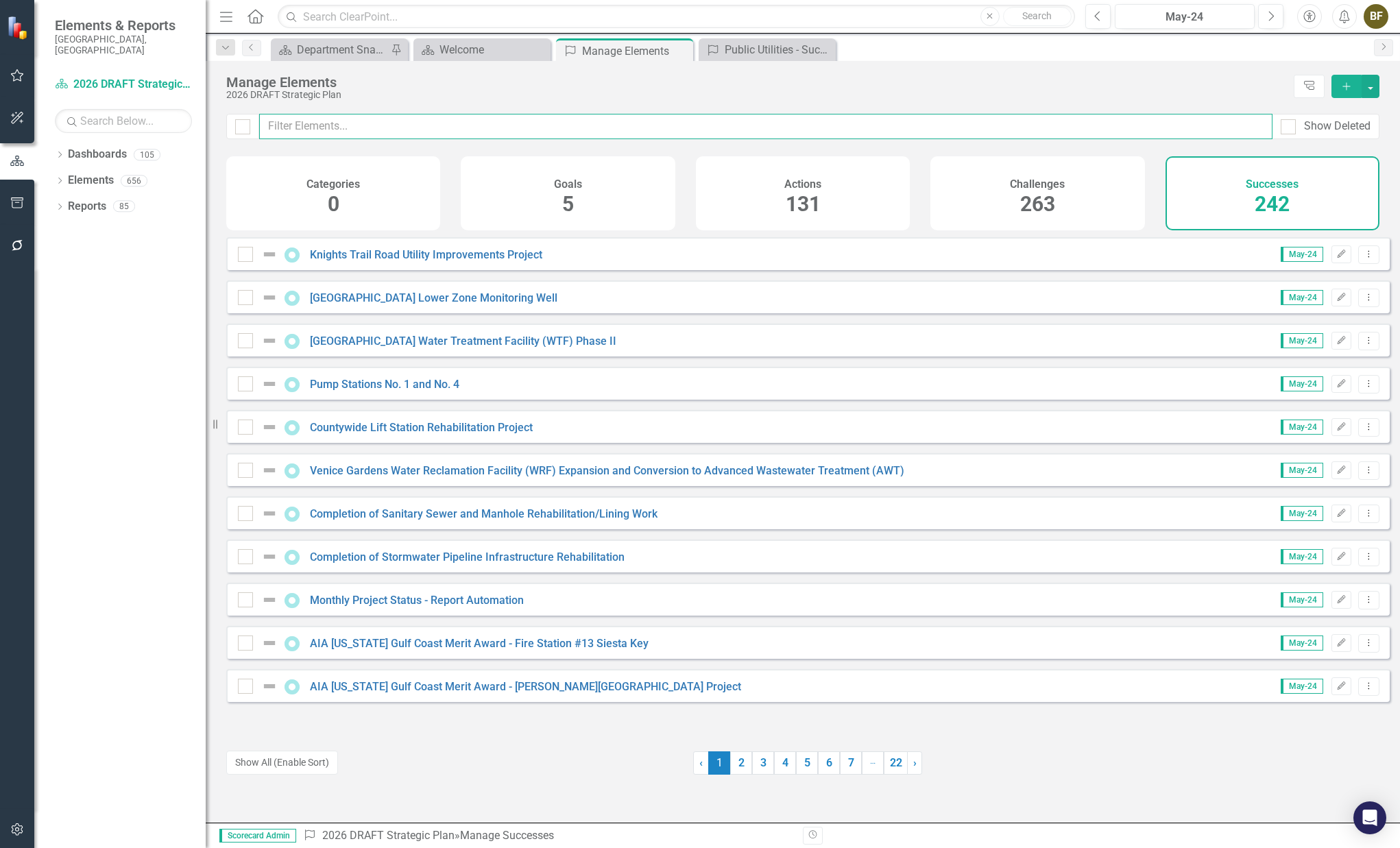
click at [290, 128] on input "text" at bounding box center [765, 126] width 1013 height 25
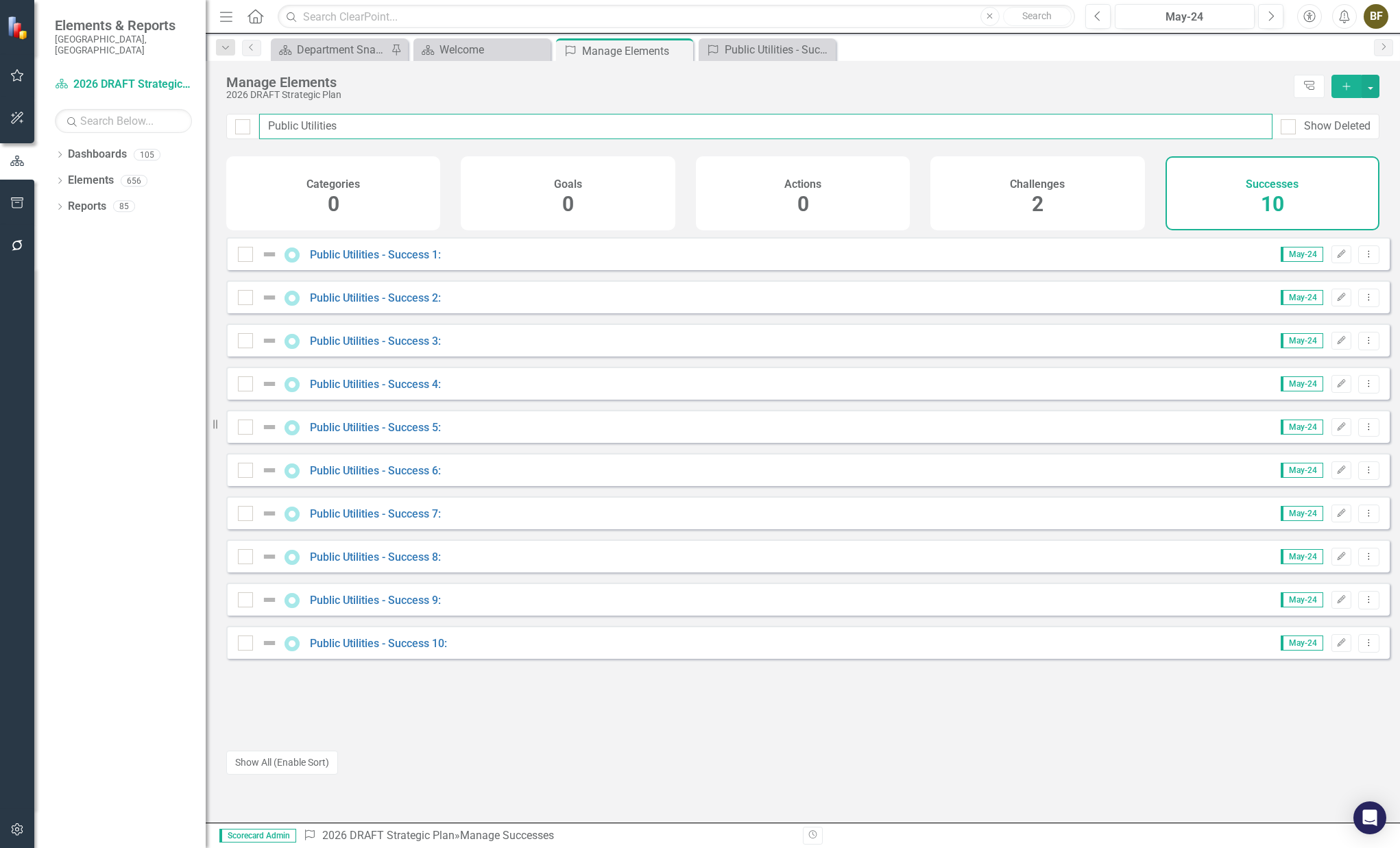
type input "Public Utilities"
click at [1372, 89] on button "button" at bounding box center [1369, 86] width 18 height 23
click at [1163, 78] on div "Manage Elements" at bounding box center [756, 82] width 1060 height 15
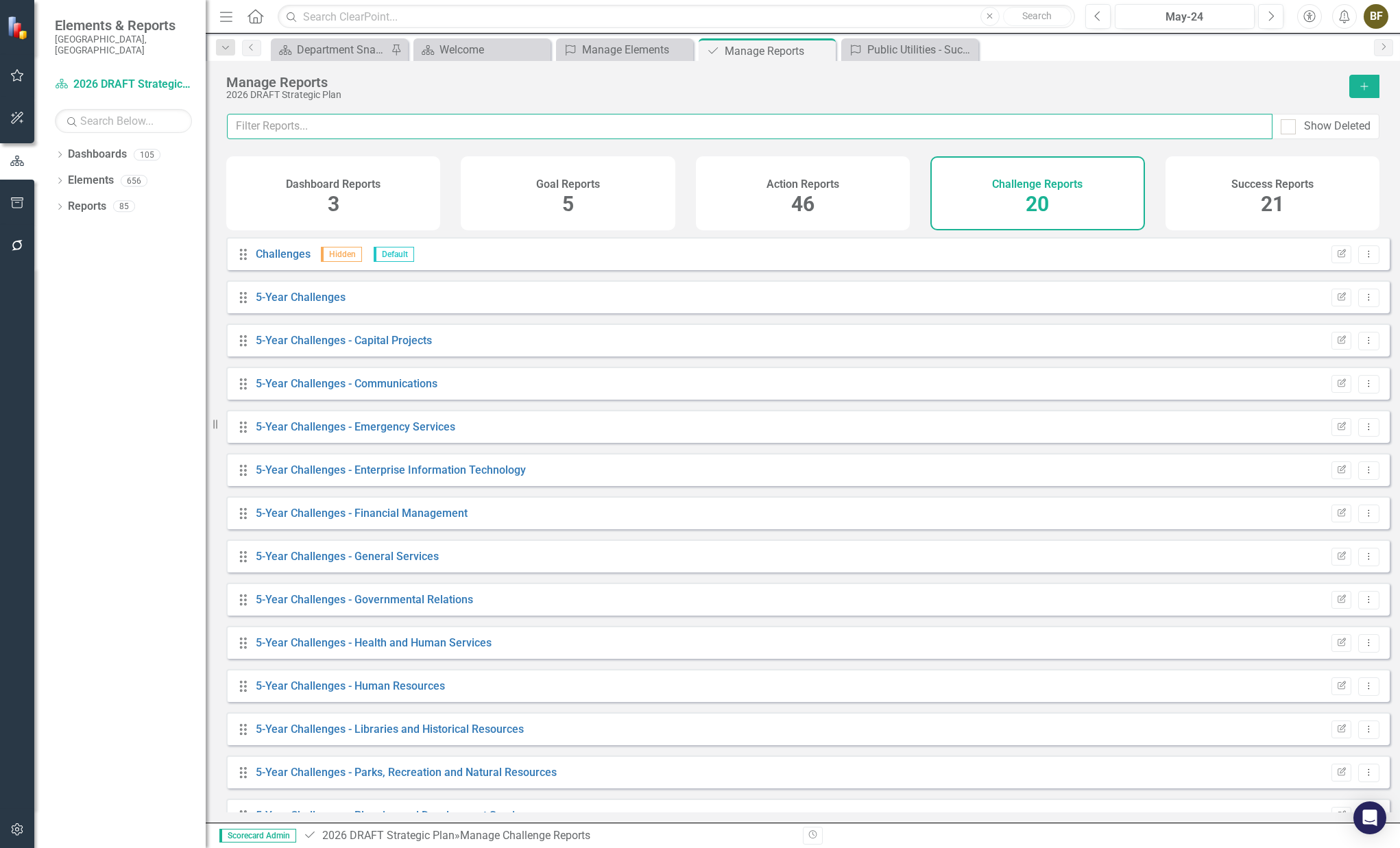
click at [348, 130] on input "text" at bounding box center [749, 126] width 1045 height 25
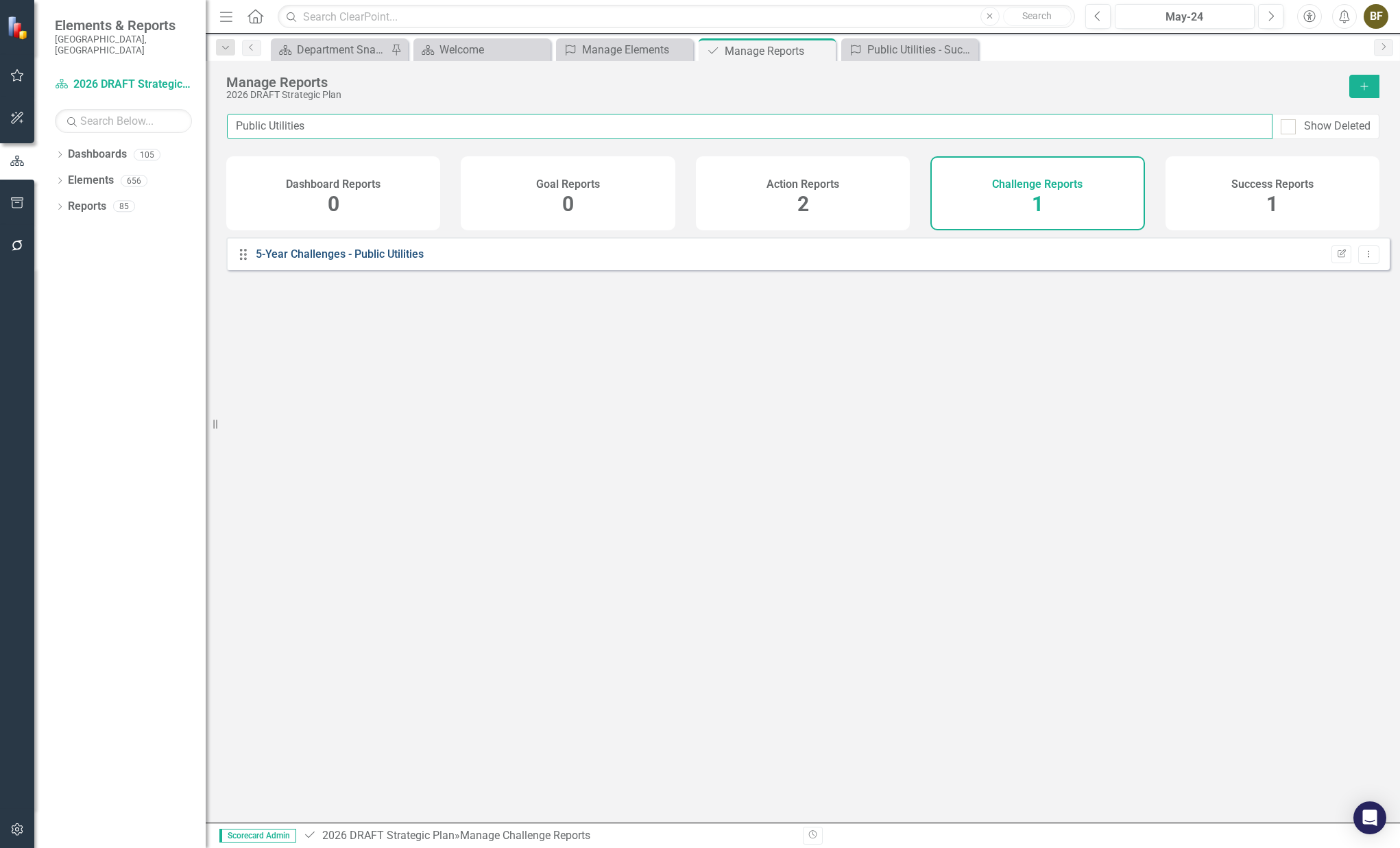
type input "Public Utilities"
click at [349, 258] on link "5-Year Challenges - Public Utilities" at bounding box center [340, 254] width 168 height 13
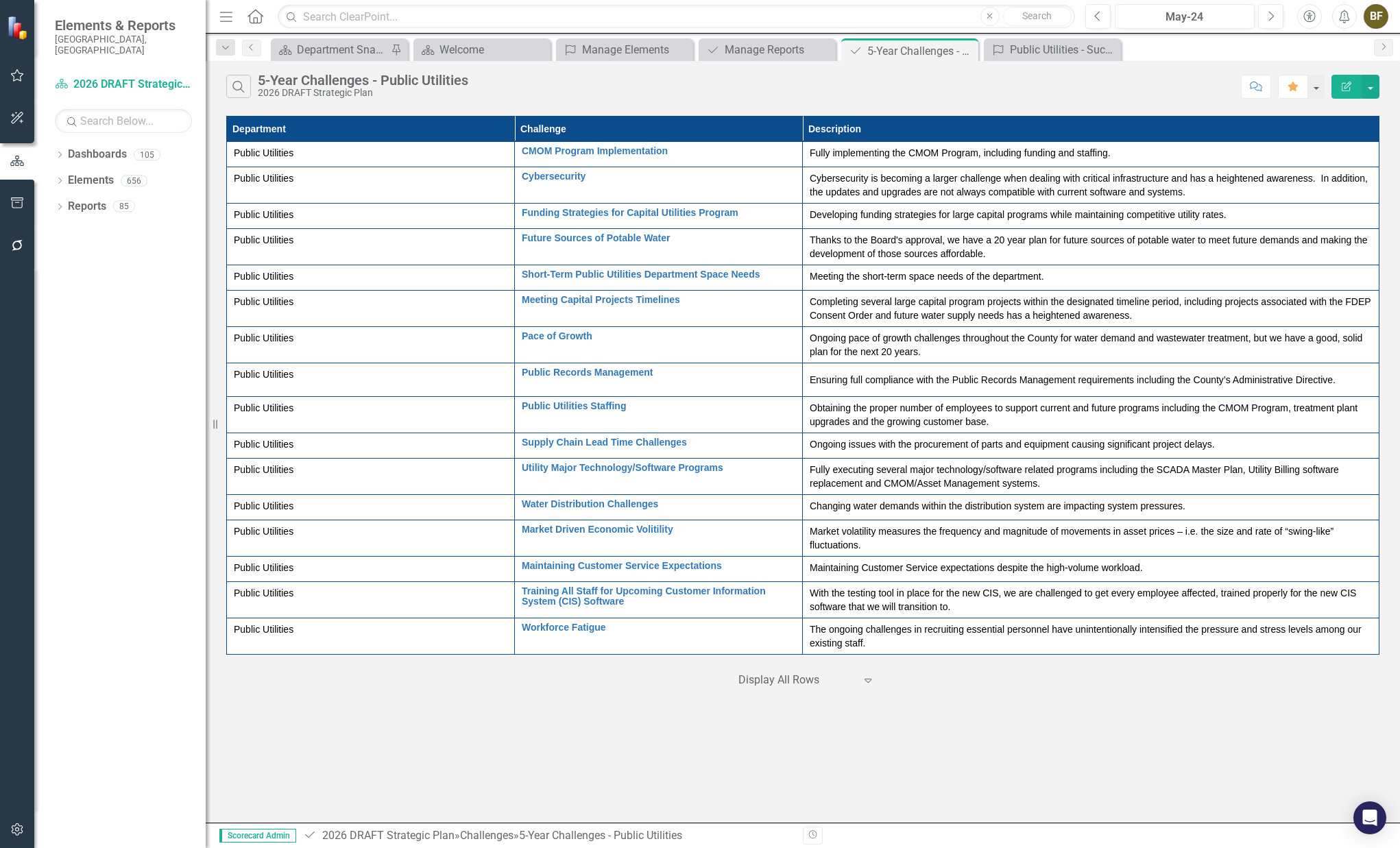
click at [870, 681] on icon "Expand" at bounding box center [868, 680] width 14 height 11
click at [828, 726] on div "25+ rows per page" at bounding box center [809, 720] width 129 height 16
click at [872, 681] on icon "Expand" at bounding box center [868, 680] width 14 height 11
click at [805, 656] on div "Display All Rows" at bounding box center [809, 656] width 129 height 16
